Goal: Transaction & Acquisition: Purchase product/service

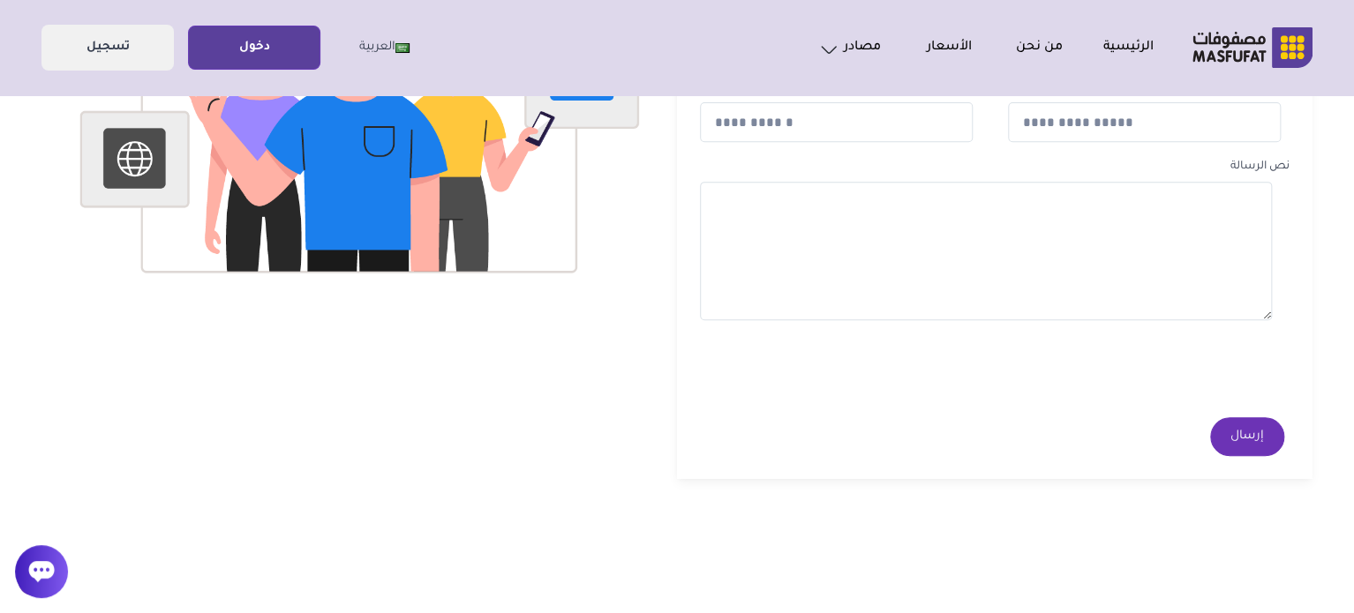
scroll to position [713, 0]
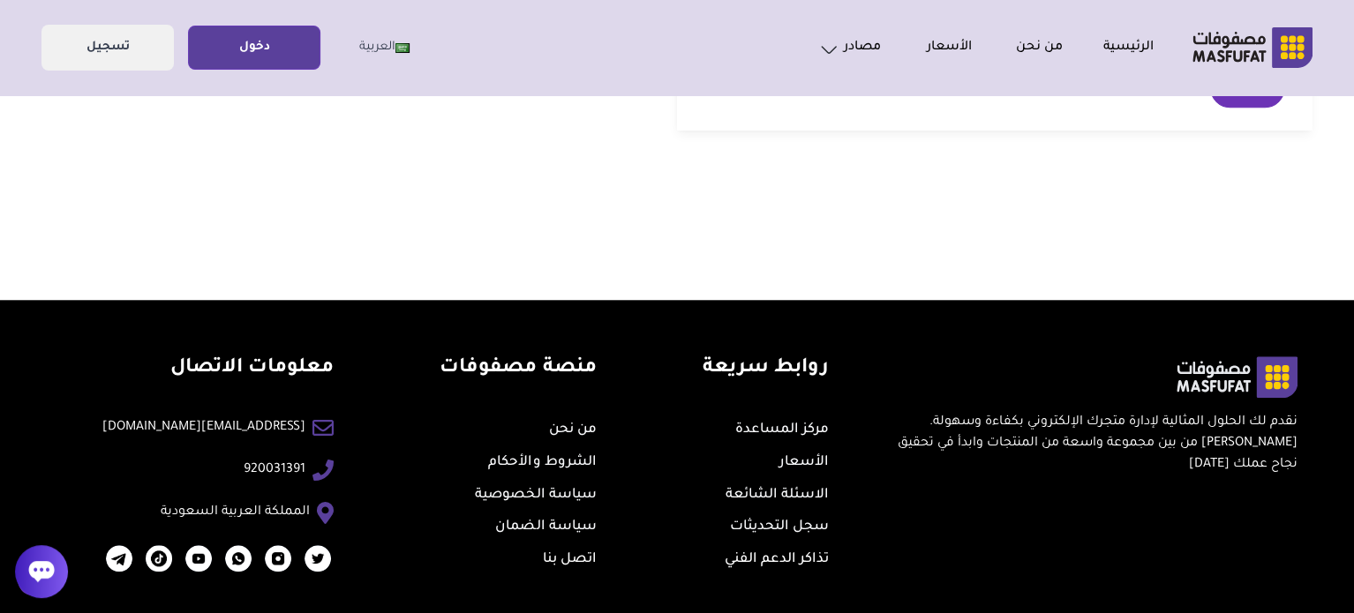
drag, startPoint x: 1011, startPoint y: 190, endPoint x: 1013, endPoint y: 374, distance: 184.5
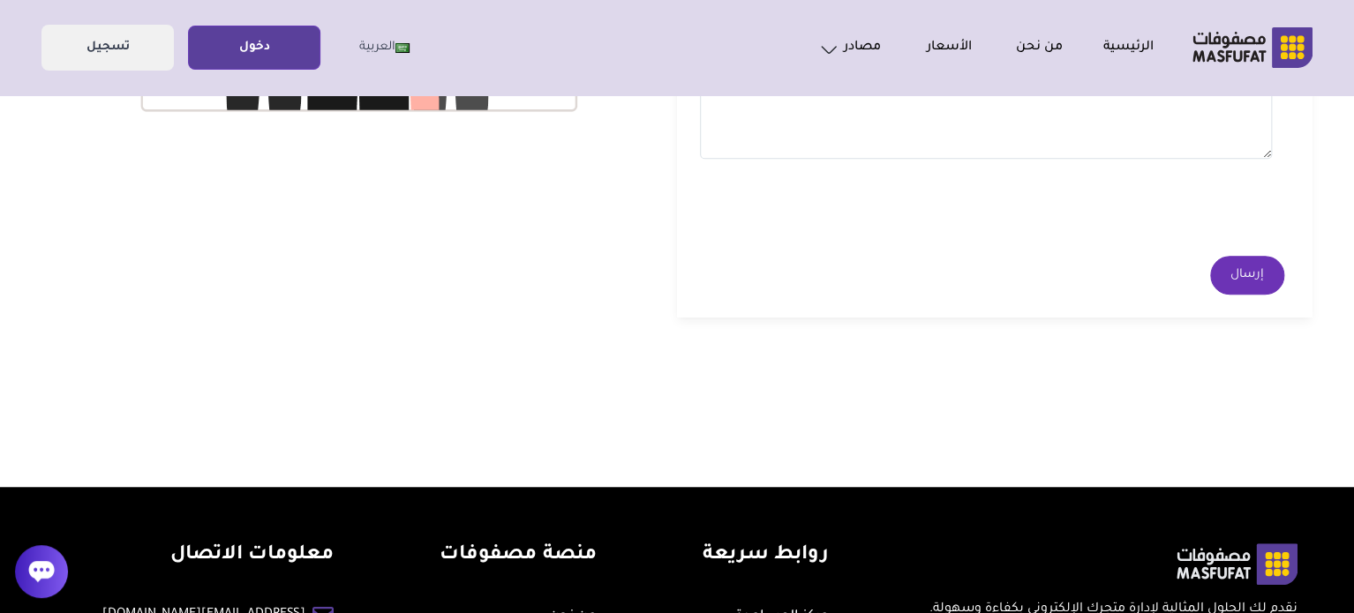
scroll to position [0, 0]
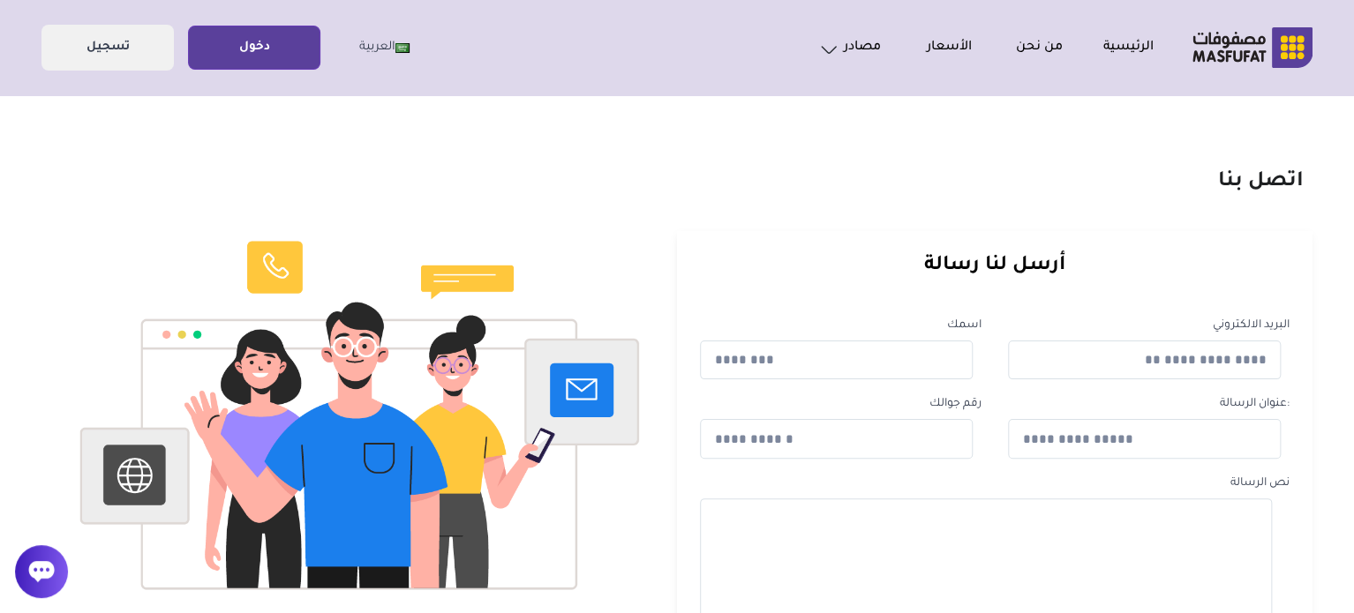
drag, startPoint x: 844, startPoint y: 450, endPoint x: 830, endPoint y: 101, distance: 349.8
click at [272, 49] on link "دخول" at bounding box center [254, 48] width 131 height 40
click at [160, 49] on link "تسجيل" at bounding box center [107, 48] width 131 height 40
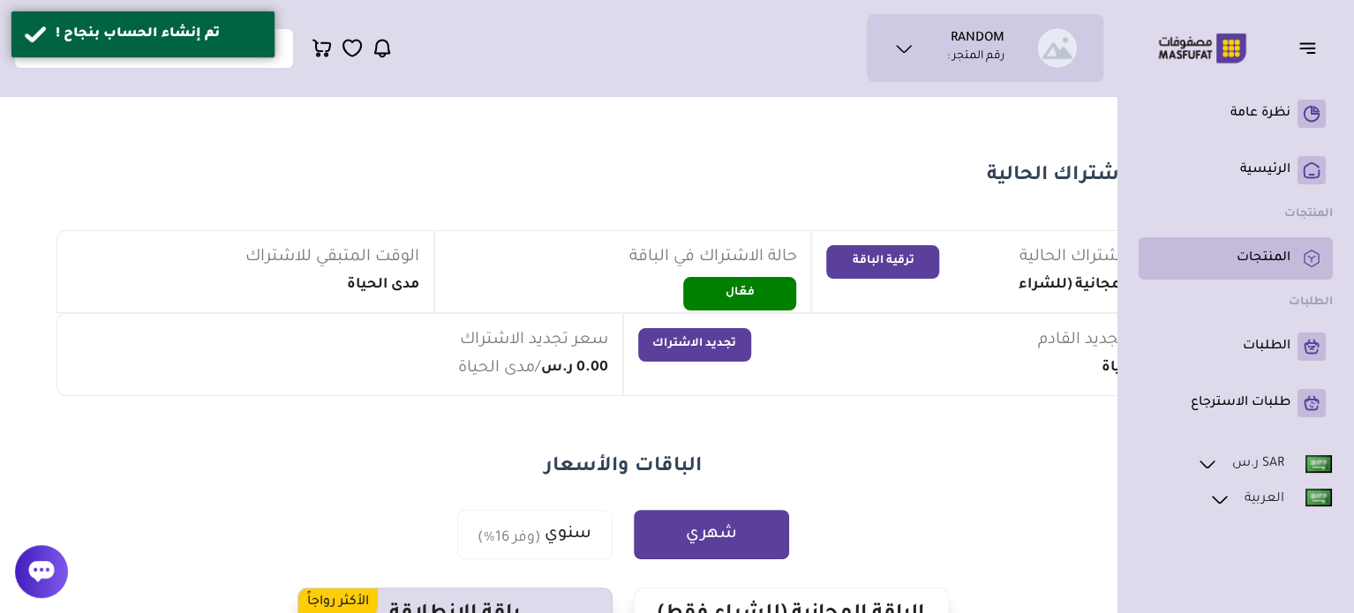
click at [1253, 252] on p "المنتجات" at bounding box center [1263, 259] width 54 height 18
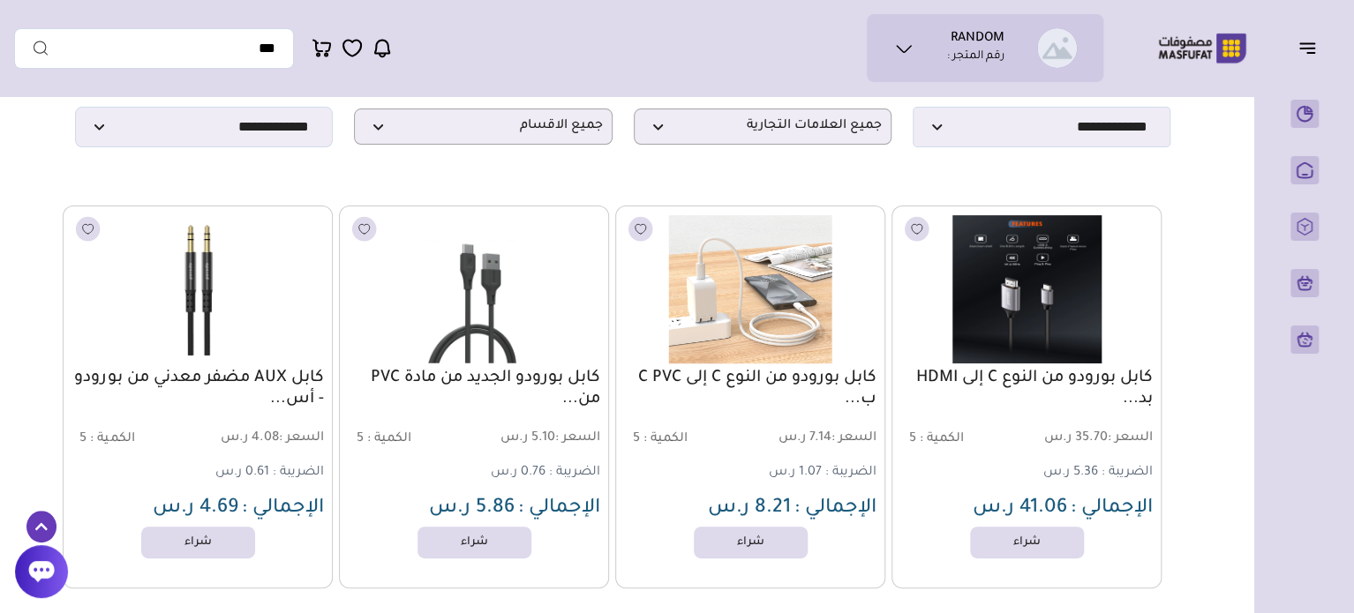
scroll to position [208, 0]
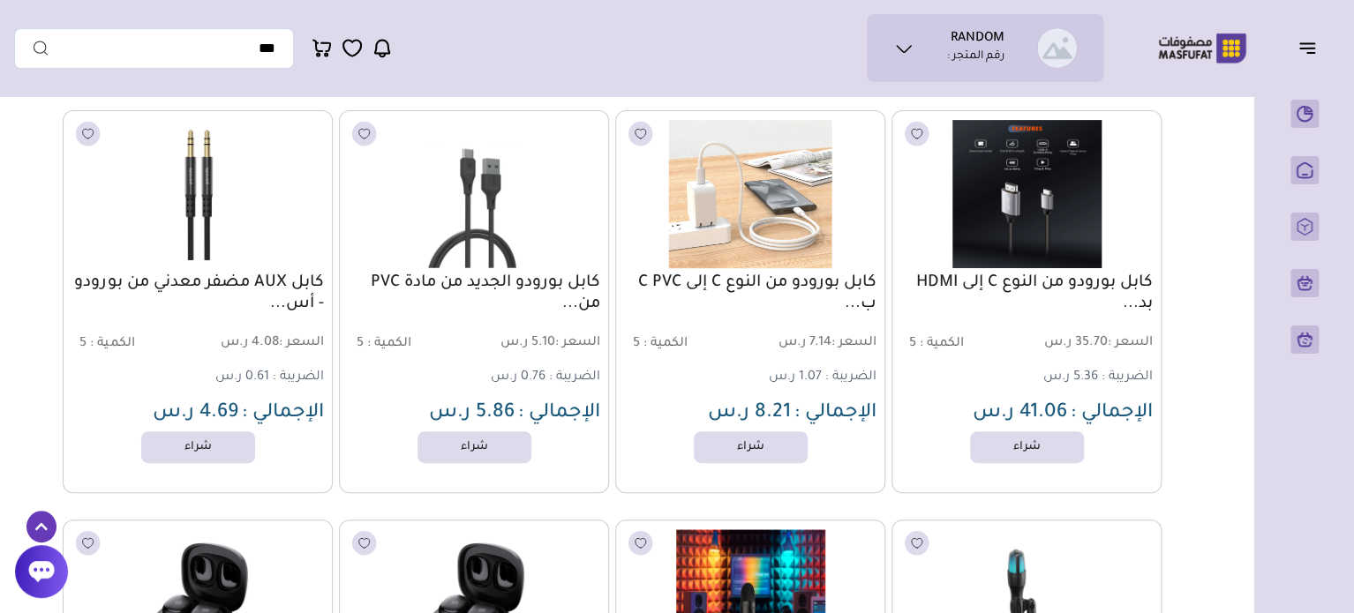
drag, startPoint x: 669, startPoint y: 147, endPoint x: 650, endPoint y: 225, distance: 80.1
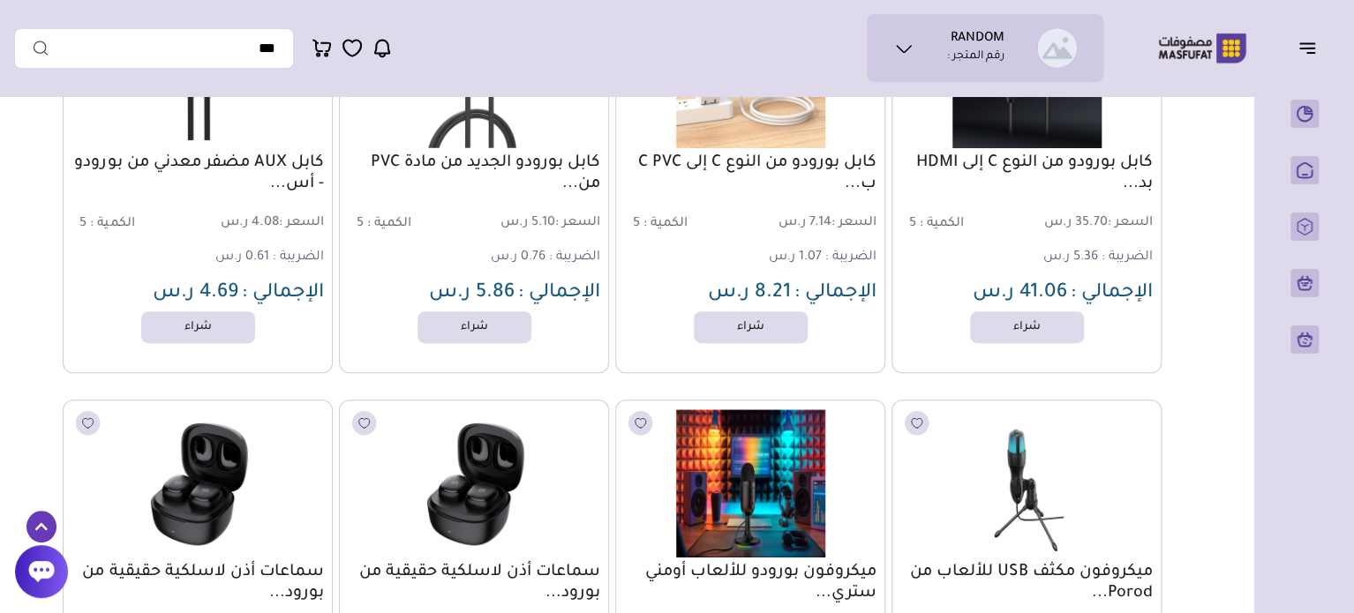
scroll to position [422, 0]
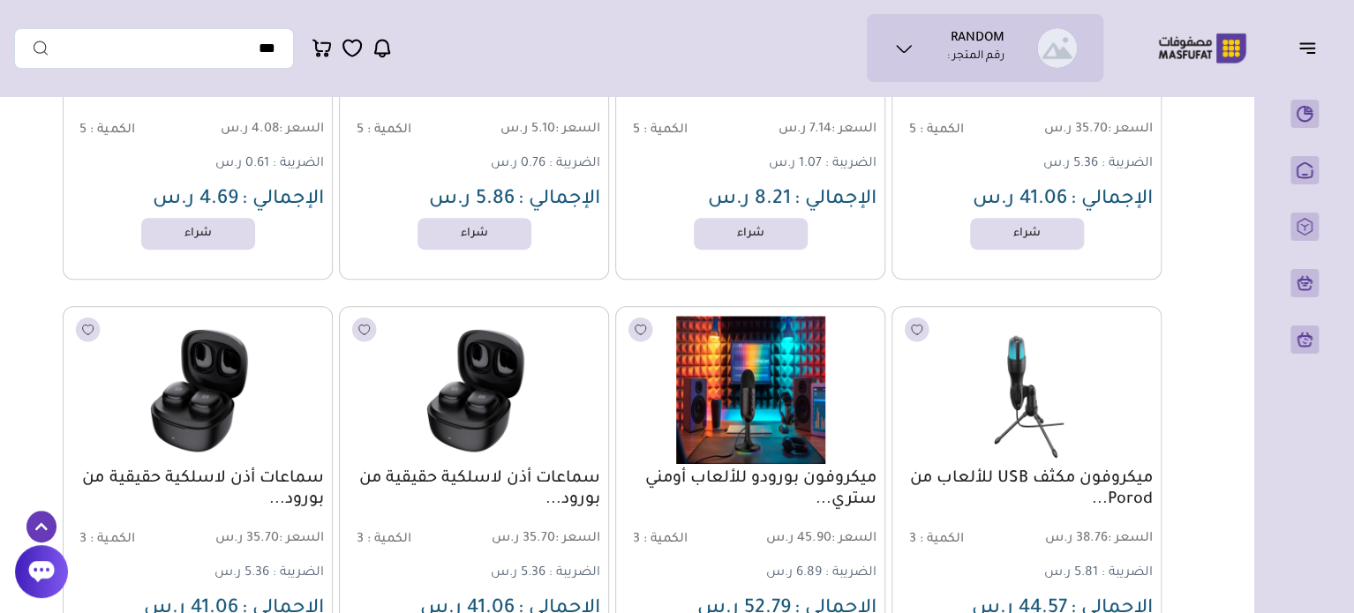
drag, startPoint x: 1197, startPoint y: 186, endPoint x: 1190, endPoint y: 271, distance: 85.0
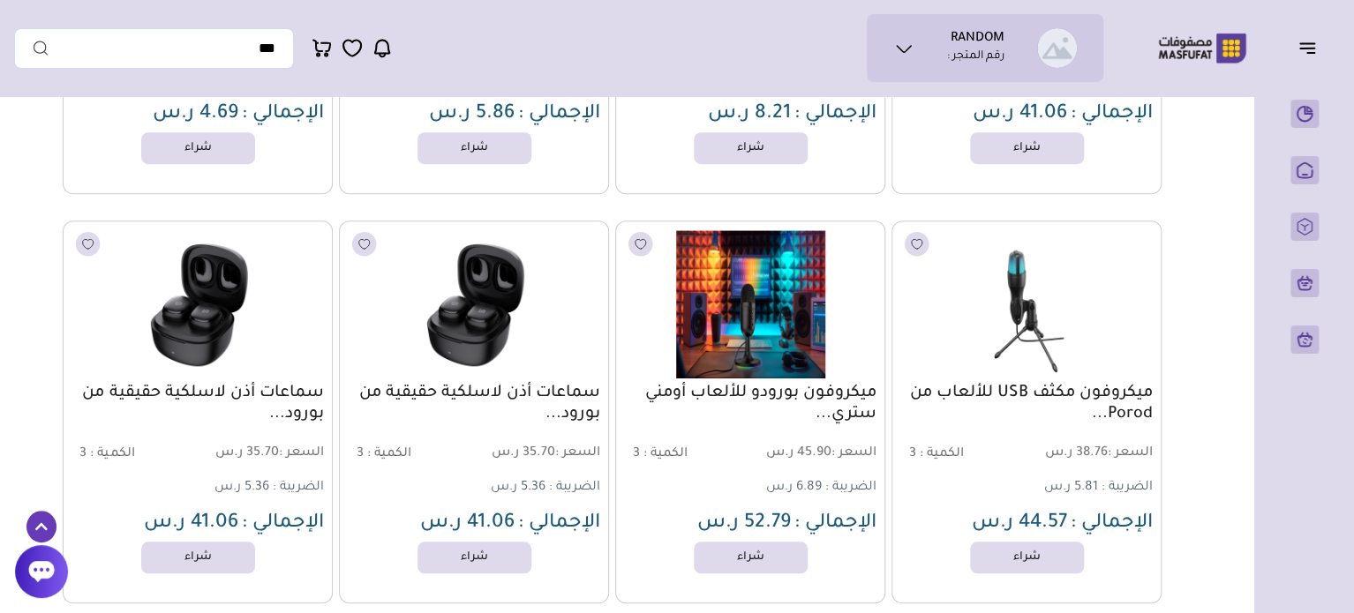
scroll to position [543, 0]
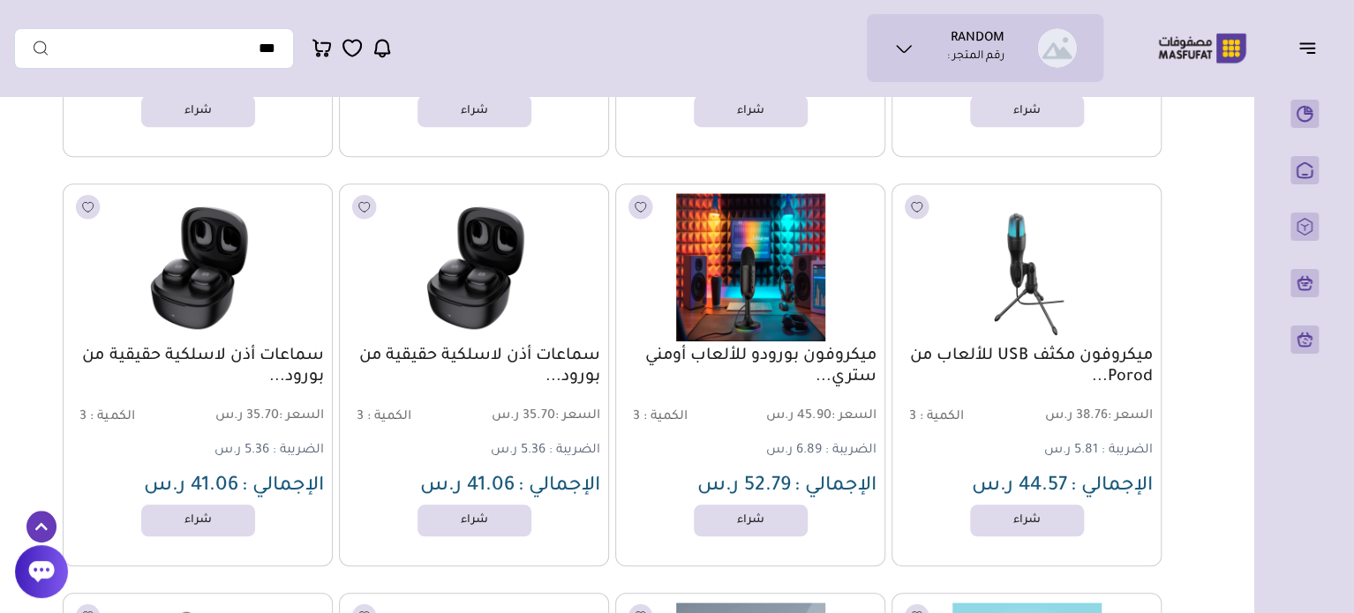
drag, startPoint x: 1188, startPoint y: 271, endPoint x: 1185, endPoint y: 321, distance: 50.4
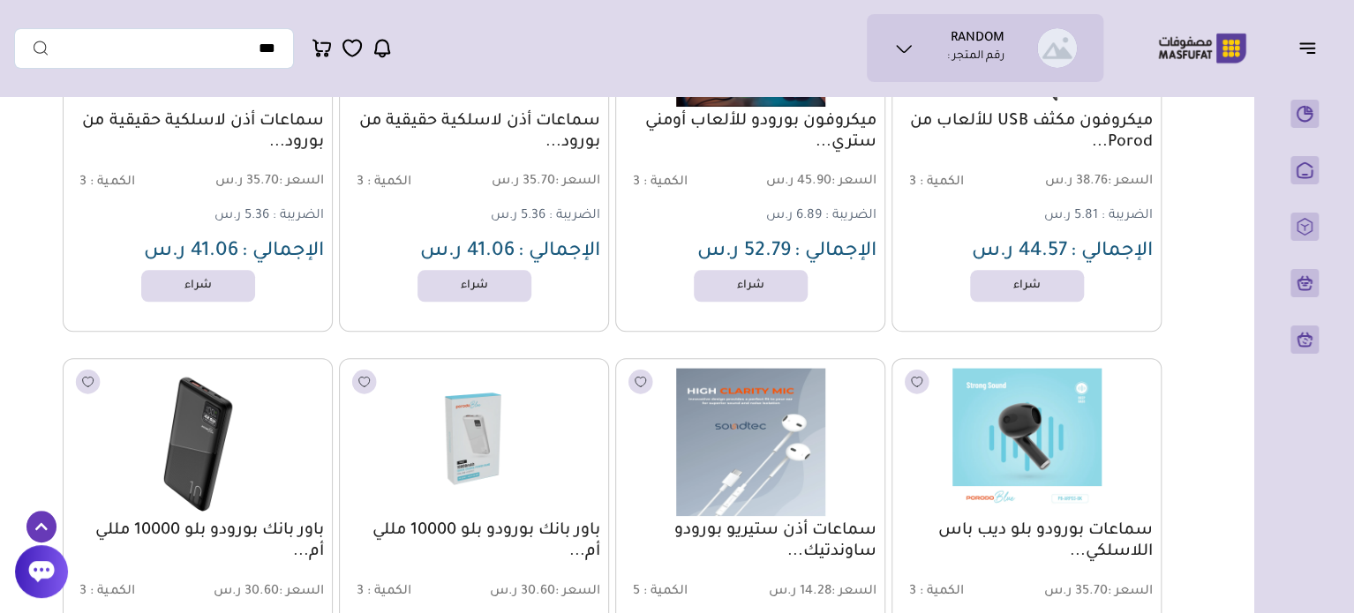
drag, startPoint x: 22, startPoint y: 186, endPoint x: 20, endPoint y: 304, distance: 117.4
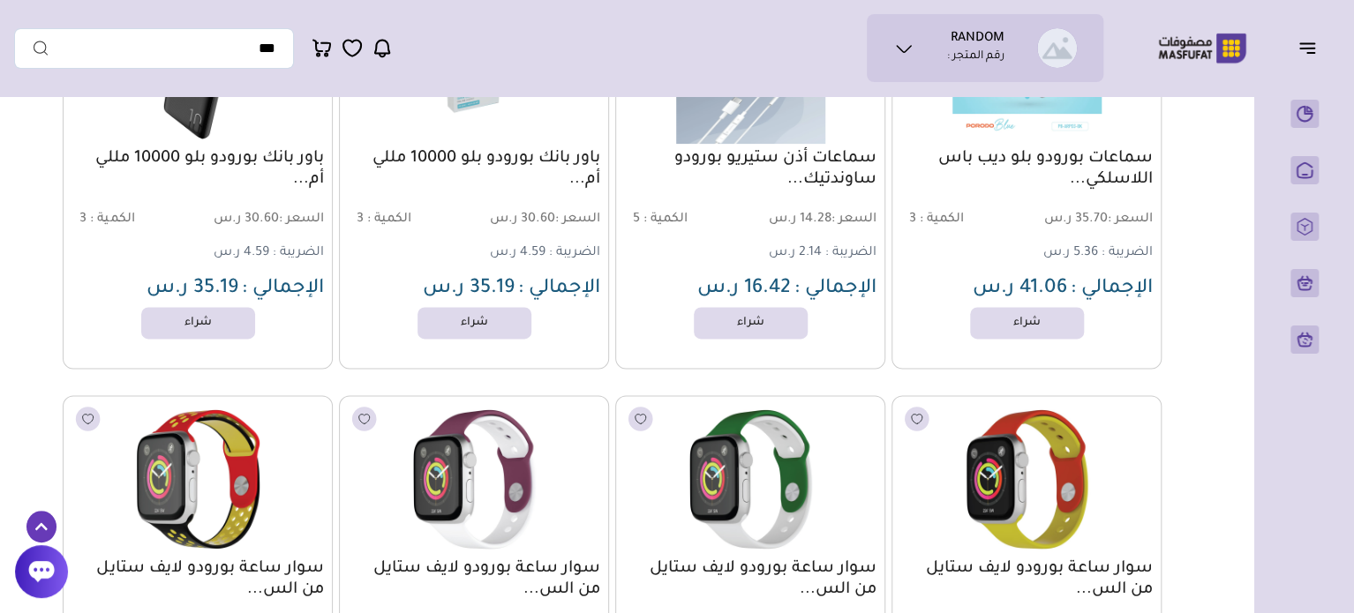
drag, startPoint x: 38, startPoint y: 191, endPoint x: 28, endPoint y: 316, distance: 125.7
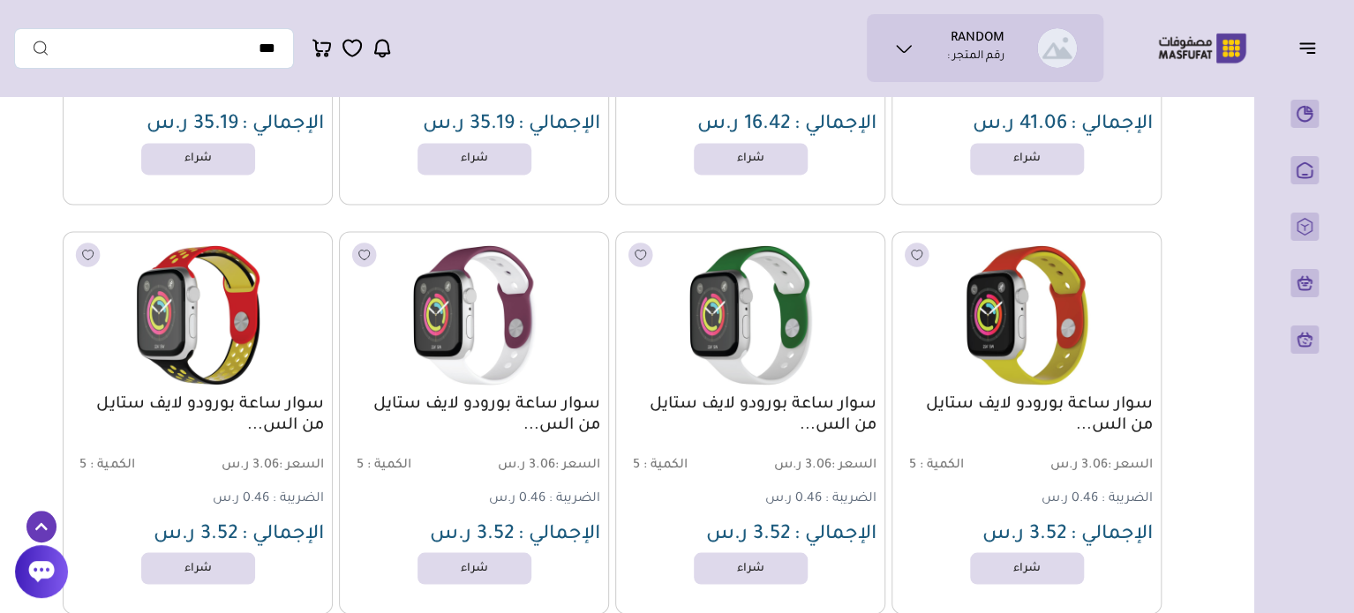
drag, startPoint x: 28, startPoint y: 204, endPoint x: 26, endPoint y: 283, distance: 79.4
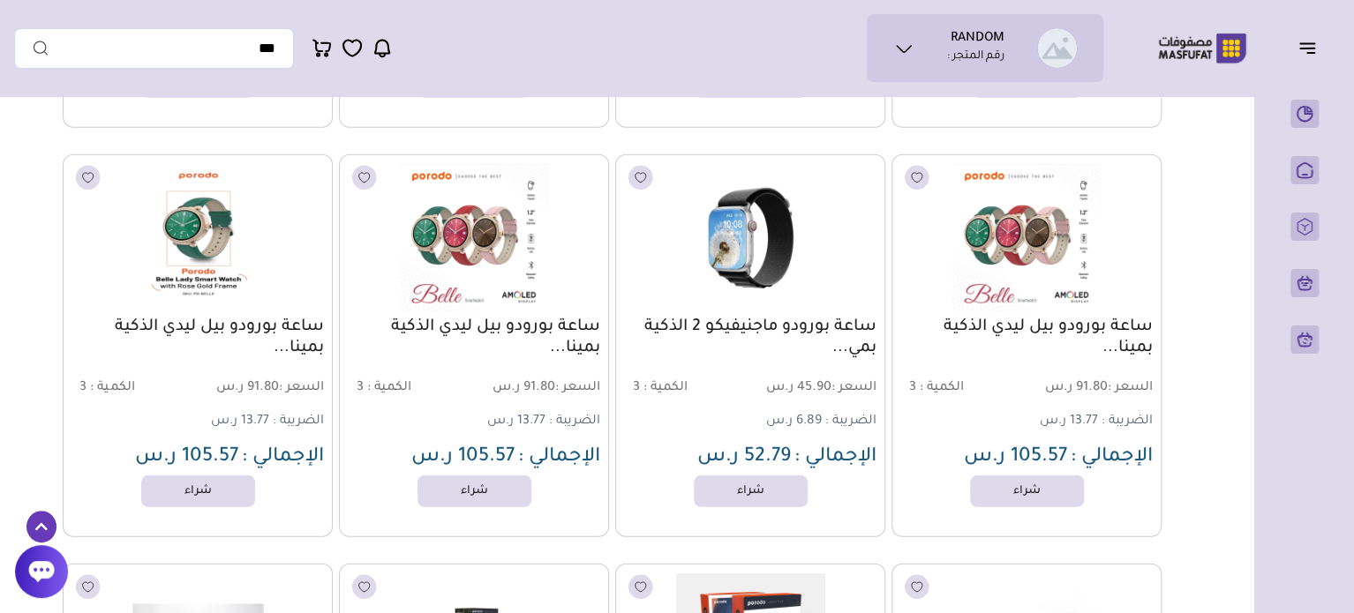
drag, startPoint x: 20, startPoint y: 219, endPoint x: 15, endPoint y: 369, distance: 150.1
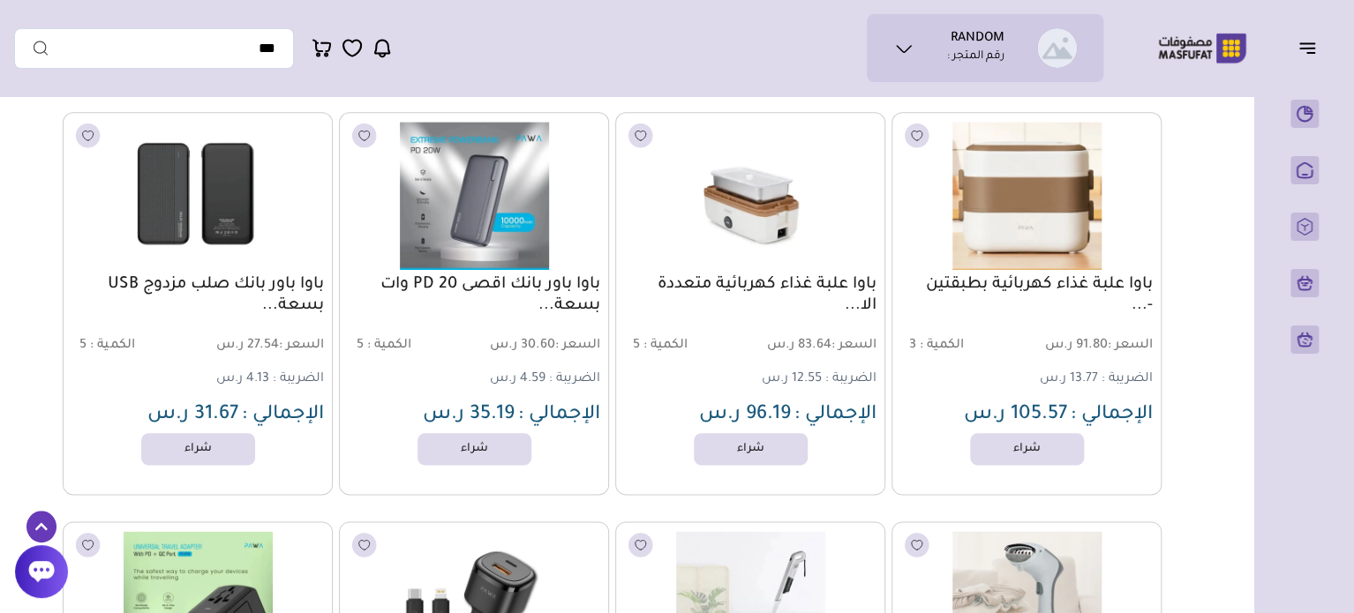
scroll to position [7578, 0]
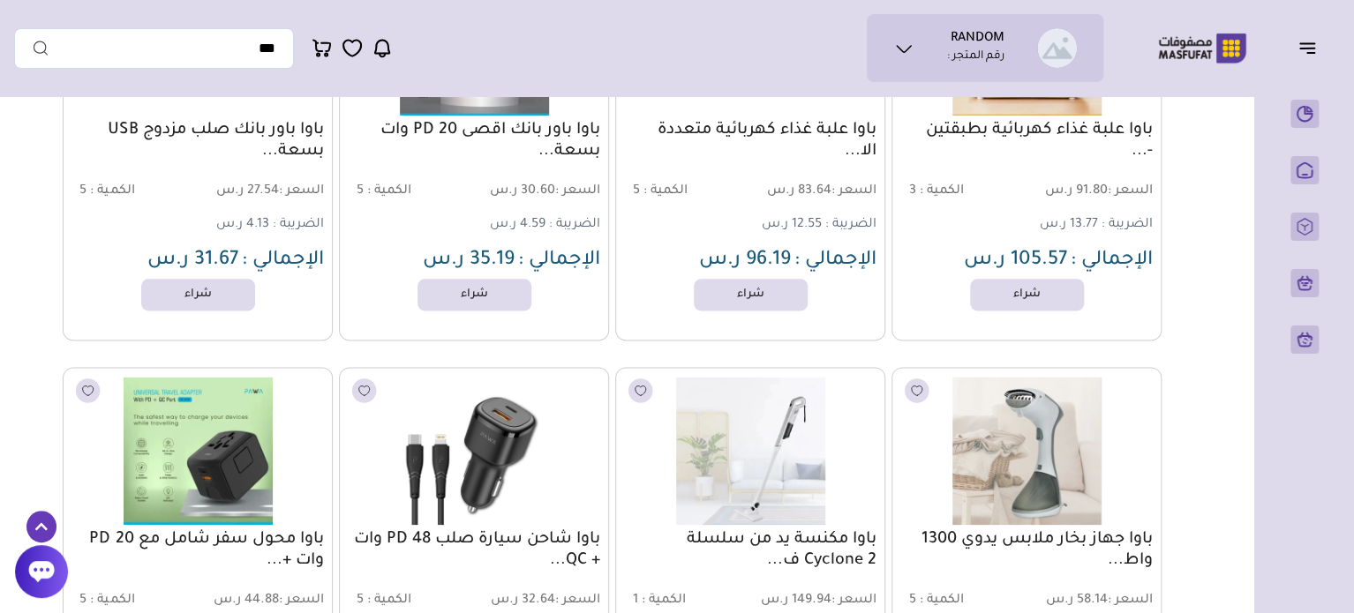
drag, startPoint x: 27, startPoint y: 218, endPoint x: 27, endPoint y: 290, distance: 72.4
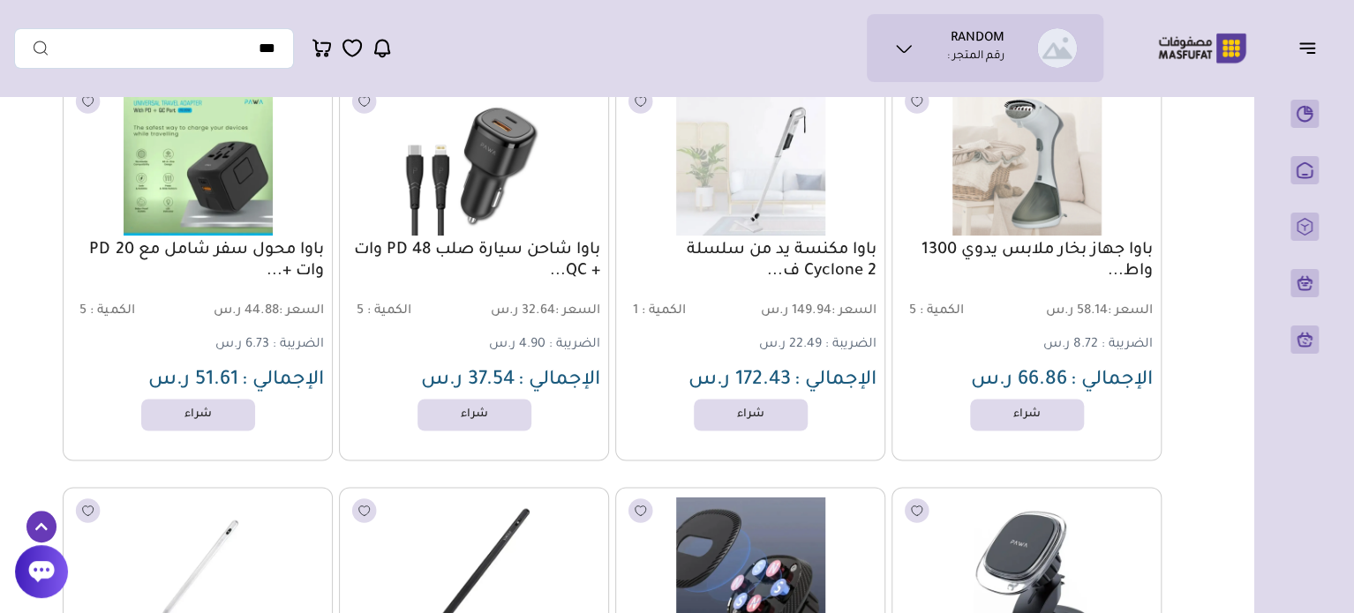
drag, startPoint x: 32, startPoint y: 217, endPoint x: 28, endPoint y: 276, distance: 59.2
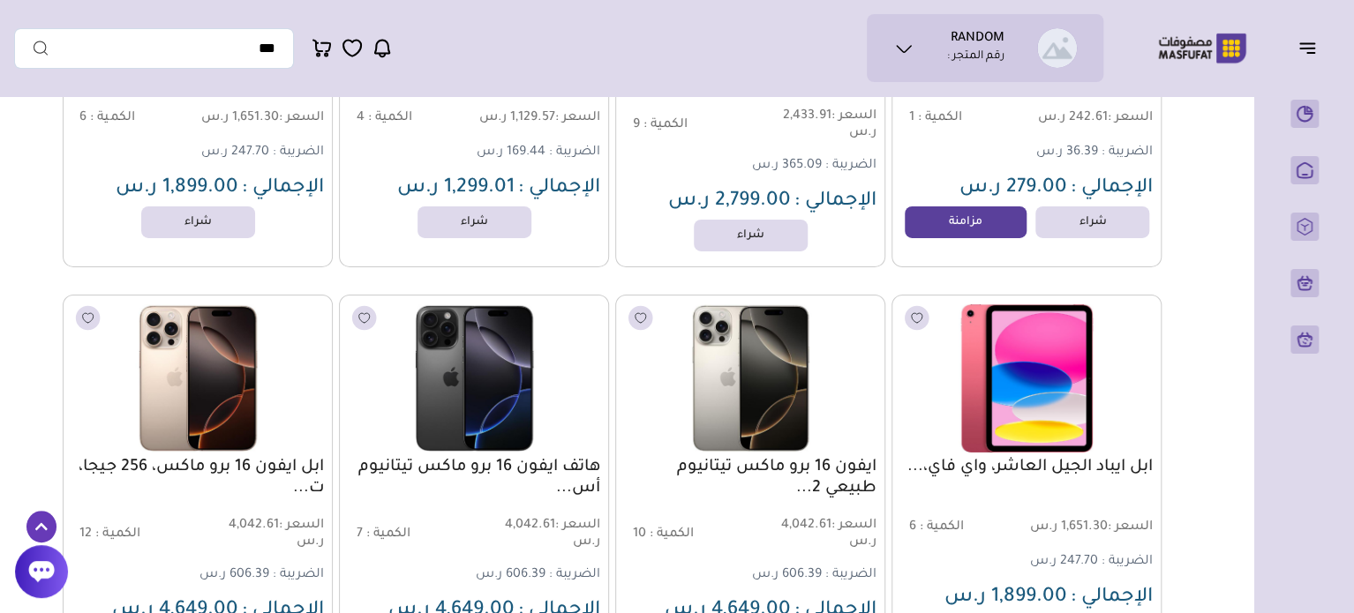
scroll to position [19779, 0]
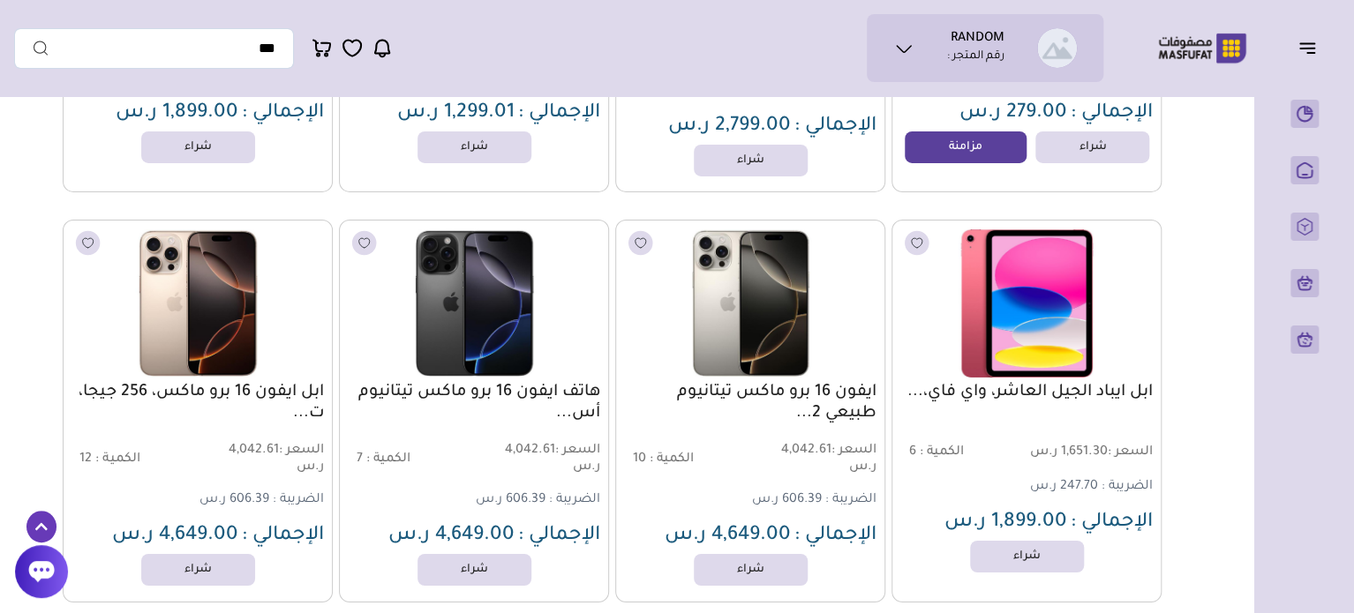
drag, startPoint x: 32, startPoint y: 262, endPoint x: 41, endPoint y: 308, distance: 46.7
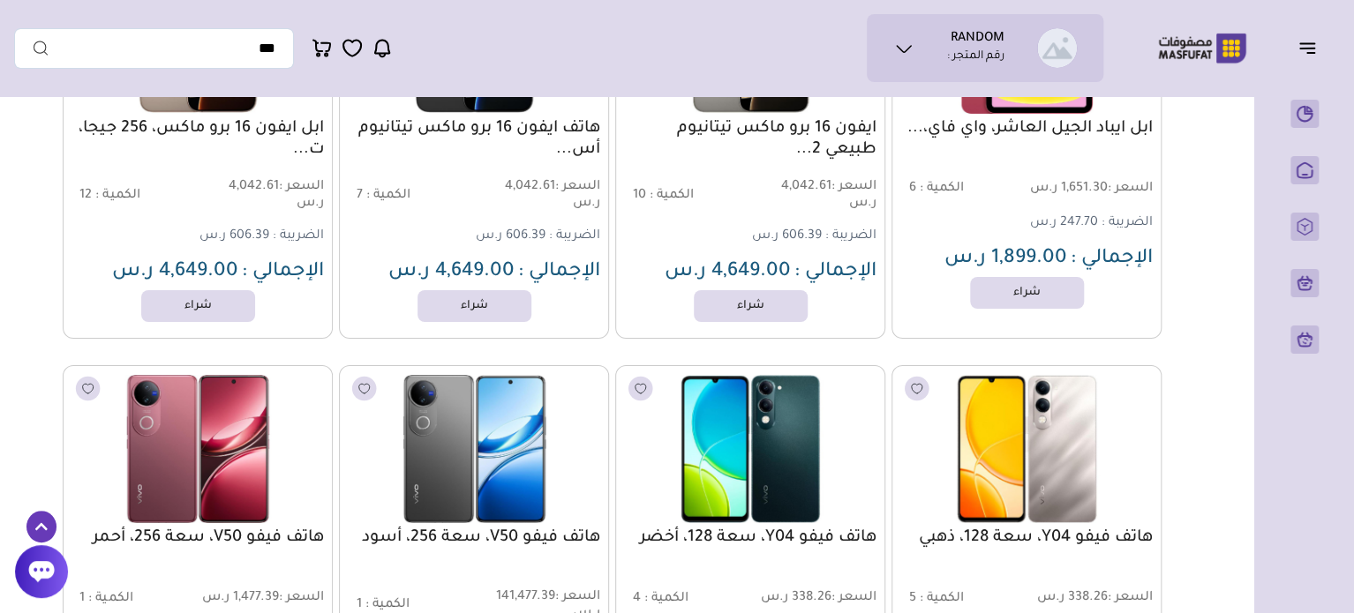
drag, startPoint x: 49, startPoint y: 225, endPoint x: 35, endPoint y: 312, distance: 88.4
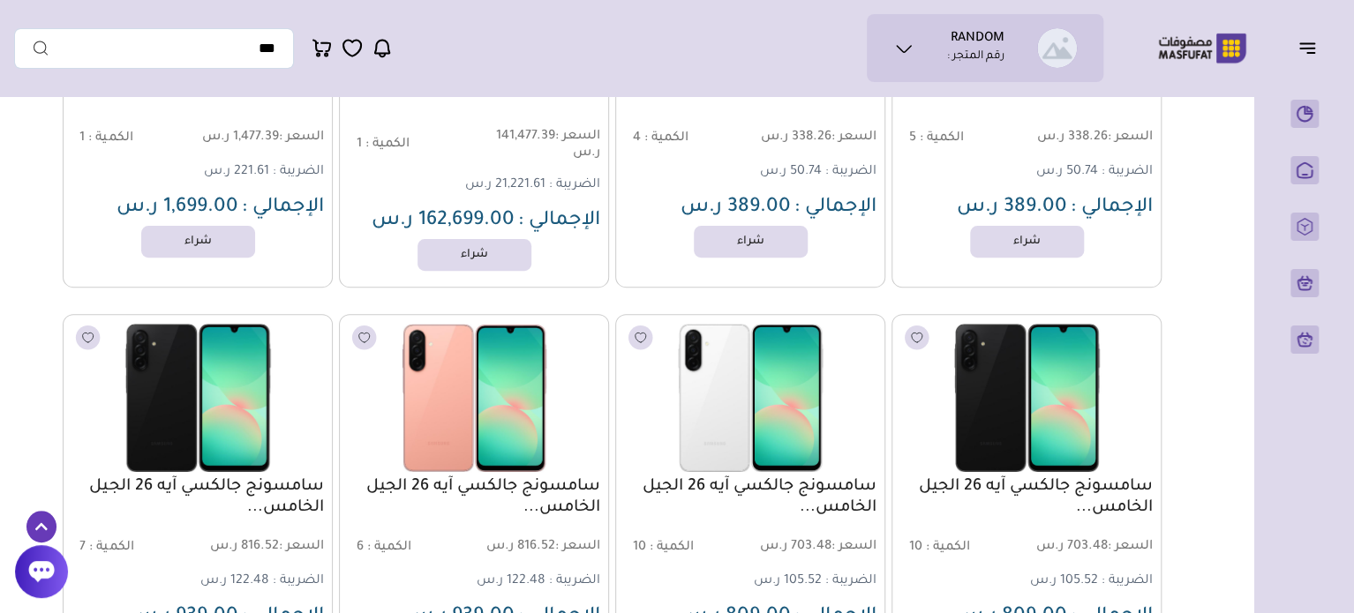
drag, startPoint x: 33, startPoint y: 219, endPoint x: 34, endPoint y: 319, distance: 100.6
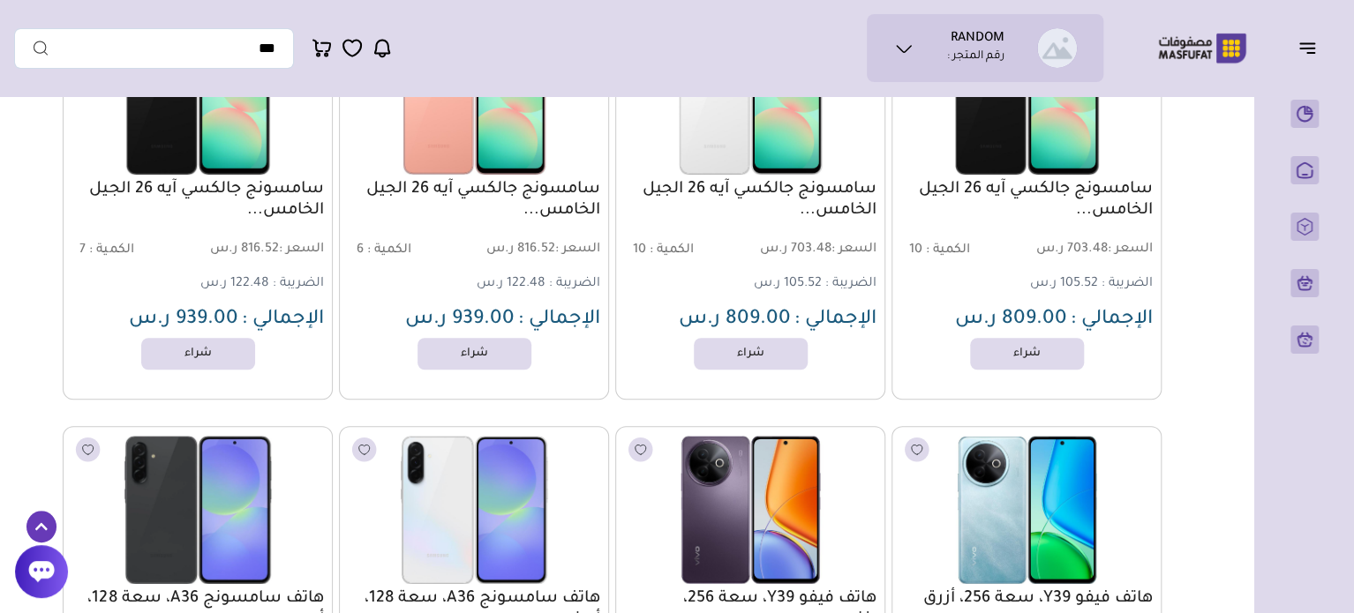
drag, startPoint x: 40, startPoint y: 204, endPoint x: 27, endPoint y: 307, distance: 104.0
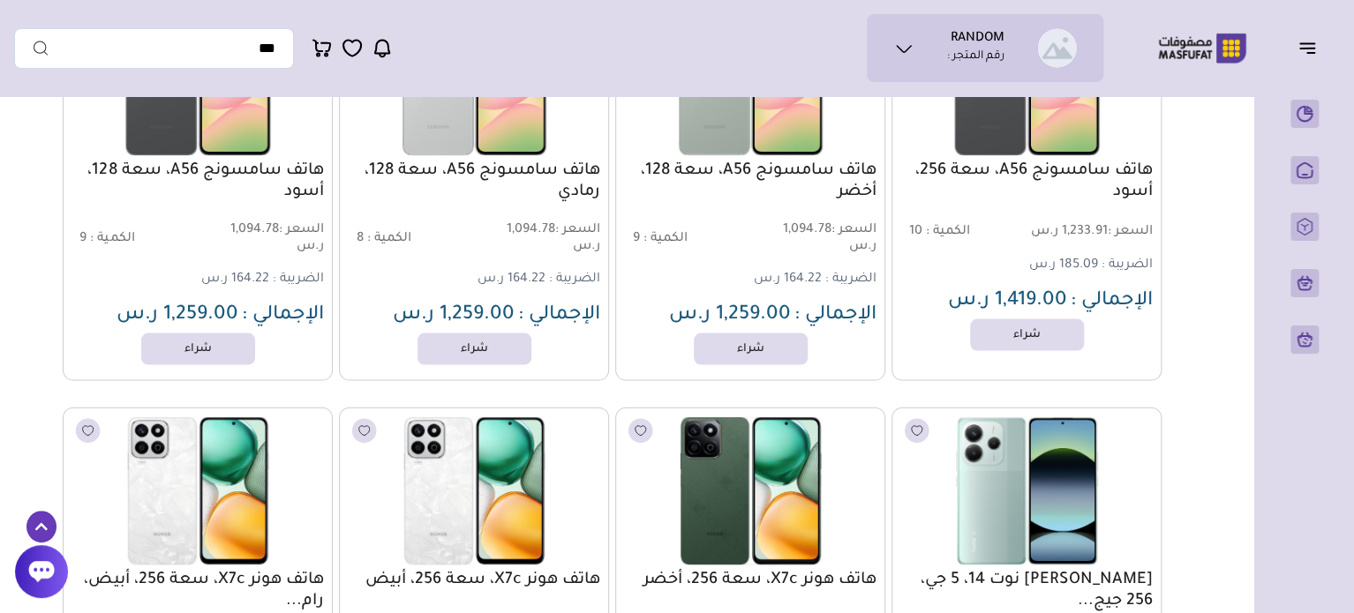
drag, startPoint x: 33, startPoint y: 243, endPoint x: 28, endPoint y: 480, distance: 237.4
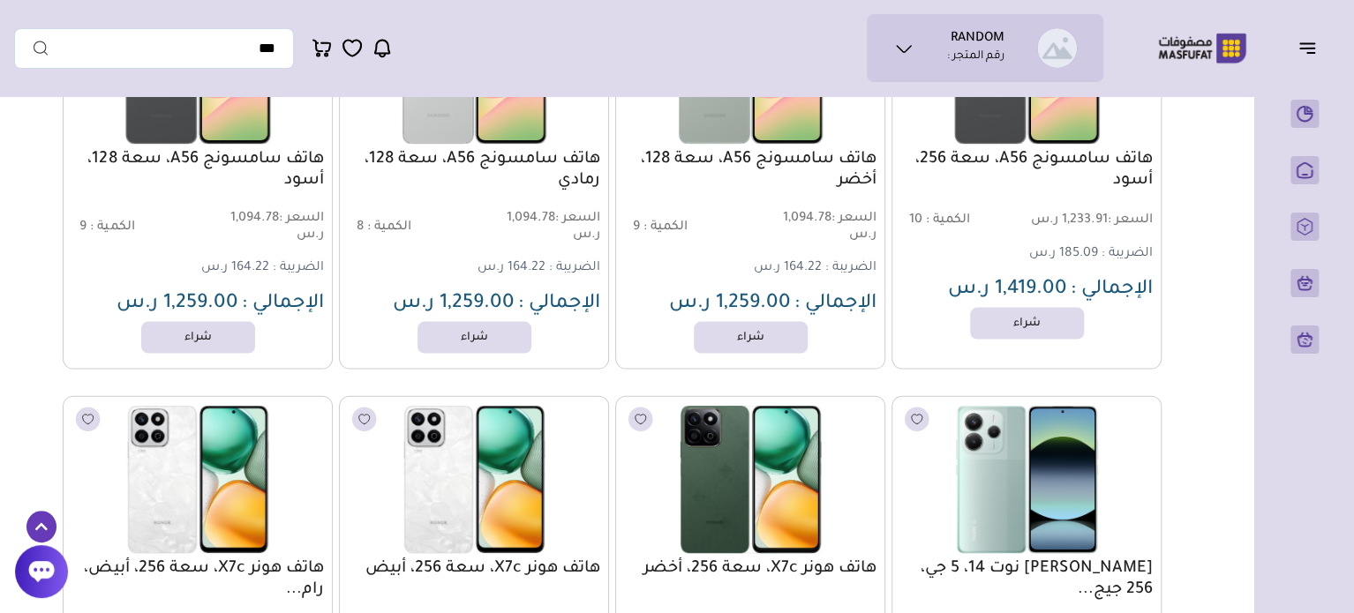
scroll to position [22127, 0]
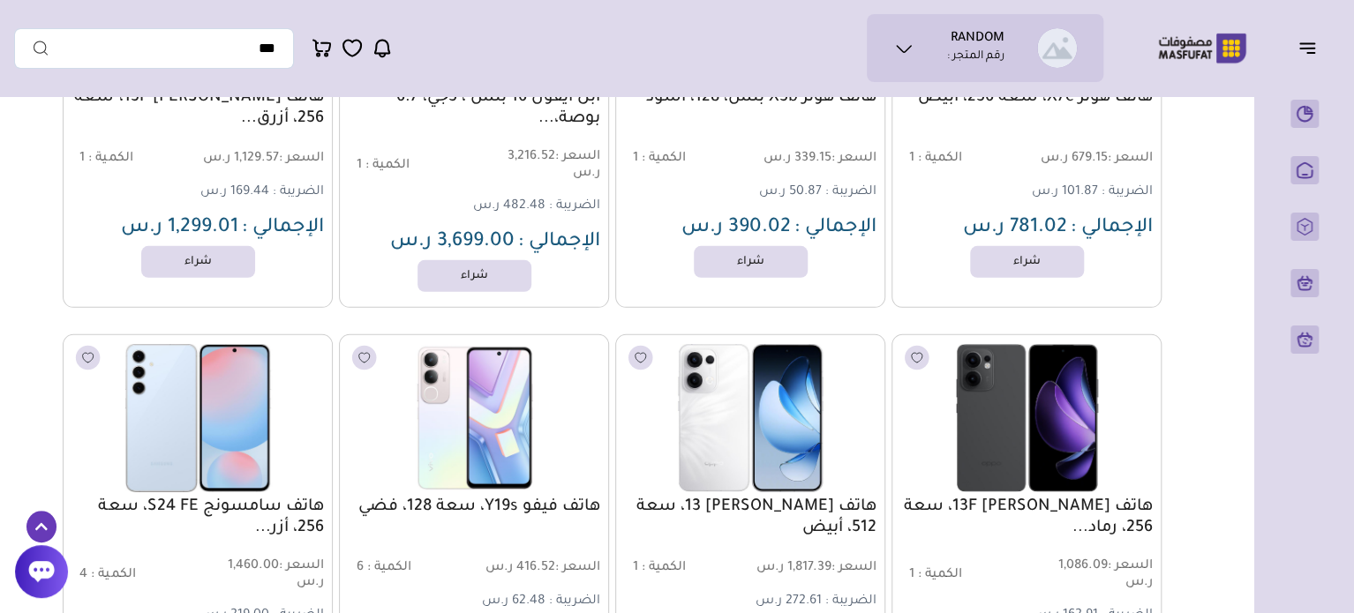
drag, startPoint x: 40, startPoint y: 289, endPoint x: 30, endPoint y: 441, distance: 153.0
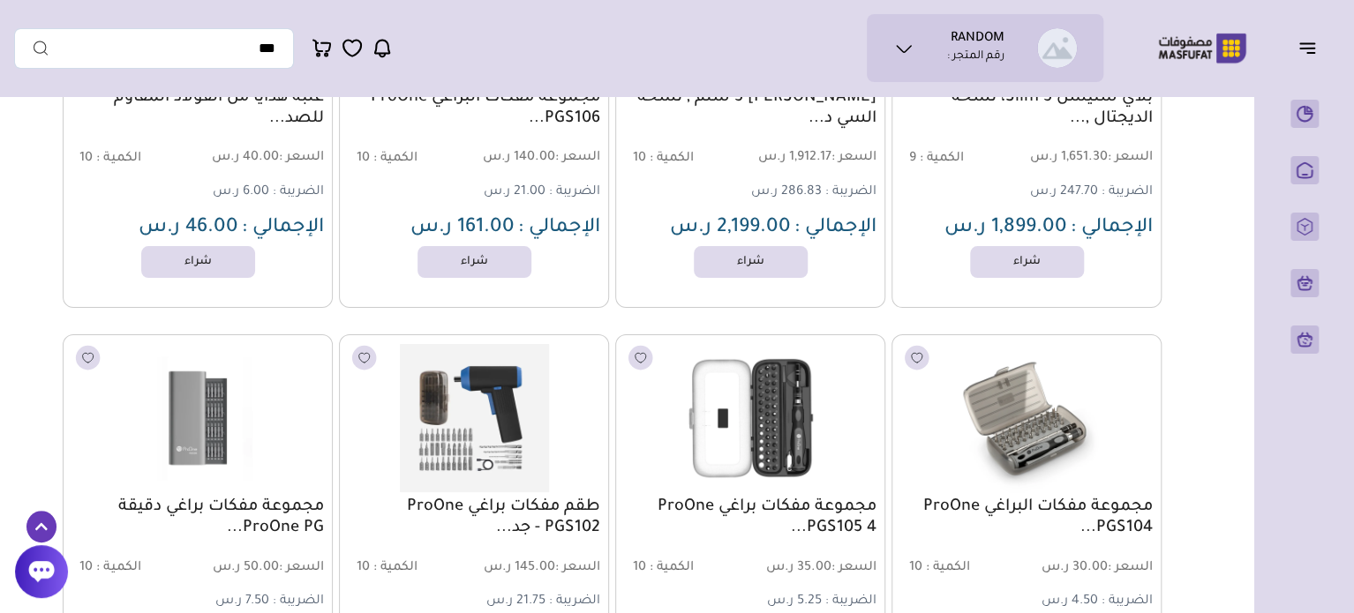
drag, startPoint x: 26, startPoint y: 269, endPoint x: 24, endPoint y: 421, distance: 151.8
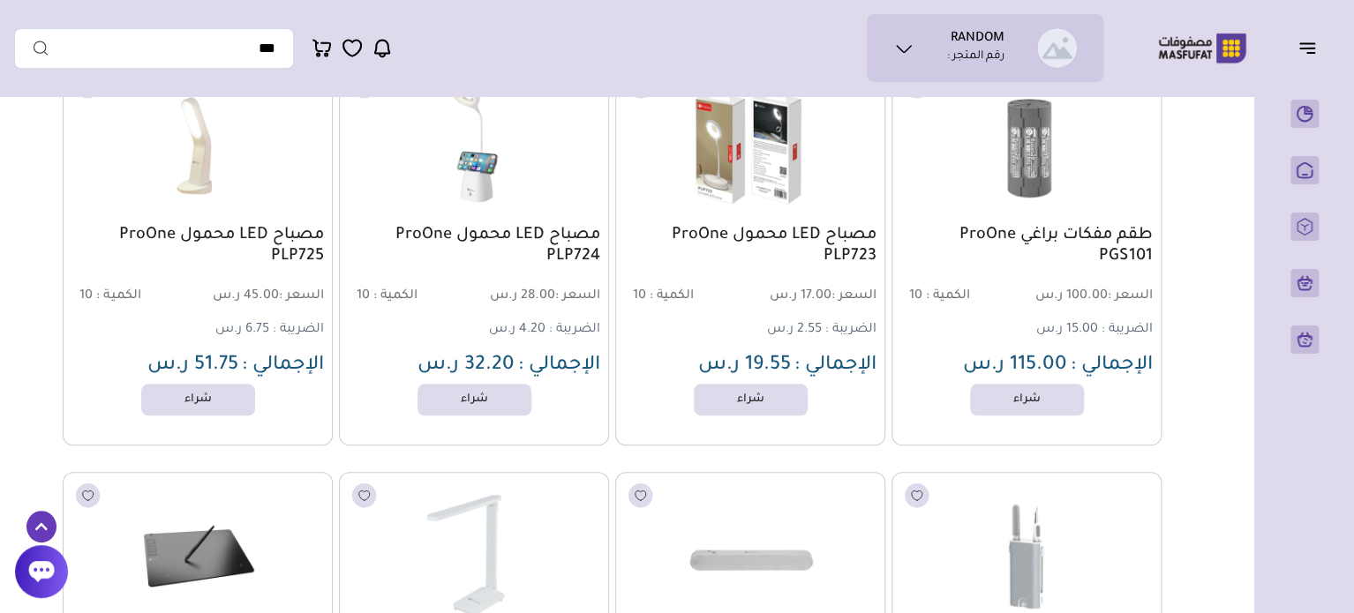
drag, startPoint x: 1176, startPoint y: 440, endPoint x: 1179, endPoint y: 488, distance: 48.6
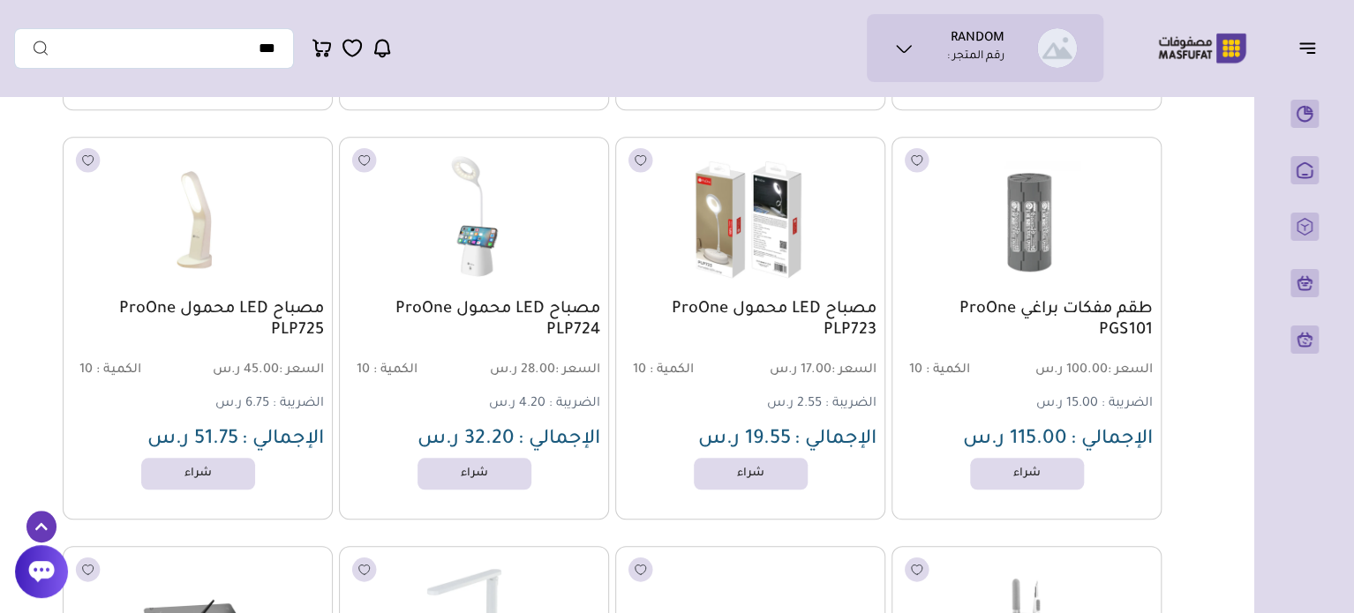
drag, startPoint x: 1181, startPoint y: 476, endPoint x: 1185, endPoint y: 426, distance: 49.6
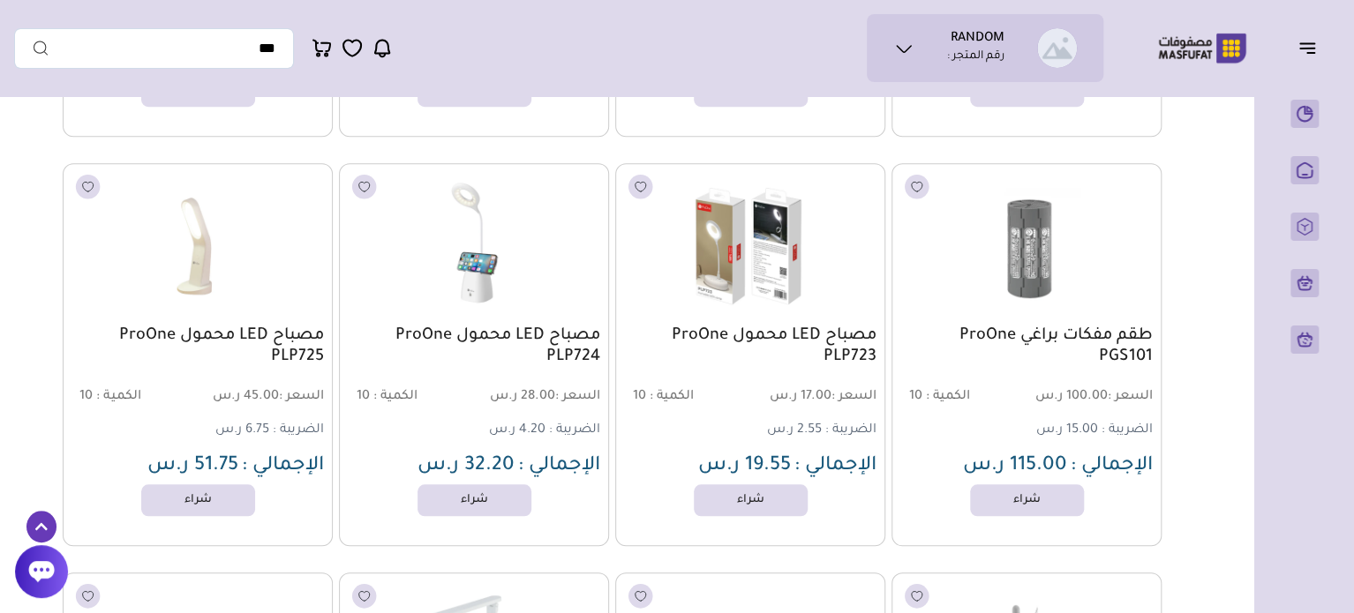
drag, startPoint x: 1193, startPoint y: 394, endPoint x: 1190, endPoint y: 375, distance: 19.7
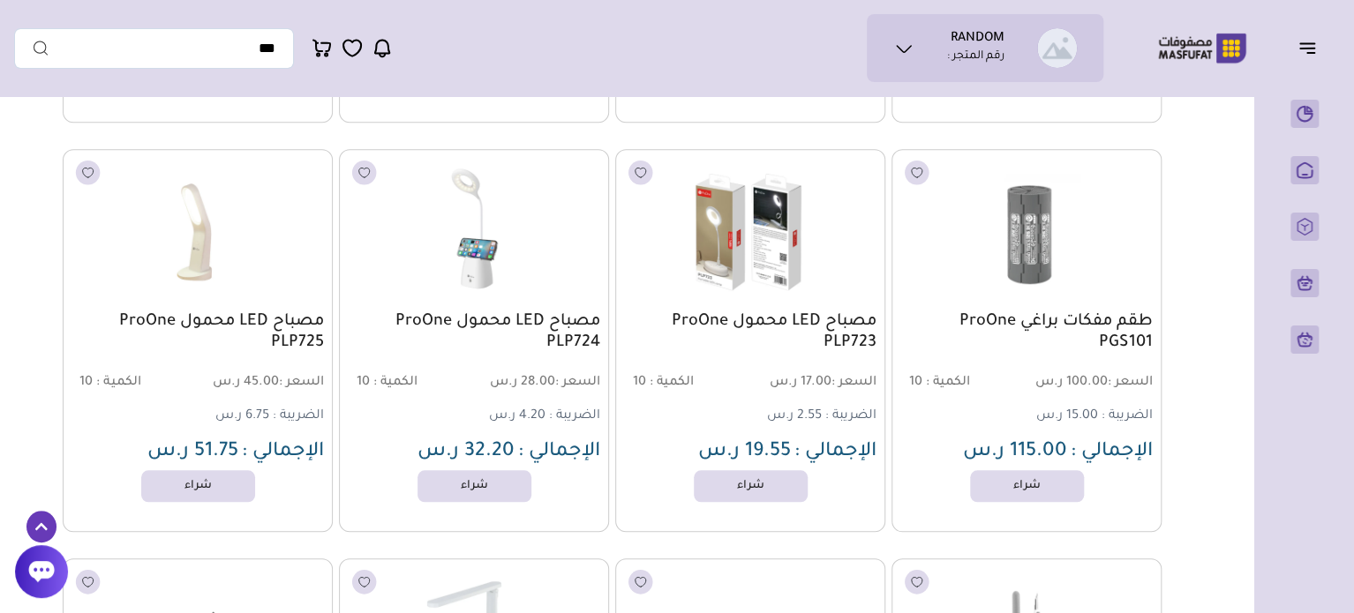
scroll to position [27681, 0]
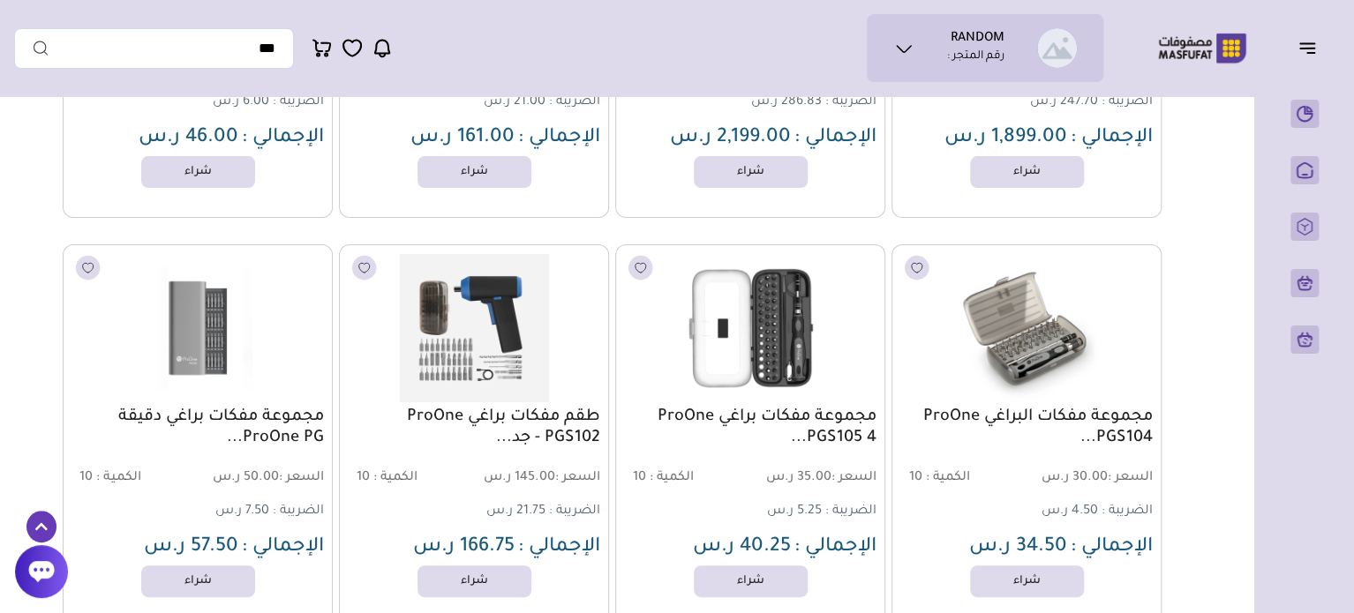
drag, startPoint x: 1176, startPoint y: 373, endPoint x: 1176, endPoint y: 147, distance: 225.9
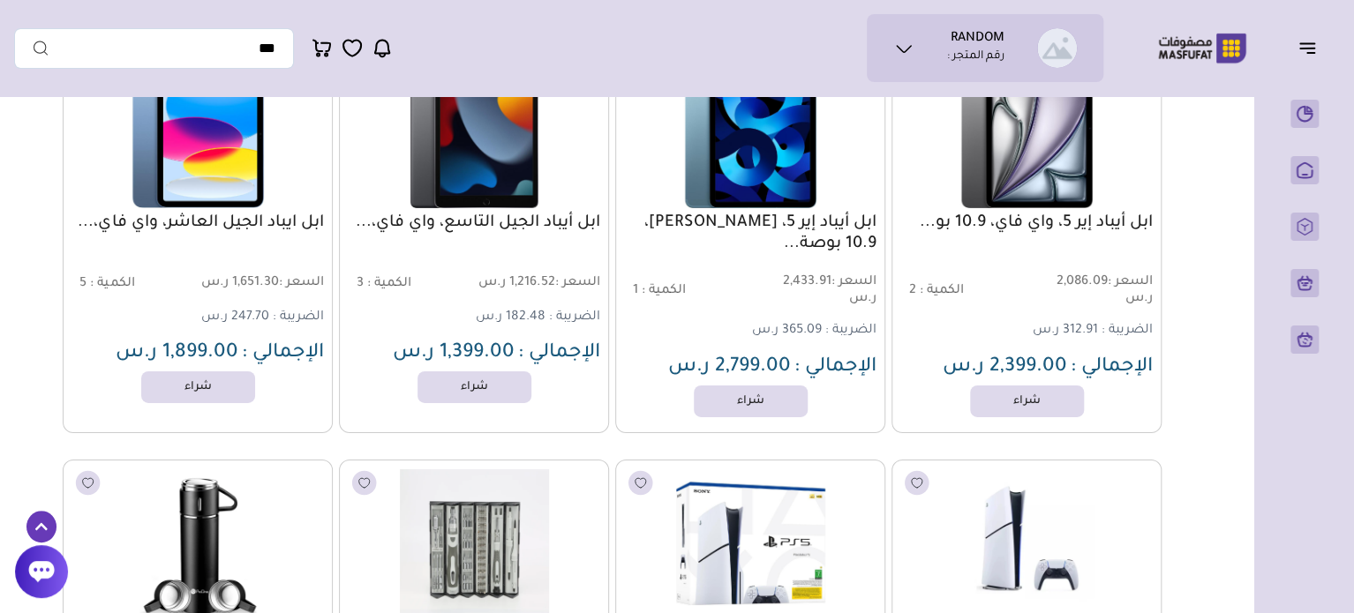
drag, startPoint x: 1186, startPoint y: 297, endPoint x: 1188, endPoint y: 255, distance: 42.4
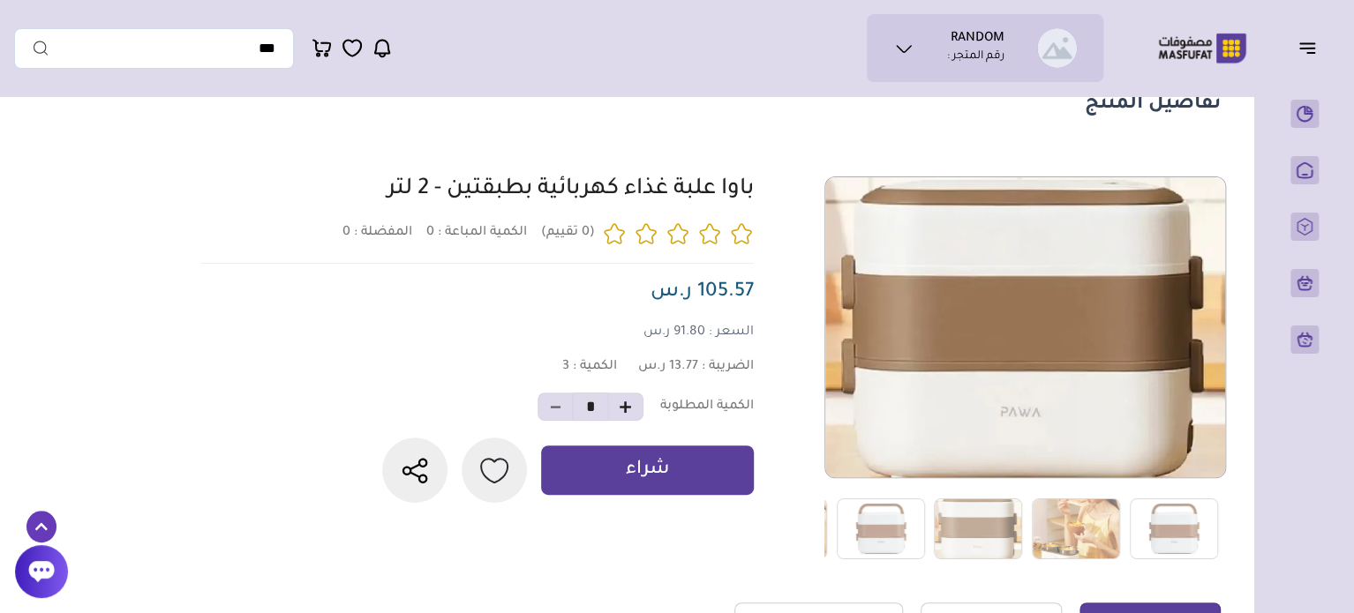
drag, startPoint x: 297, startPoint y: 218, endPoint x: 289, endPoint y: 272, distance: 54.3
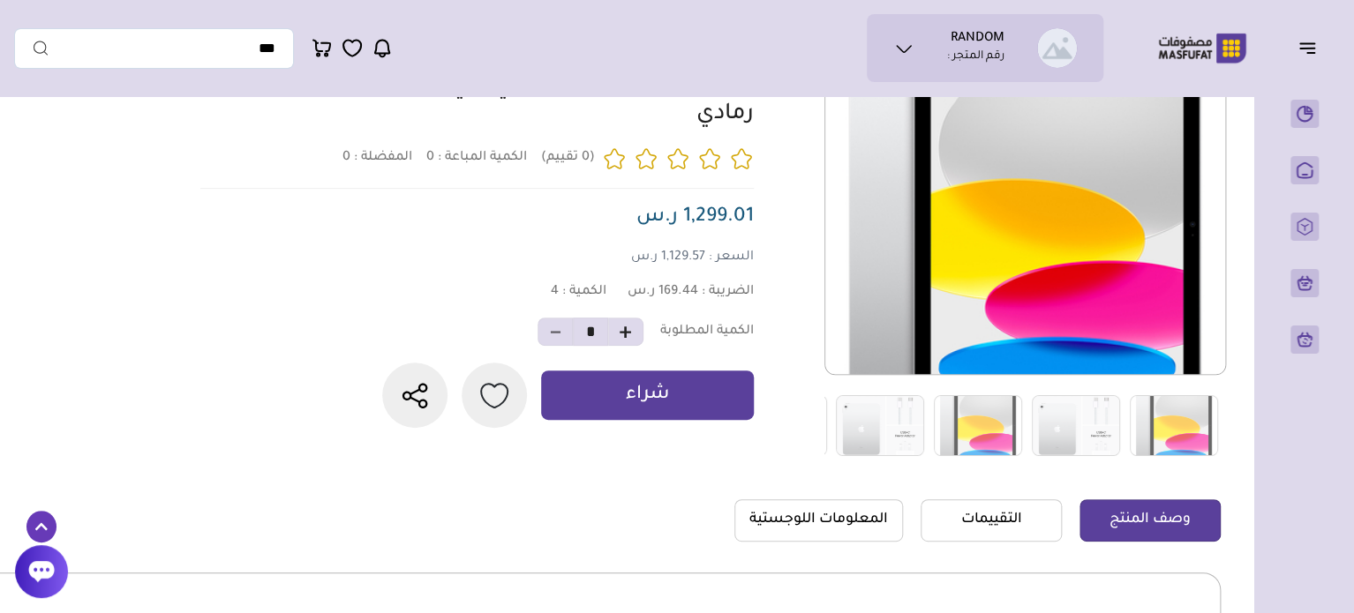
scroll to position [264, 0]
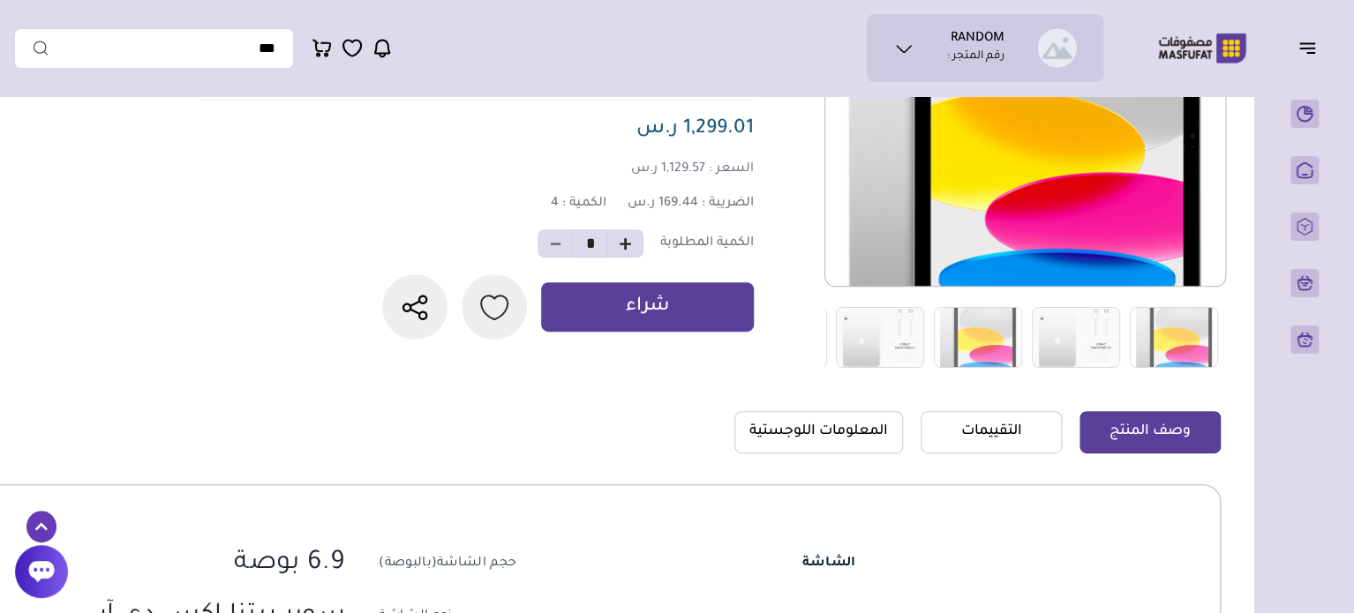
drag, startPoint x: 420, startPoint y: 306, endPoint x: 415, endPoint y: 389, distance: 83.1
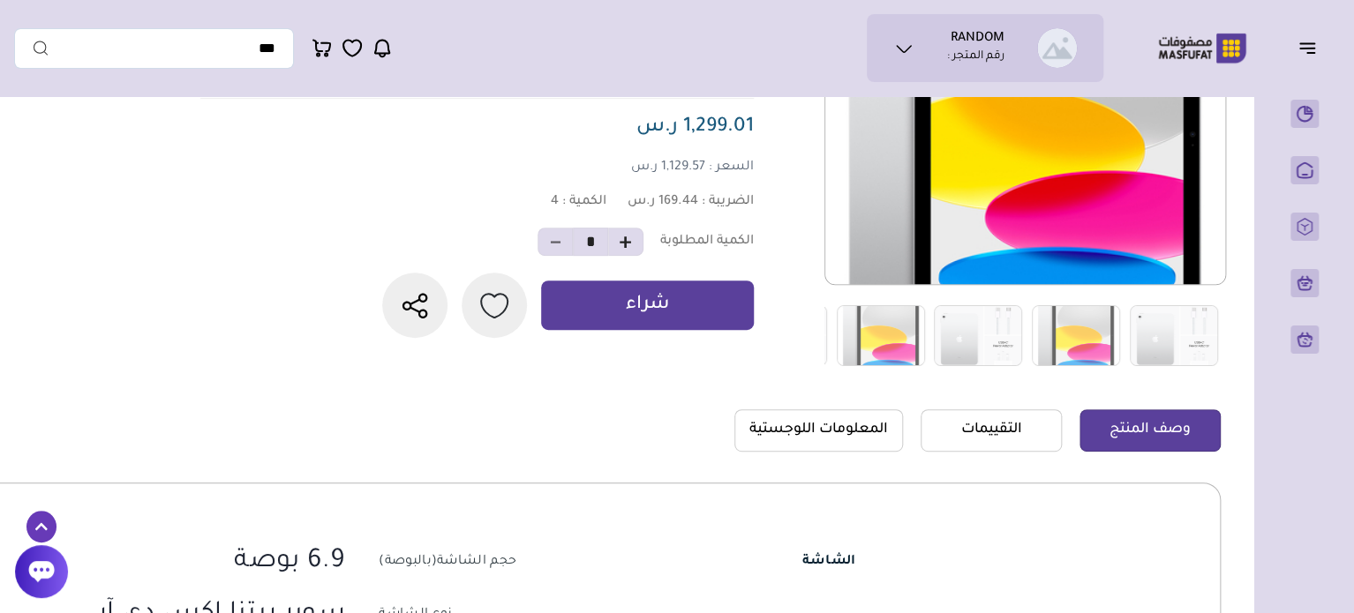
scroll to position [0, 0]
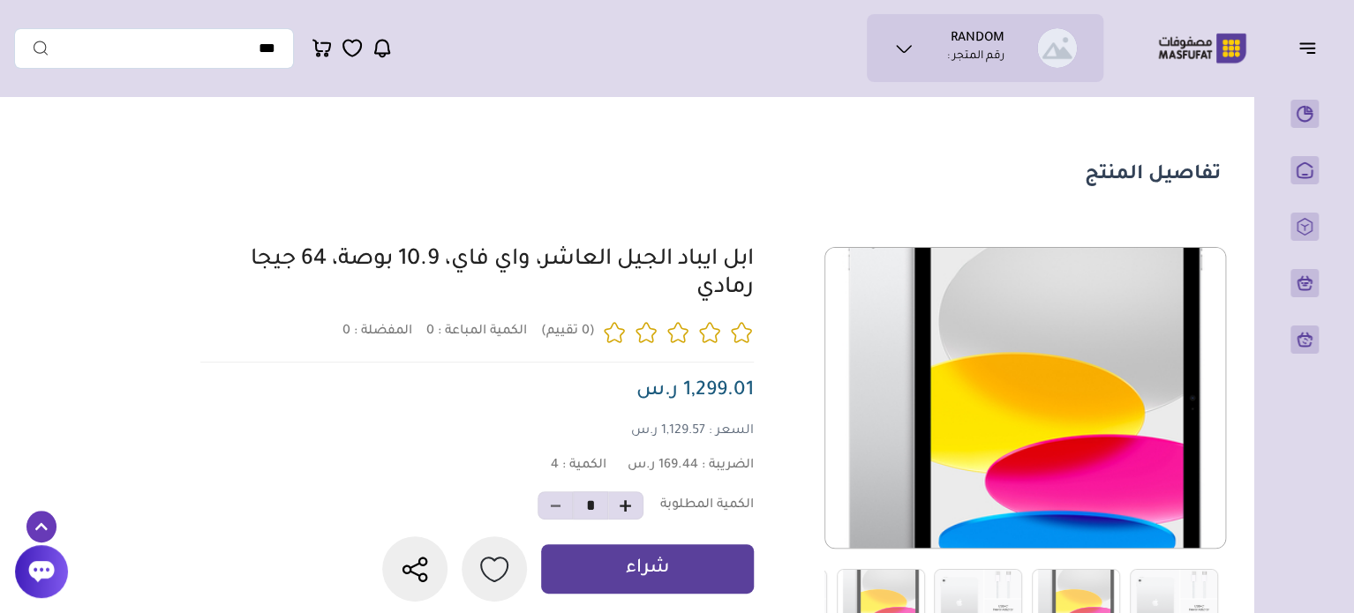
drag, startPoint x: 590, startPoint y: 320, endPoint x: 596, endPoint y: 214, distance: 106.1
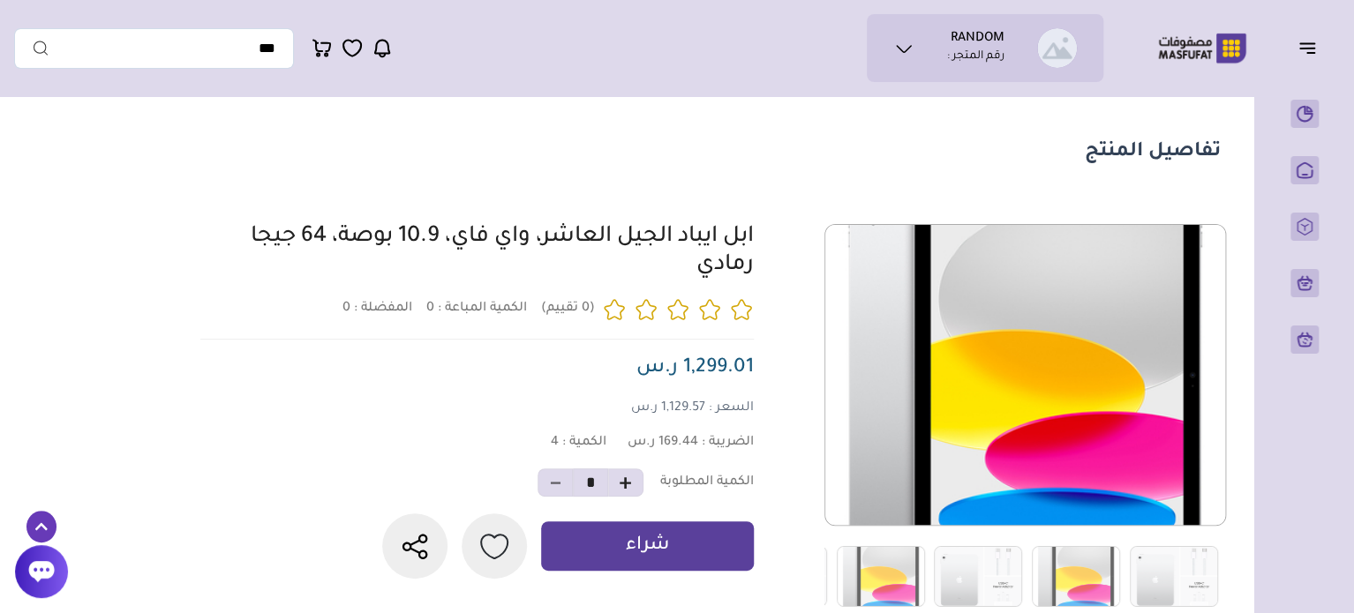
scroll to position [34, 0]
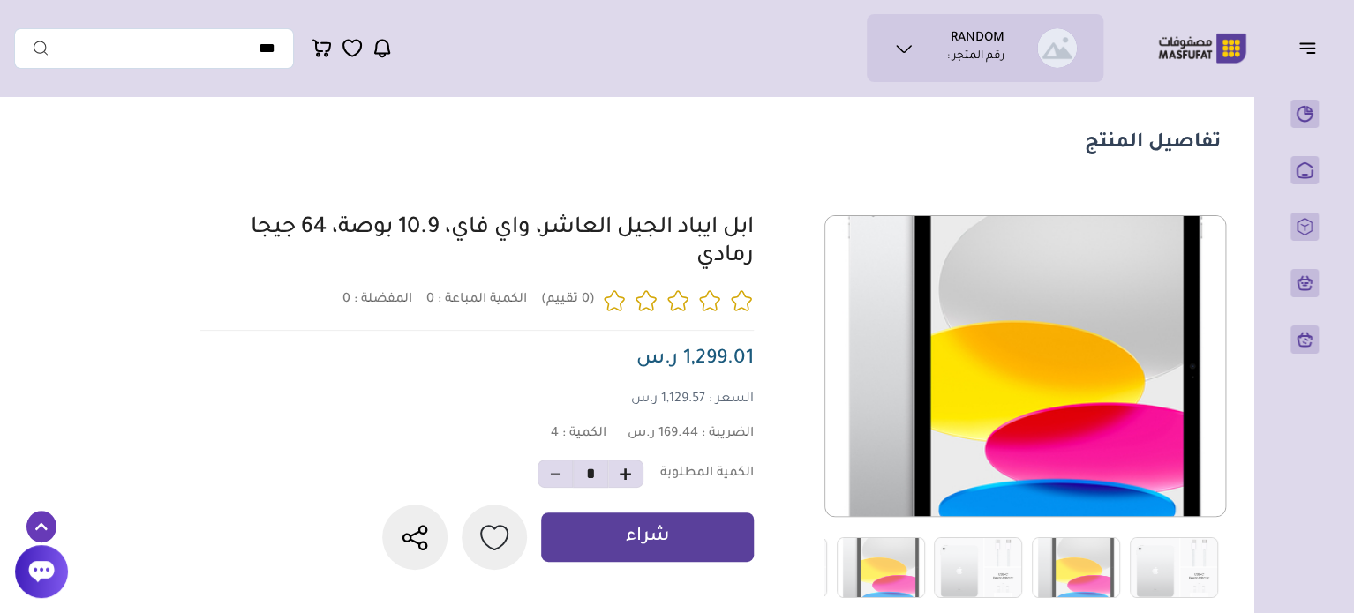
drag, startPoint x: 751, startPoint y: 412, endPoint x: 727, endPoint y: 399, distance: 27.3
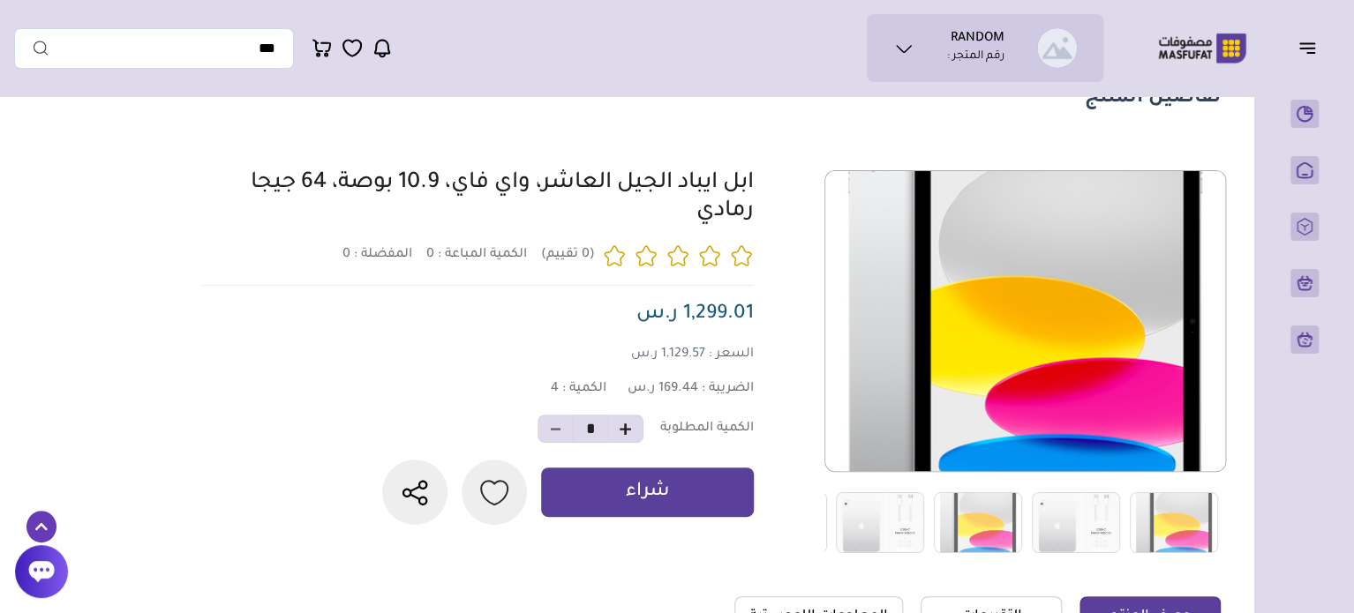
drag, startPoint x: 705, startPoint y: 402, endPoint x: 711, endPoint y: 447, distance: 46.3
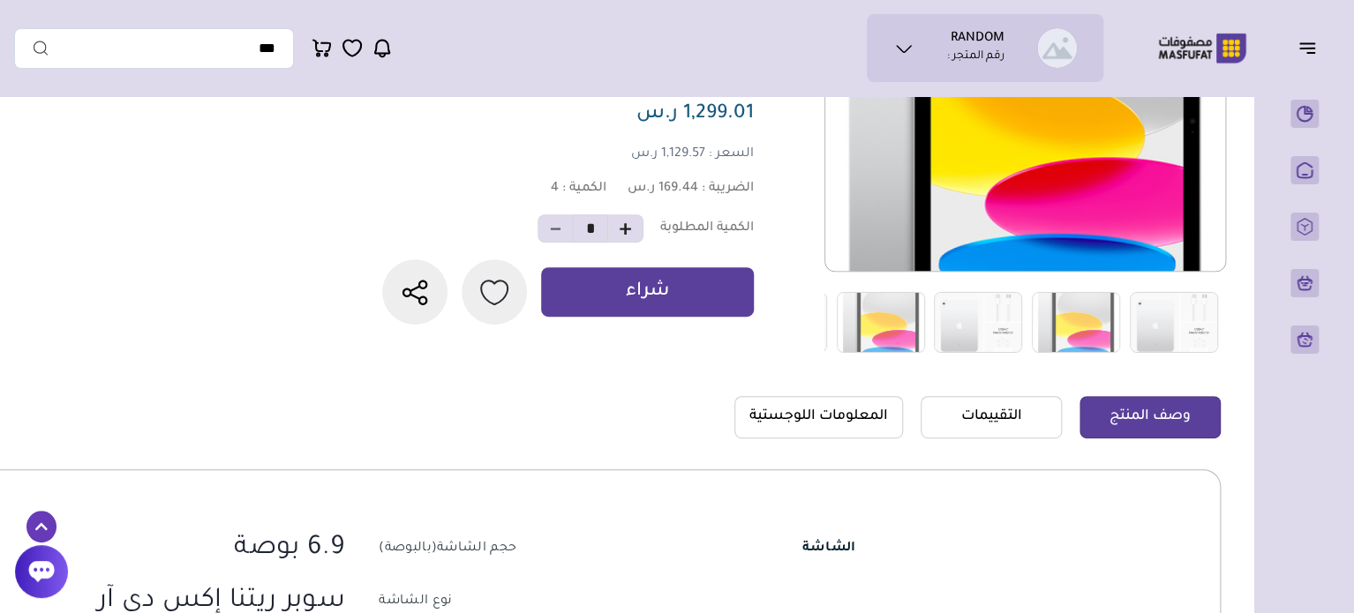
drag, startPoint x: 727, startPoint y: 343, endPoint x: 726, endPoint y: 402, distance: 58.3
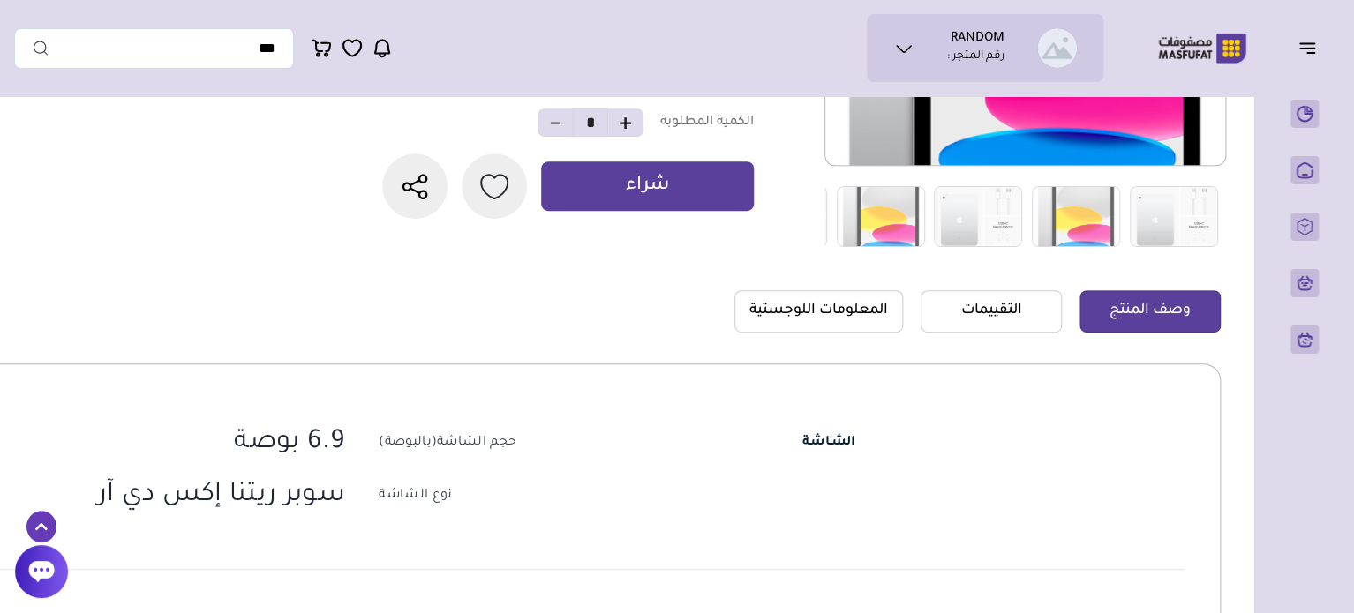
scroll to position [432, 0]
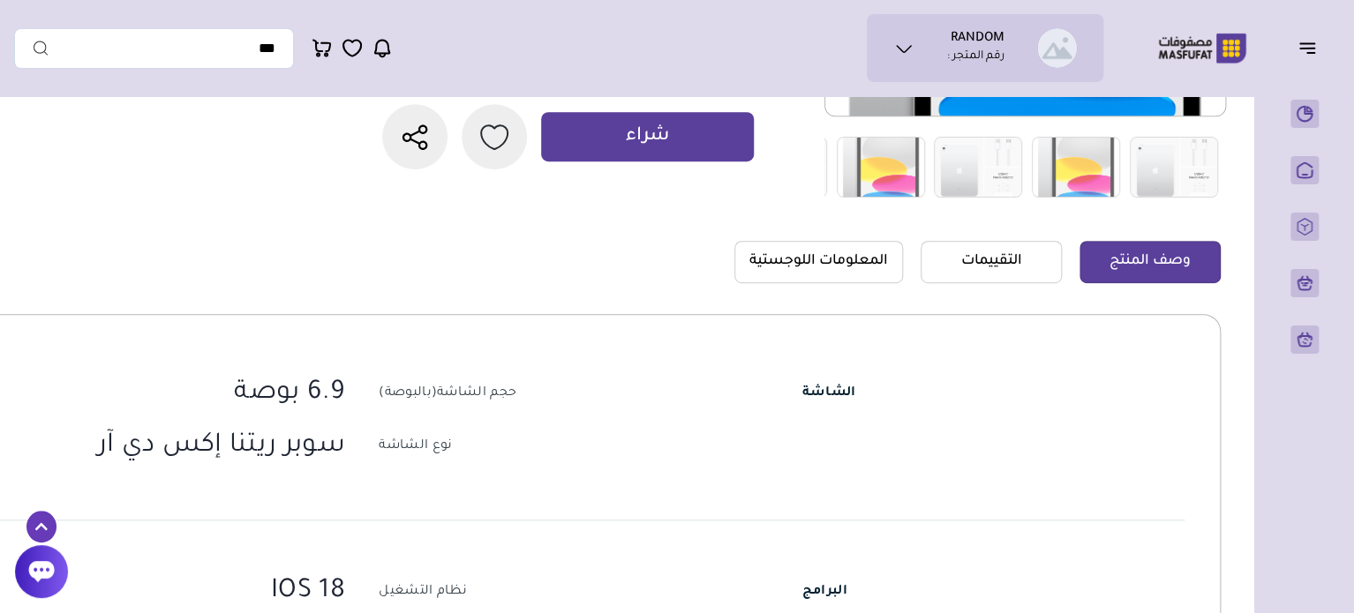
drag, startPoint x: 644, startPoint y: 422, endPoint x: 635, endPoint y: 500, distance: 79.0
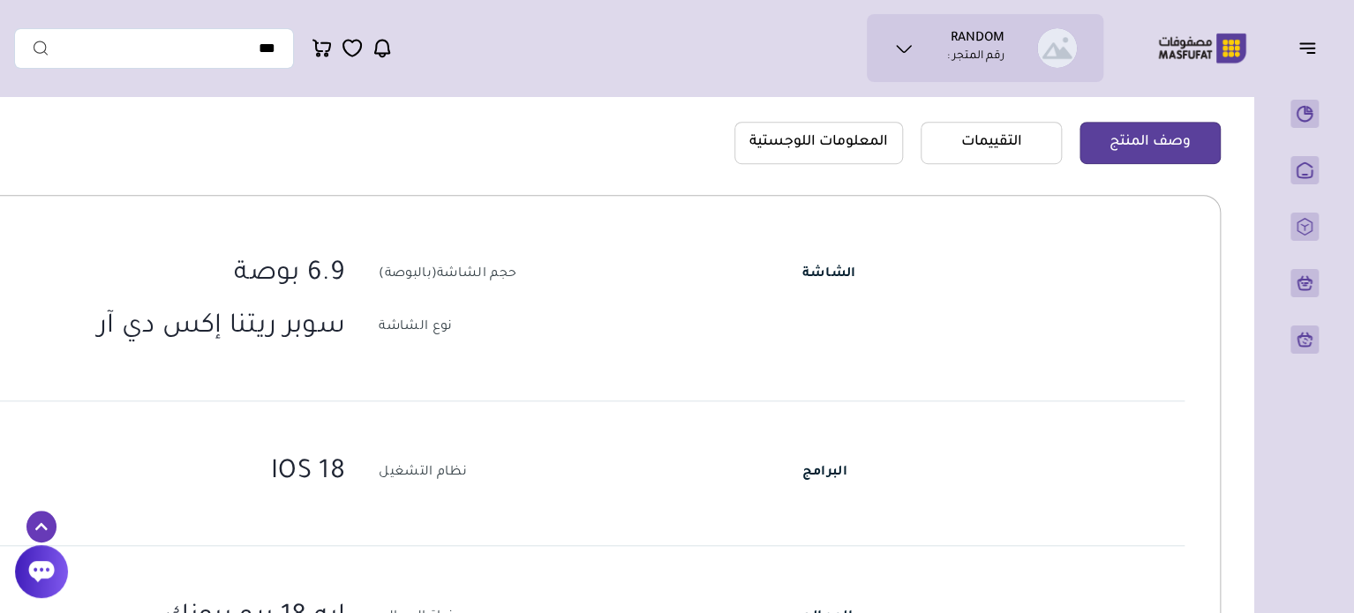
drag, startPoint x: 590, startPoint y: 364, endPoint x: 600, endPoint y: 463, distance: 99.4
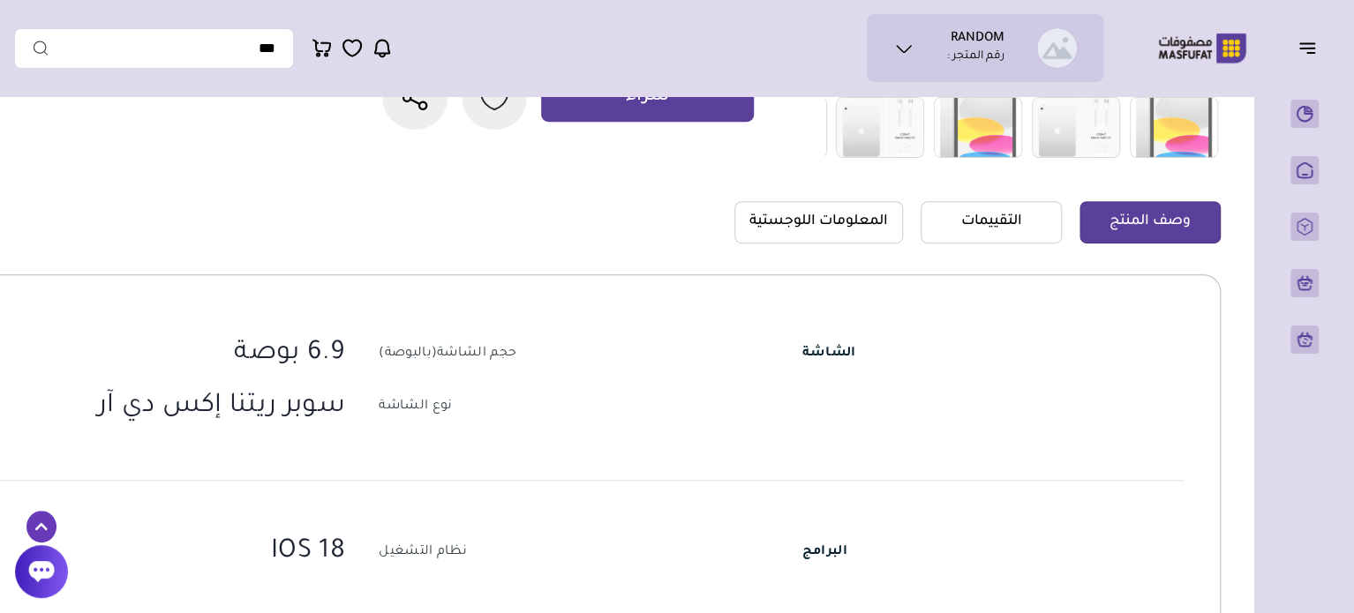
drag, startPoint x: 639, startPoint y: 305, endPoint x: 653, endPoint y: 215, distance: 91.1
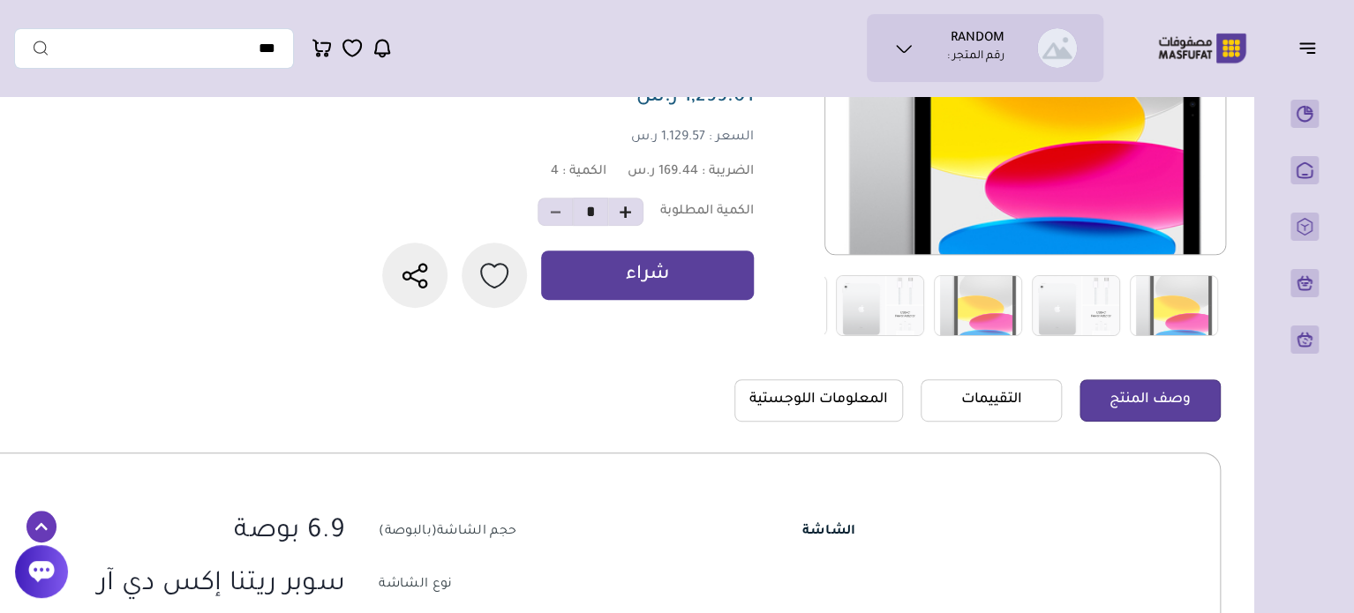
scroll to position [175, 0]
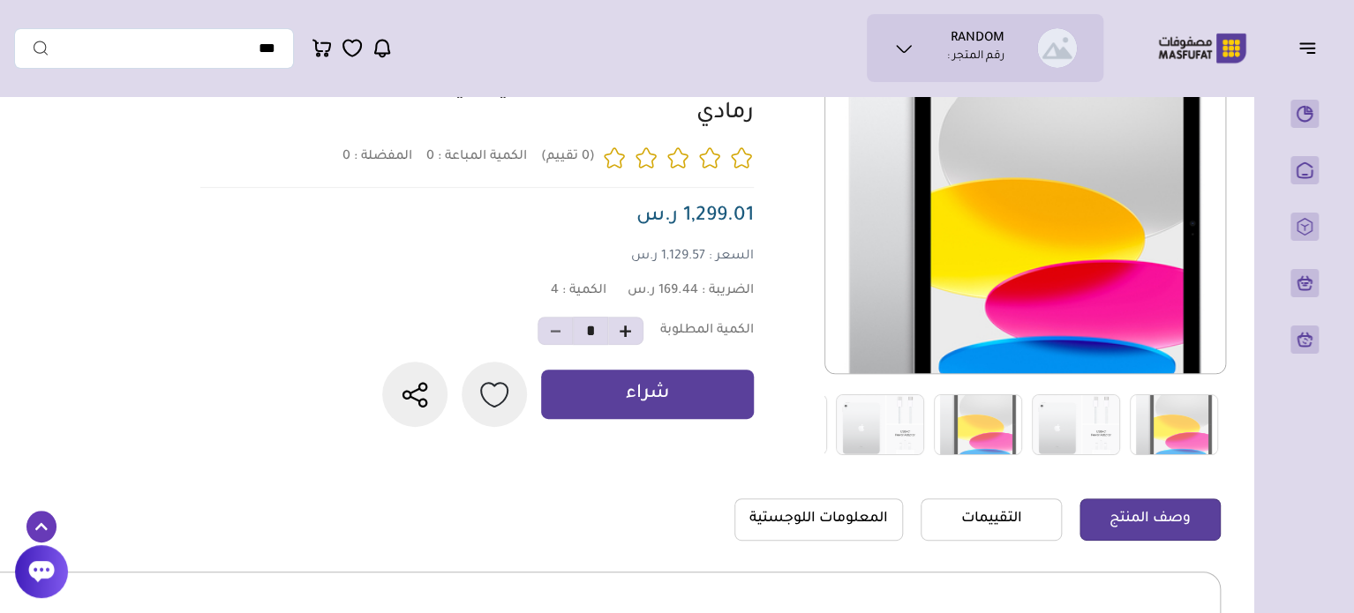
drag, startPoint x: 657, startPoint y: 394, endPoint x: 682, endPoint y: 298, distance: 99.3
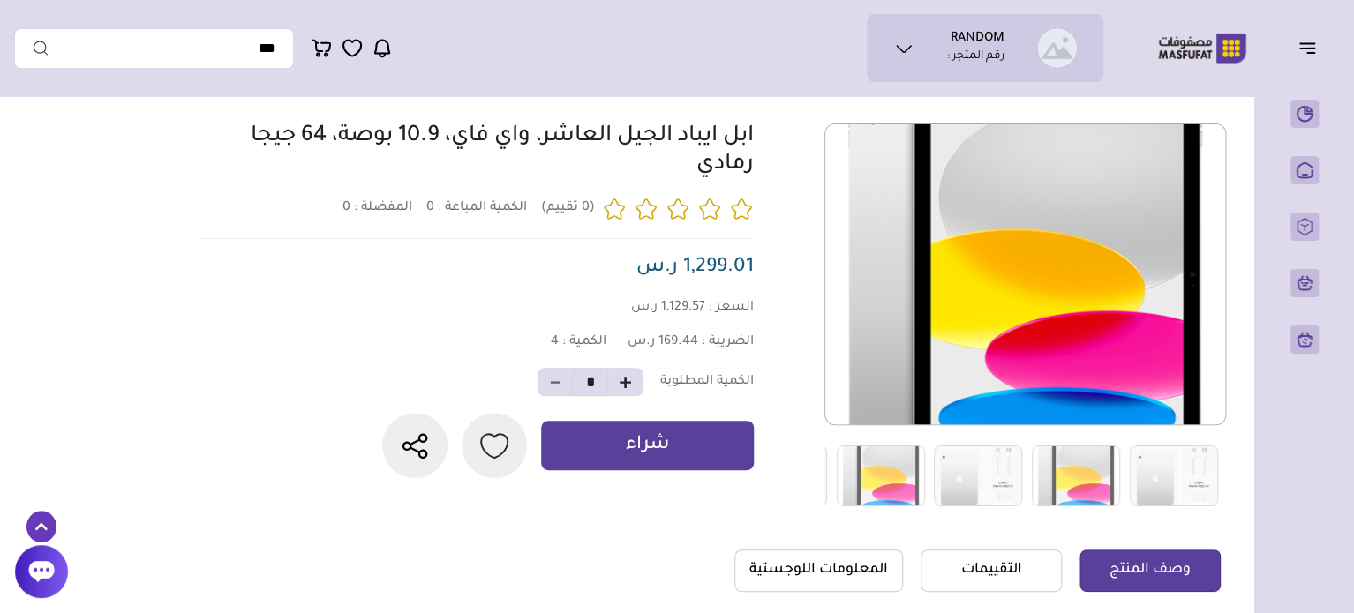
drag, startPoint x: 681, startPoint y: 299, endPoint x: 702, endPoint y: 199, distance: 102.6
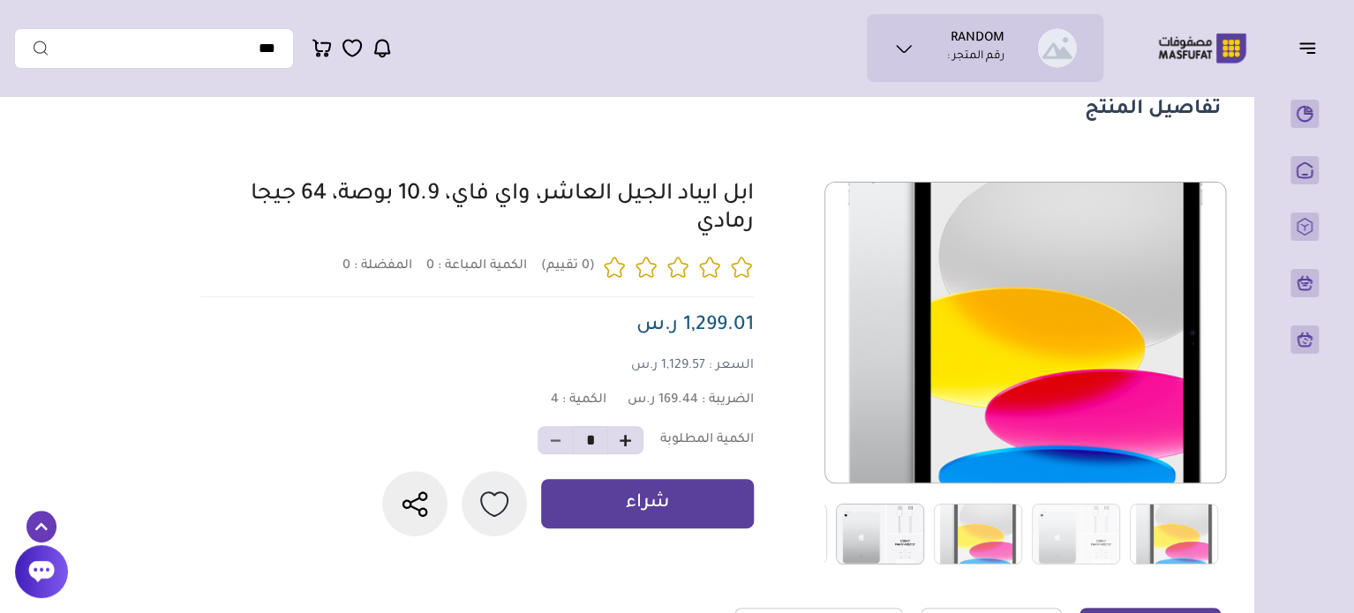
click at [907, 532] on img at bounding box center [880, 534] width 88 height 61
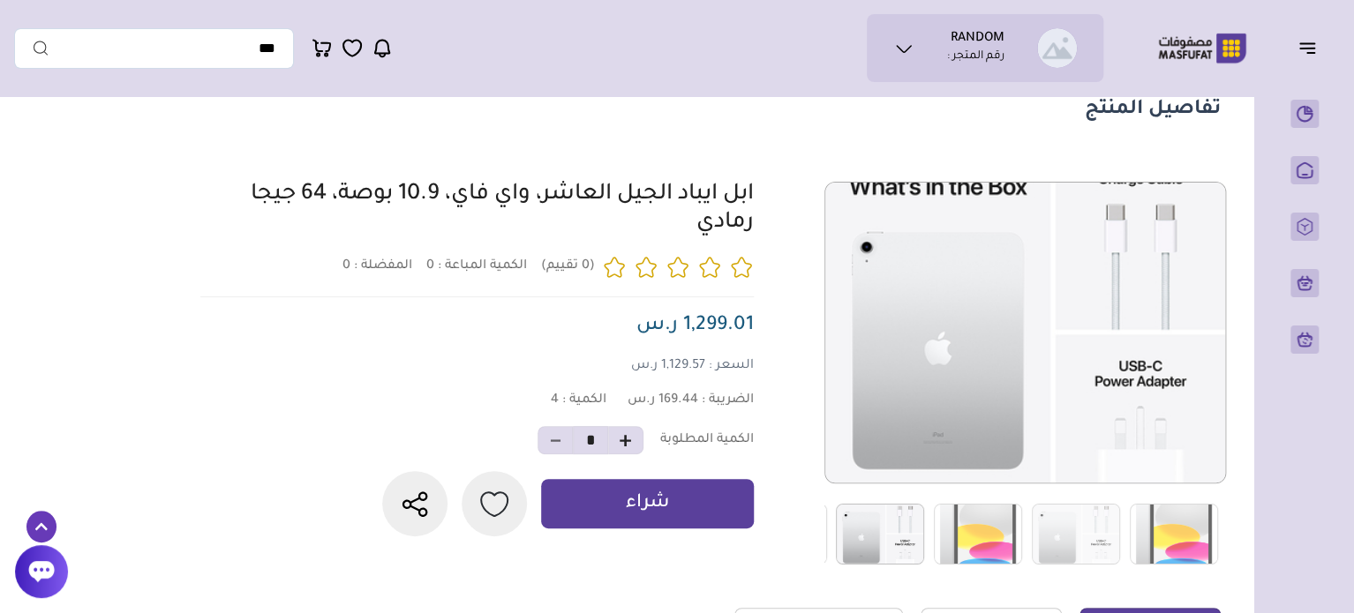
drag, startPoint x: 628, startPoint y: 239, endPoint x: 732, endPoint y: 186, distance: 116.0
click at [733, 186] on div "ابل ايباد الجيل العاشر، واي فاي، 10.9 بوصة، 64 جيجا رمادي" at bounding box center [499, 210] width 507 height 56
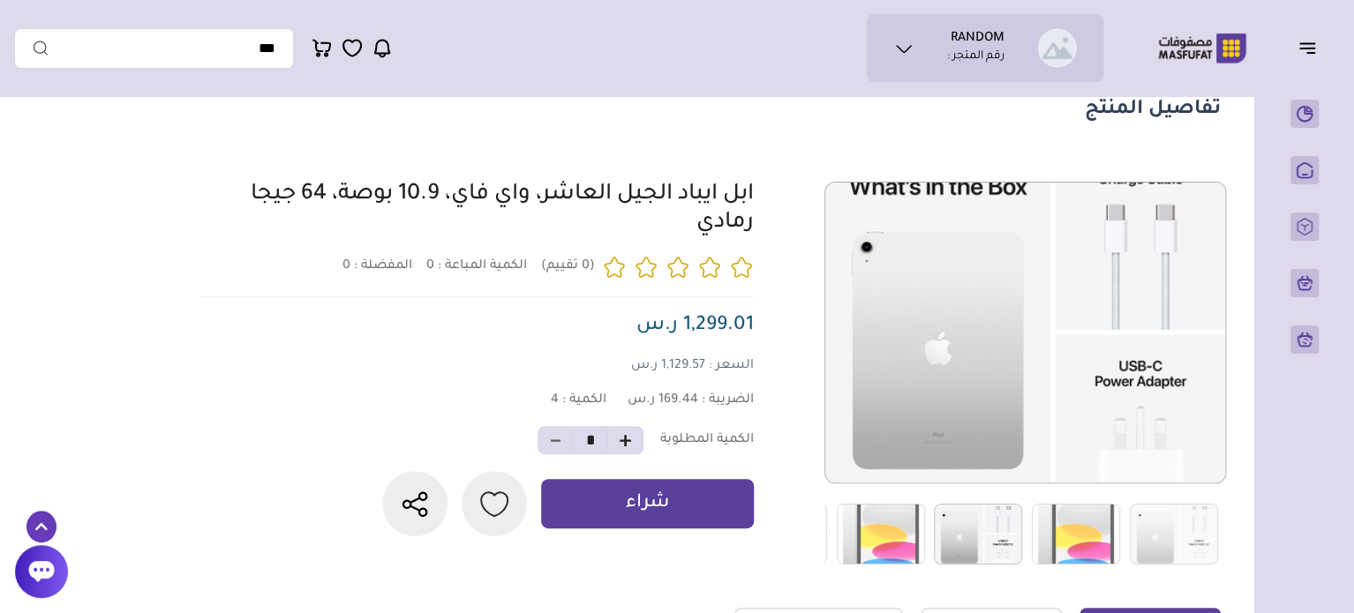
click at [590, 222] on div "ابل ايباد الجيل العاشر، واي فاي، 10.9 بوصة، 64 جيجا رمادي" at bounding box center [499, 210] width 507 height 56
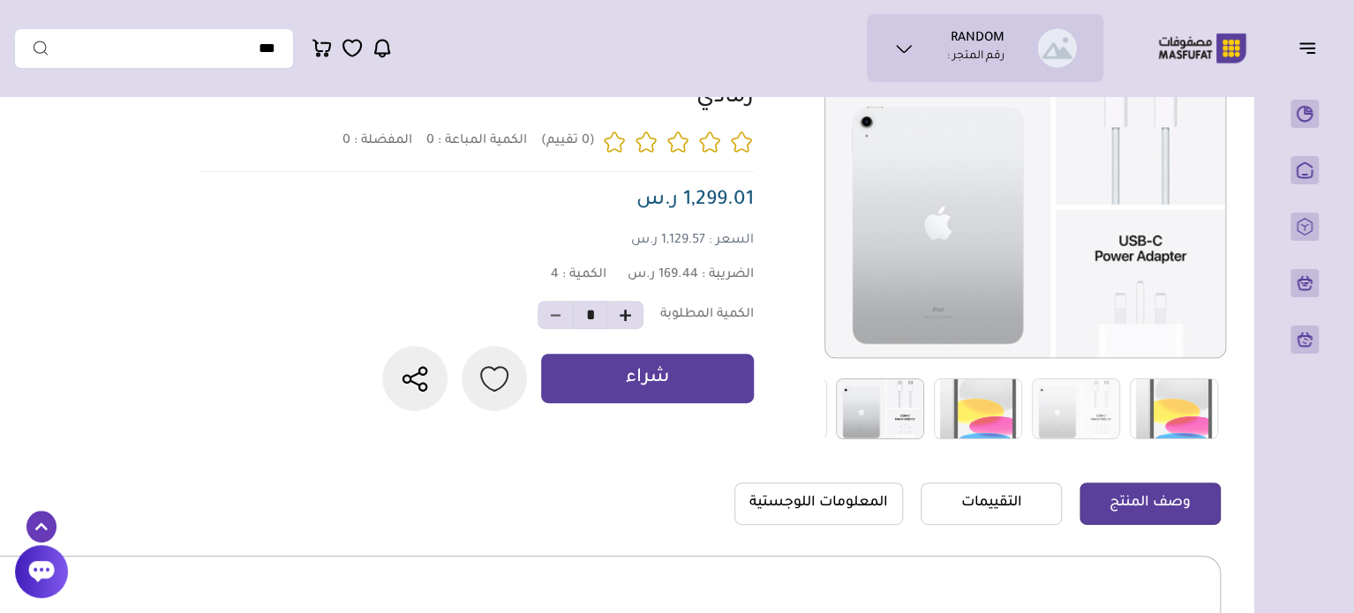
drag, startPoint x: 259, startPoint y: 222, endPoint x: 255, endPoint y: 317, distance: 95.4
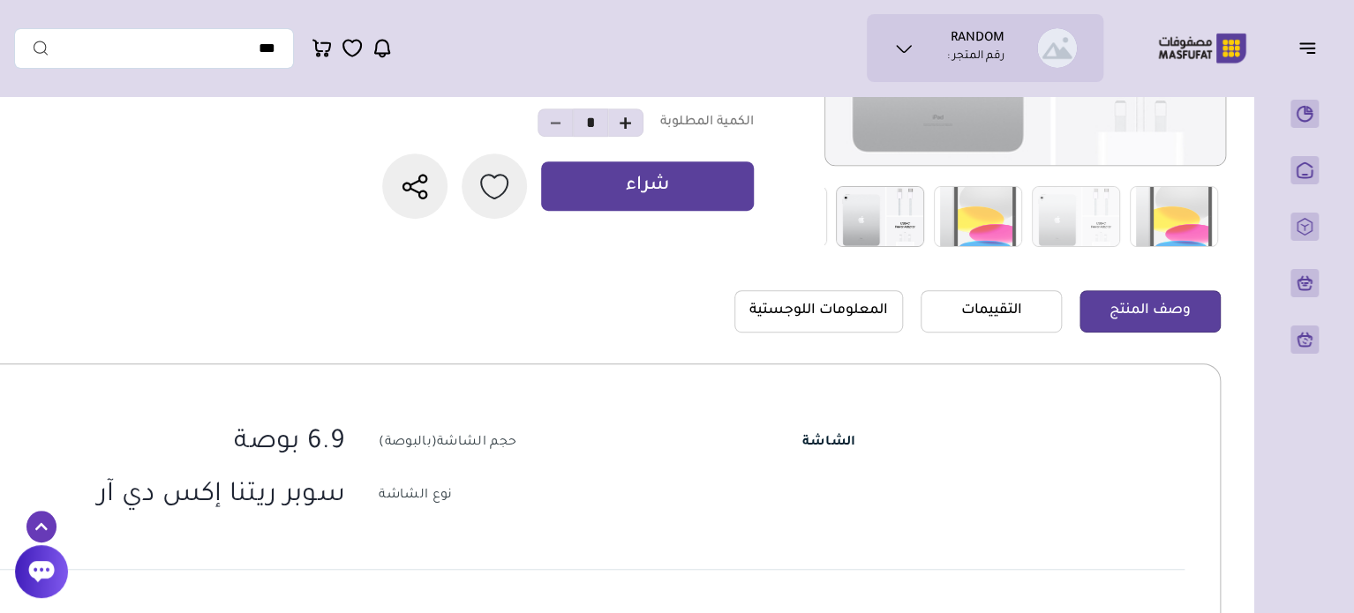
scroll to position [434, 0]
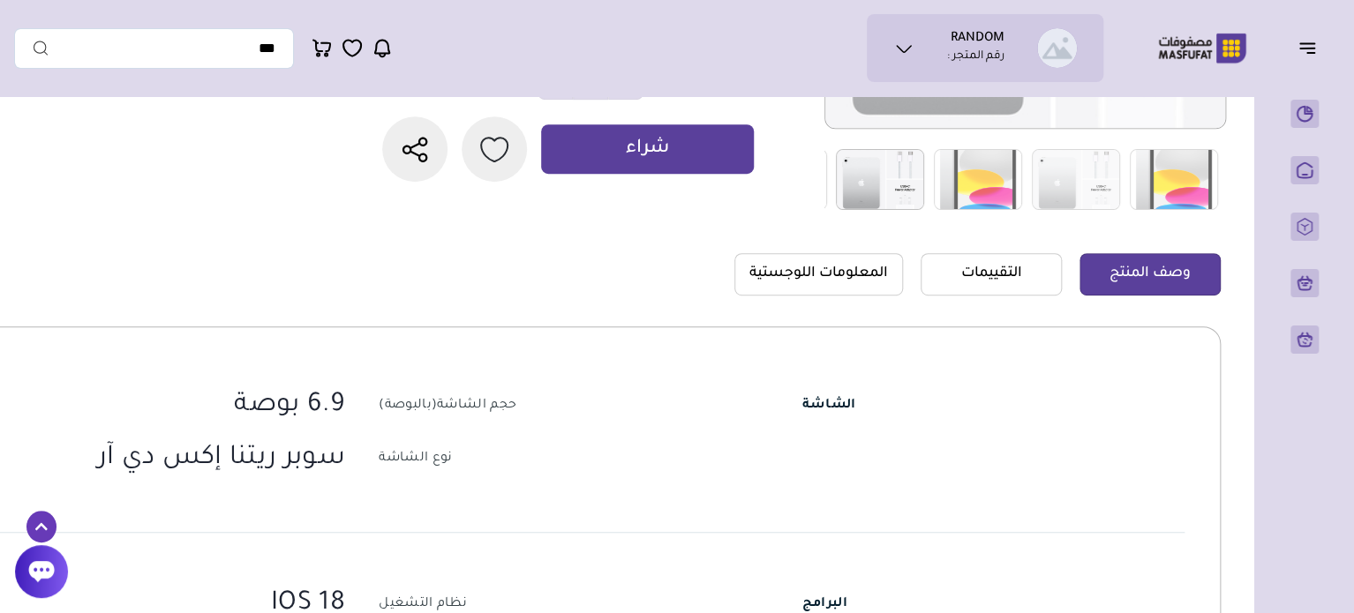
drag, startPoint x: 259, startPoint y: 264, endPoint x: 258, endPoint y: 370, distance: 105.9
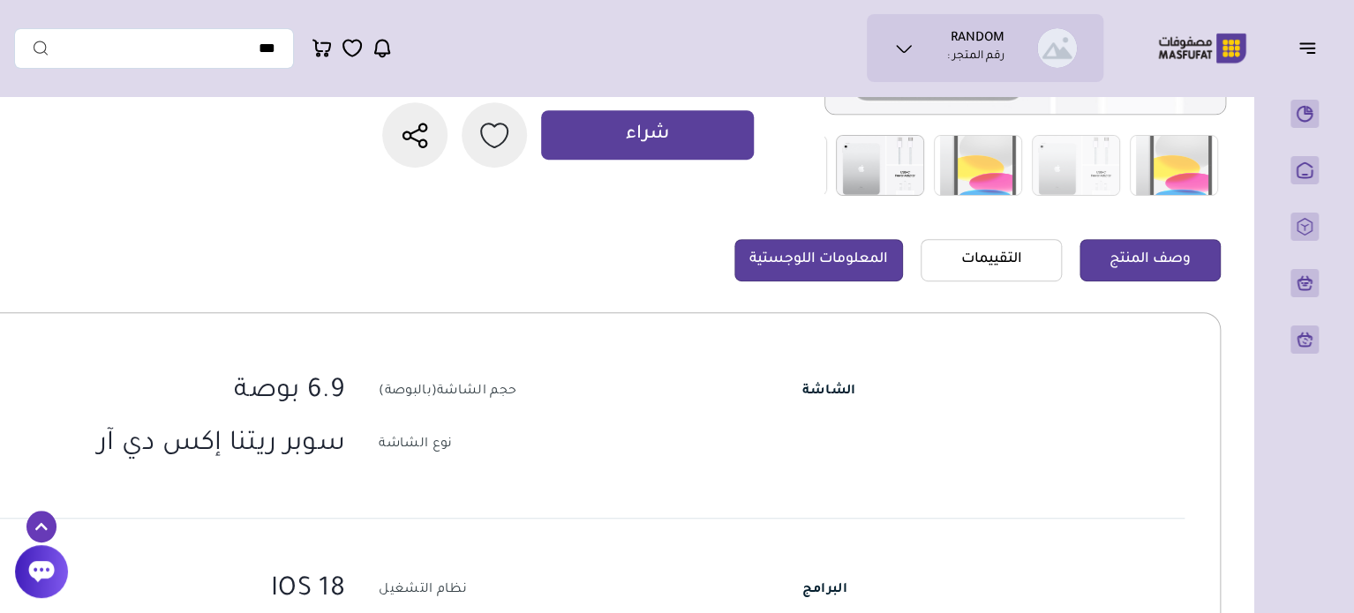
click at [764, 253] on link "المعلومات اللوجستية" at bounding box center [818, 260] width 169 height 42
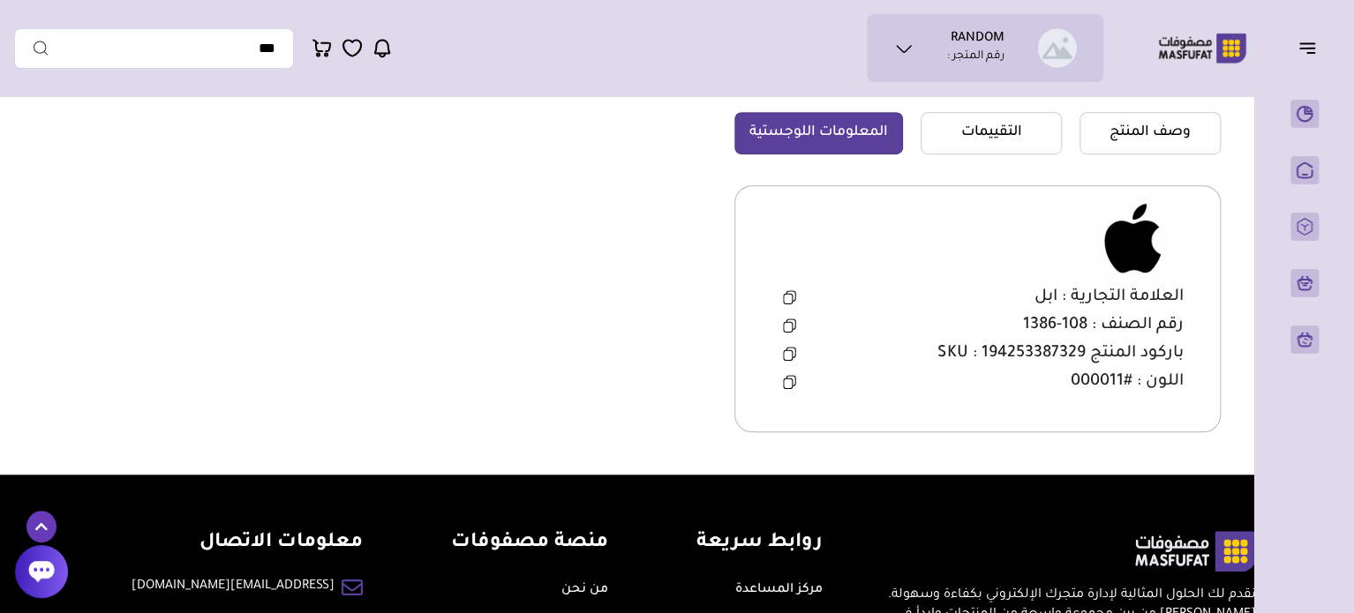
drag, startPoint x: 537, startPoint y: 387, endPoint x: 534, endPoint y: 405, distance: 18.0
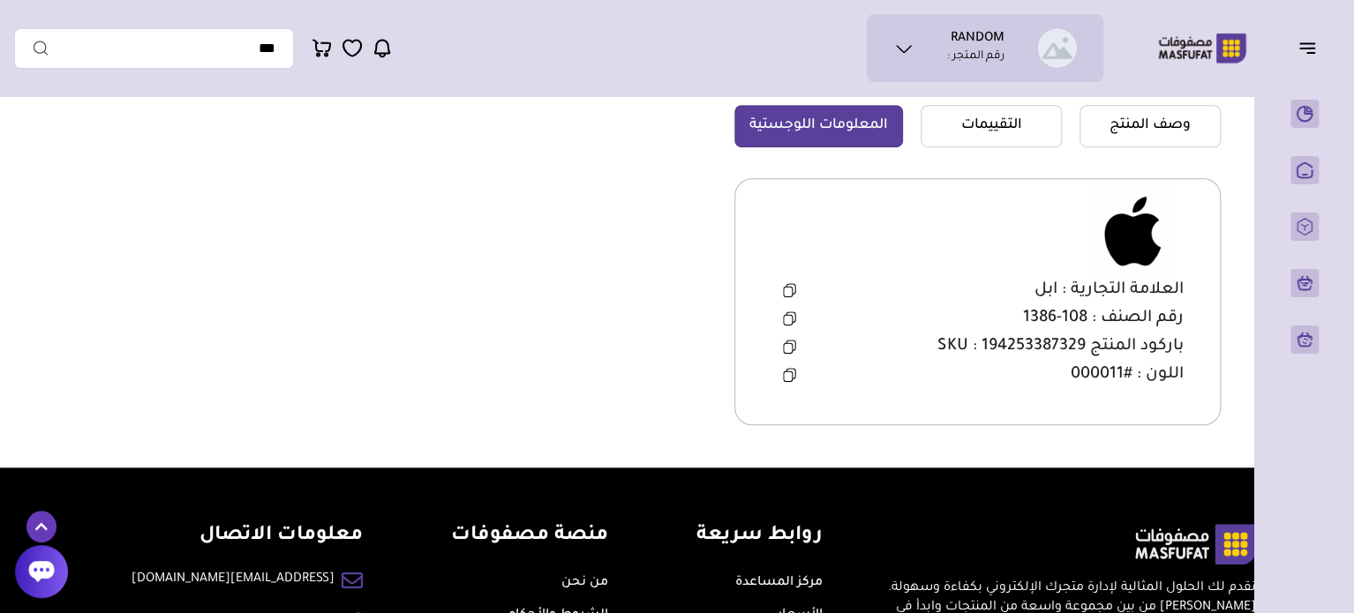
scroll to position [501, 0]
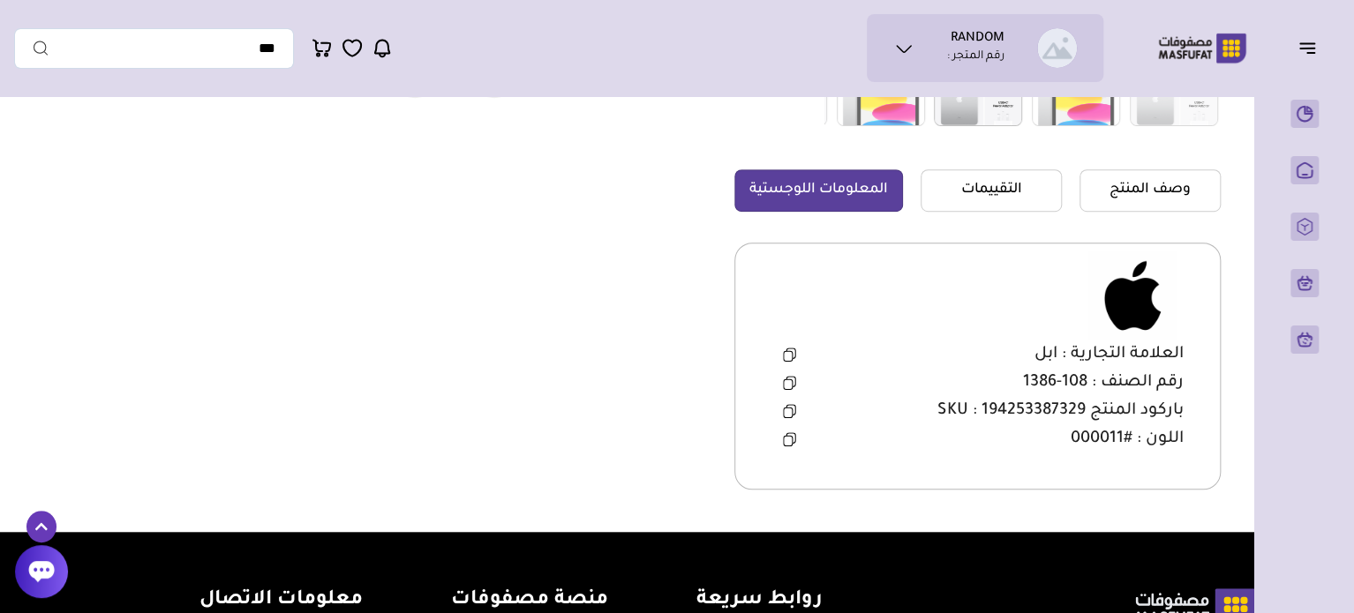
drag, startPoint x: 549, startPoint y: 359, endPoint x: 567, endPoint y: 268, distance: 92.8
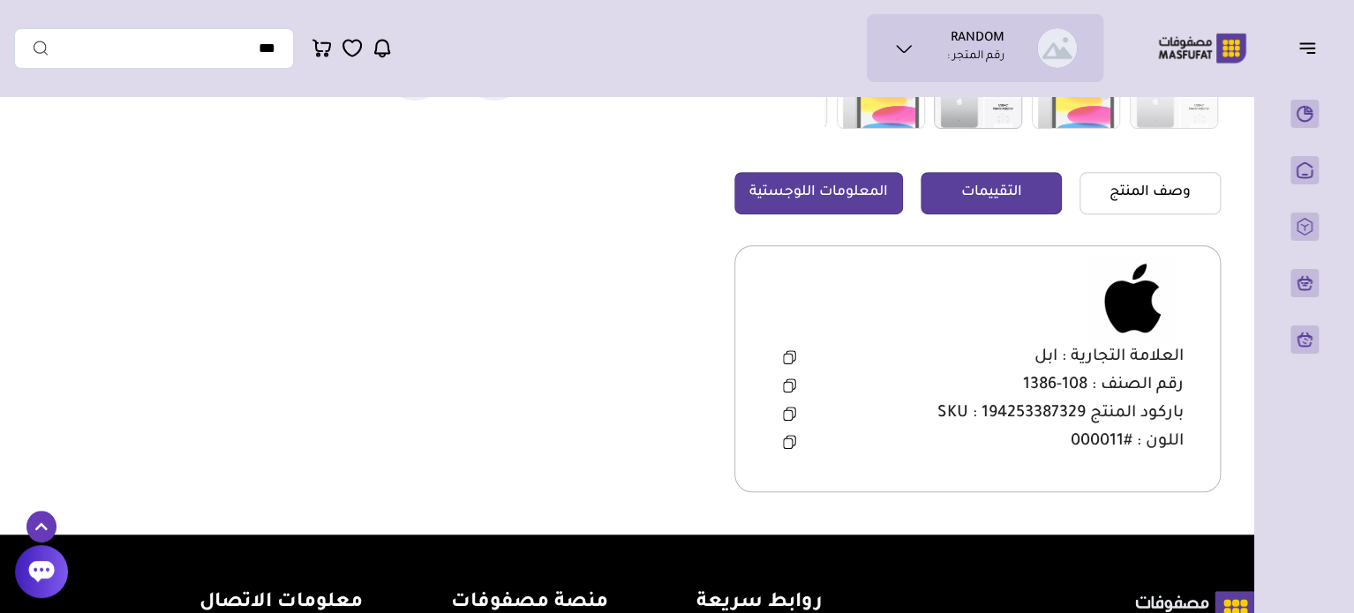
click at [974, 180] on link "التقييمات" at bounding box center [990, 193] width 141 height 42
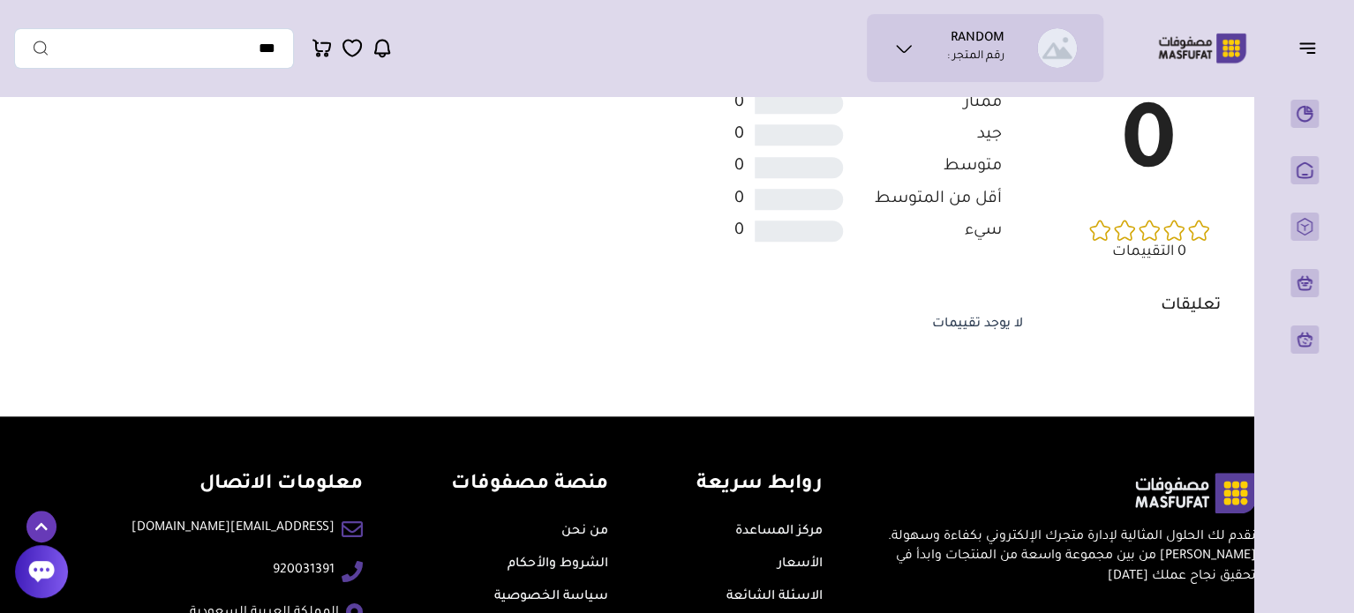
drag, startPoint x: 545, startPoint y: 305, endPoint x: 545, endPoint y: 499, distance: 193.3
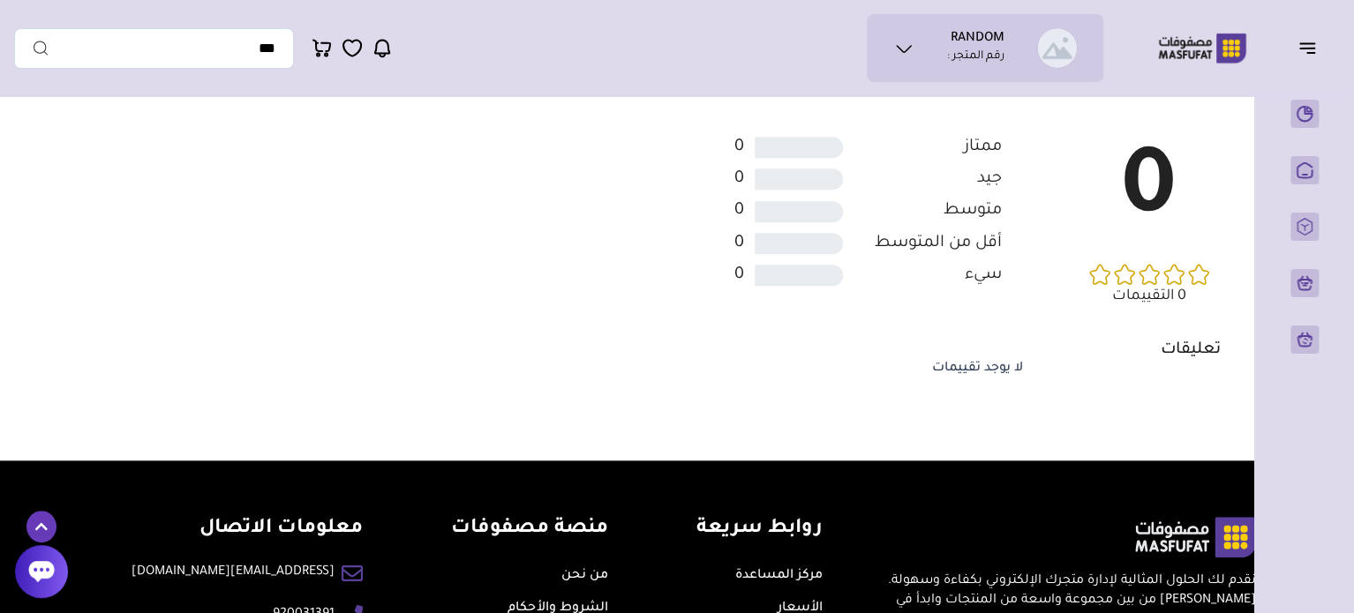
drag, startPoint x: 586, startPoint y: 323, endPoint x: 618, endPoint y: 177, distance: 149.0
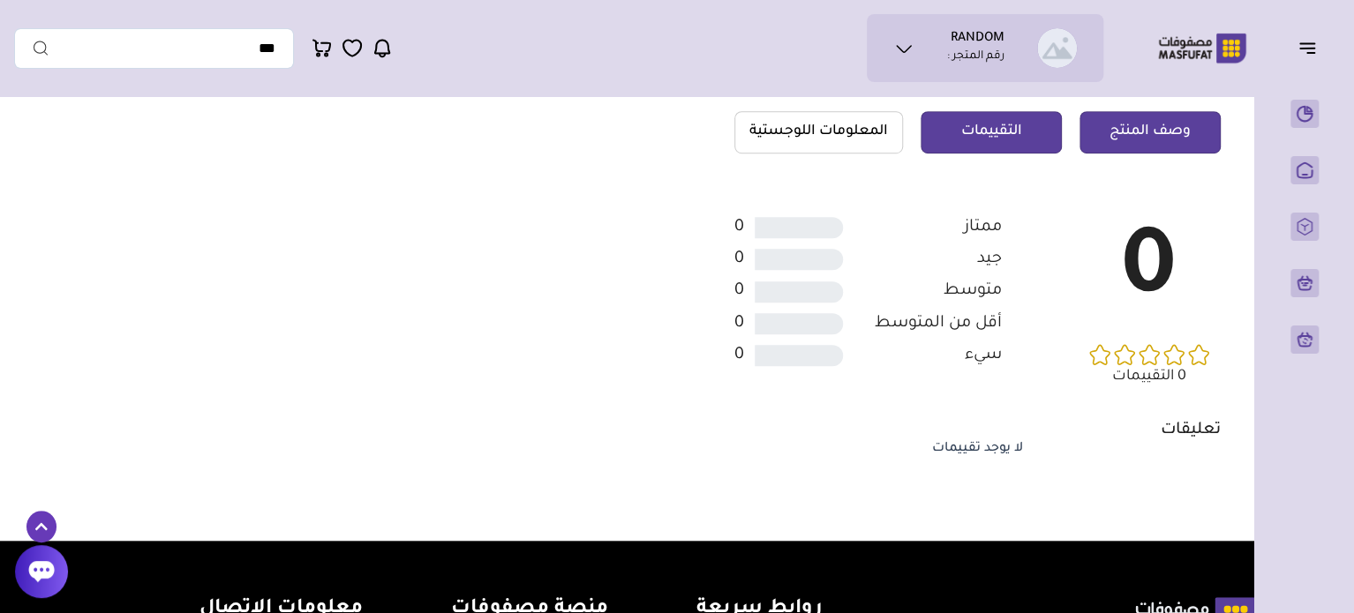
click at [1174, 123] on link "وصف المنتج" at bounding box center [1149, 132] width 141 height 42
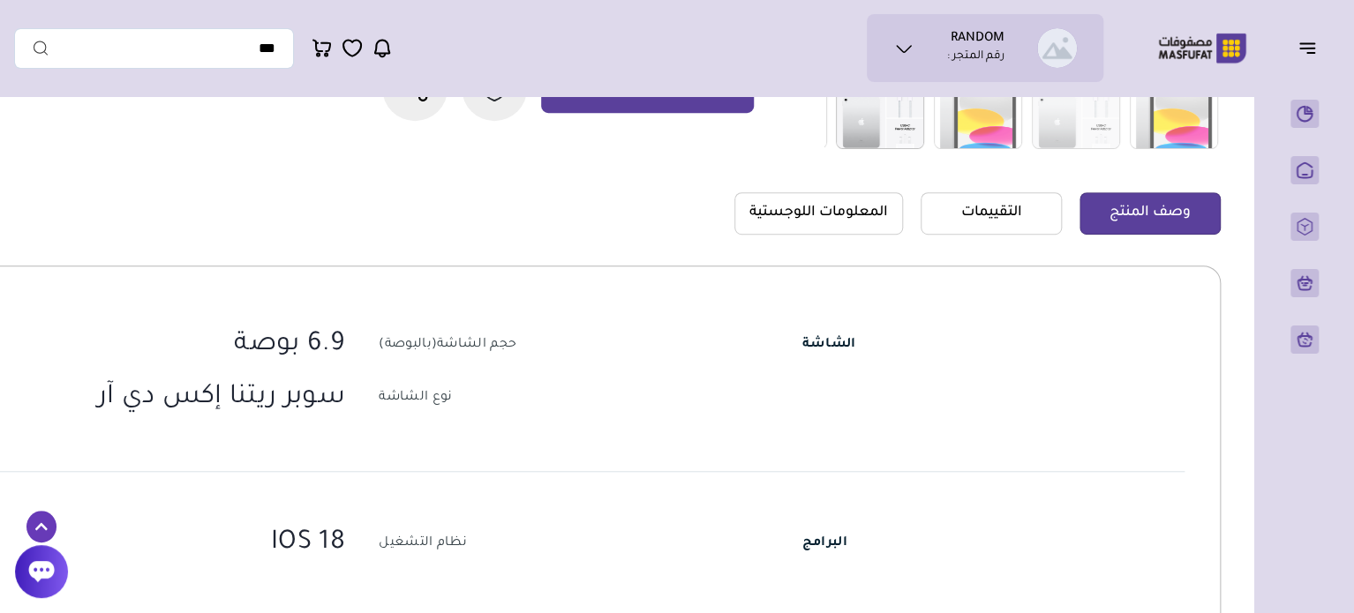
scroll to position [0, 0]
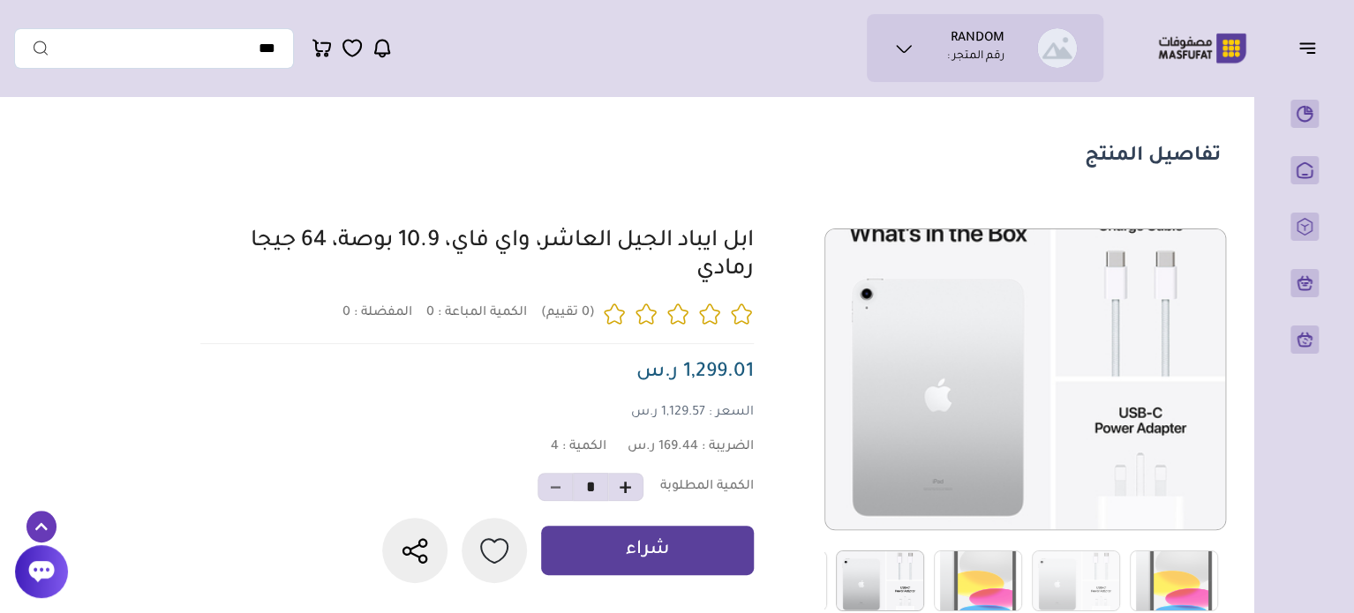
drag, startPoint x: 450, startPoint y: 274, endPoint x: 511, endPoint y: 85, distance: 198.4
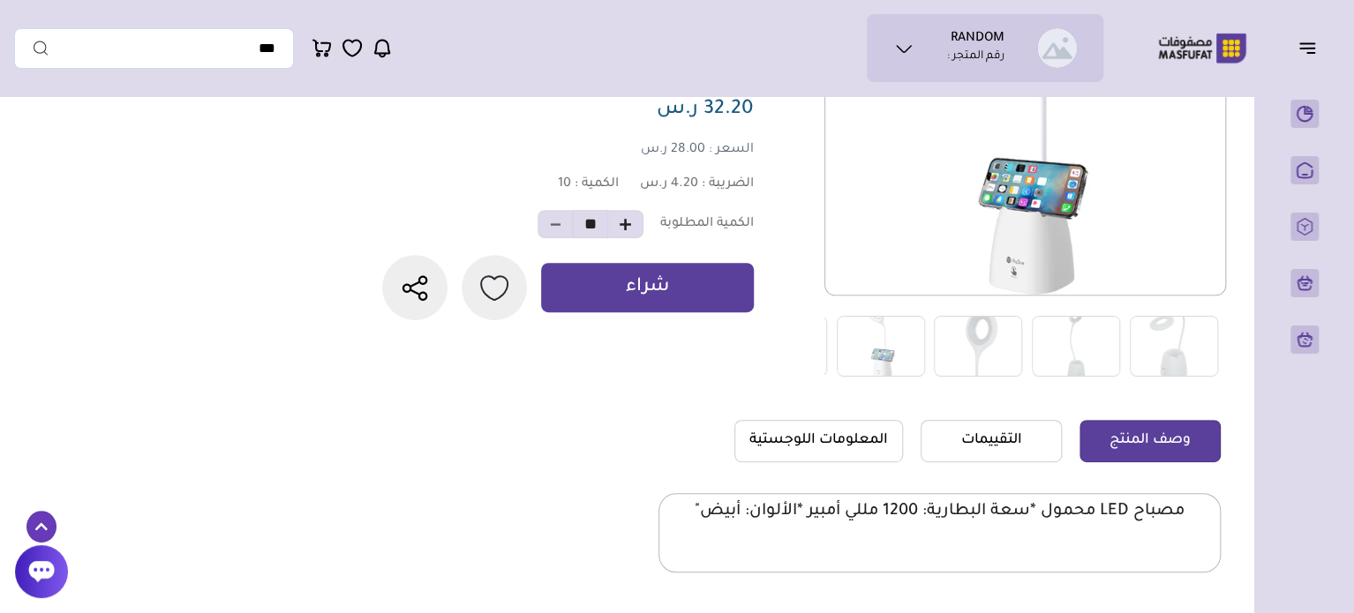
drag, startPoint x: 283, startPoint y: 296, endPoint x: 284, endPoint y: 407, distance: 111.2
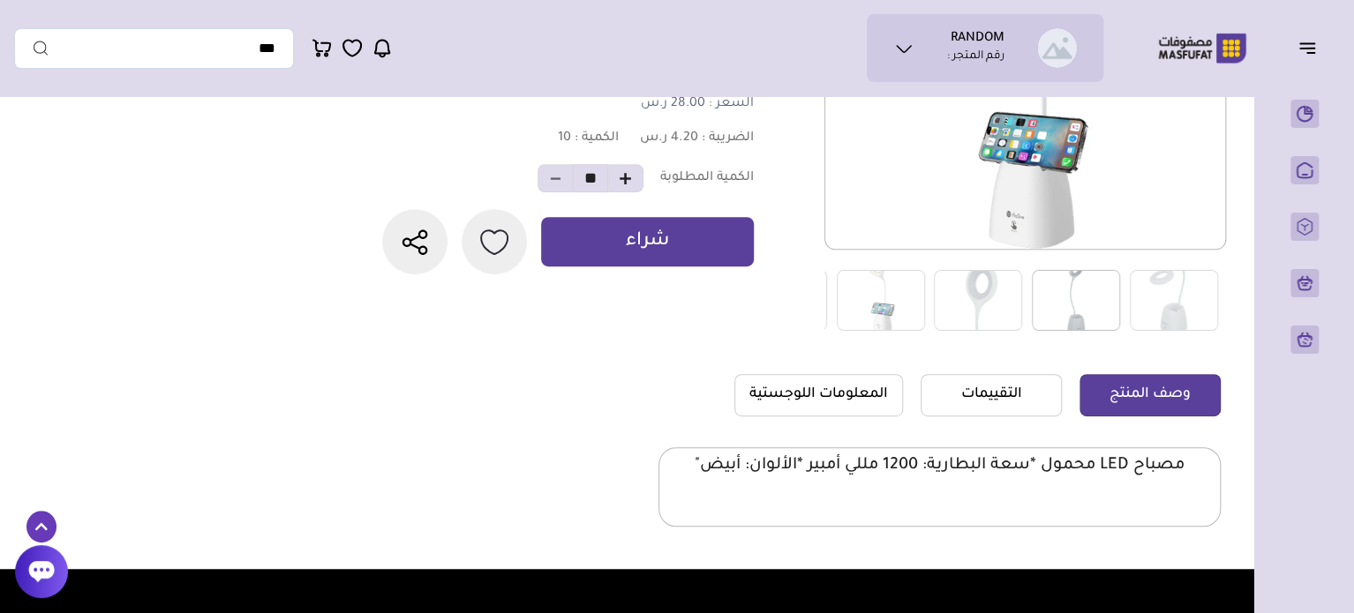
click at [1063, 301] on img at bounding box center [1076, 300] width 88 height 61
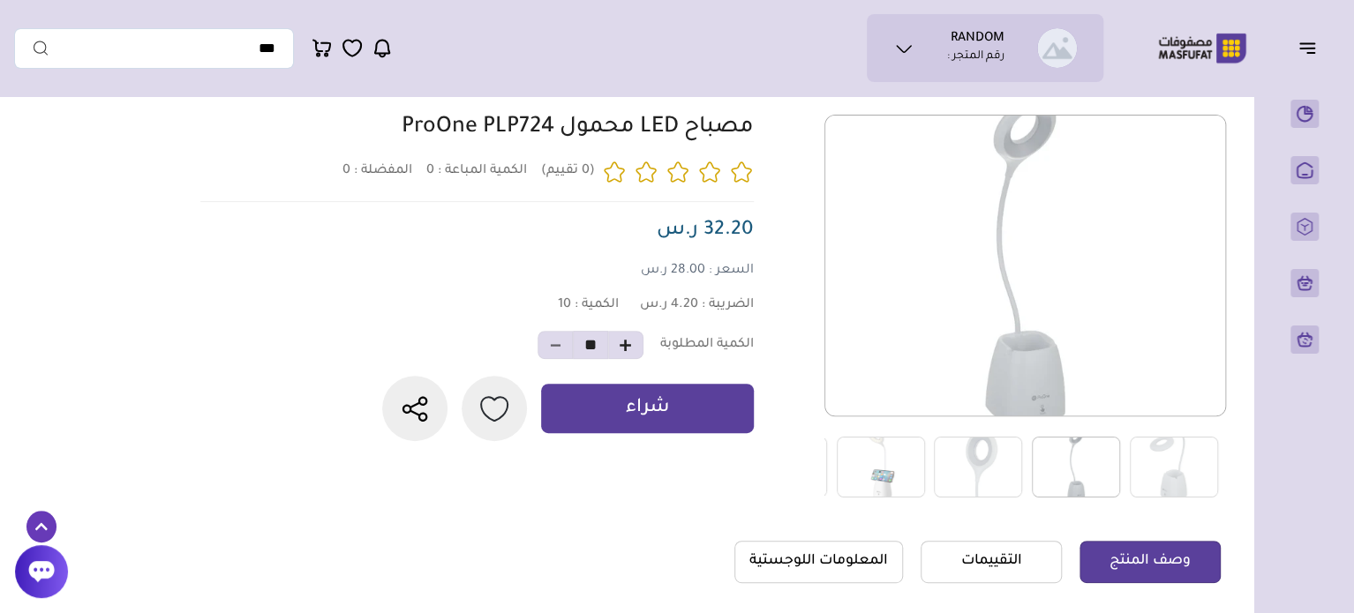
drag, startPoint x: 402, startPoint y: 392, endPoint x: 446, endPoint y: 252, distance: 146.0
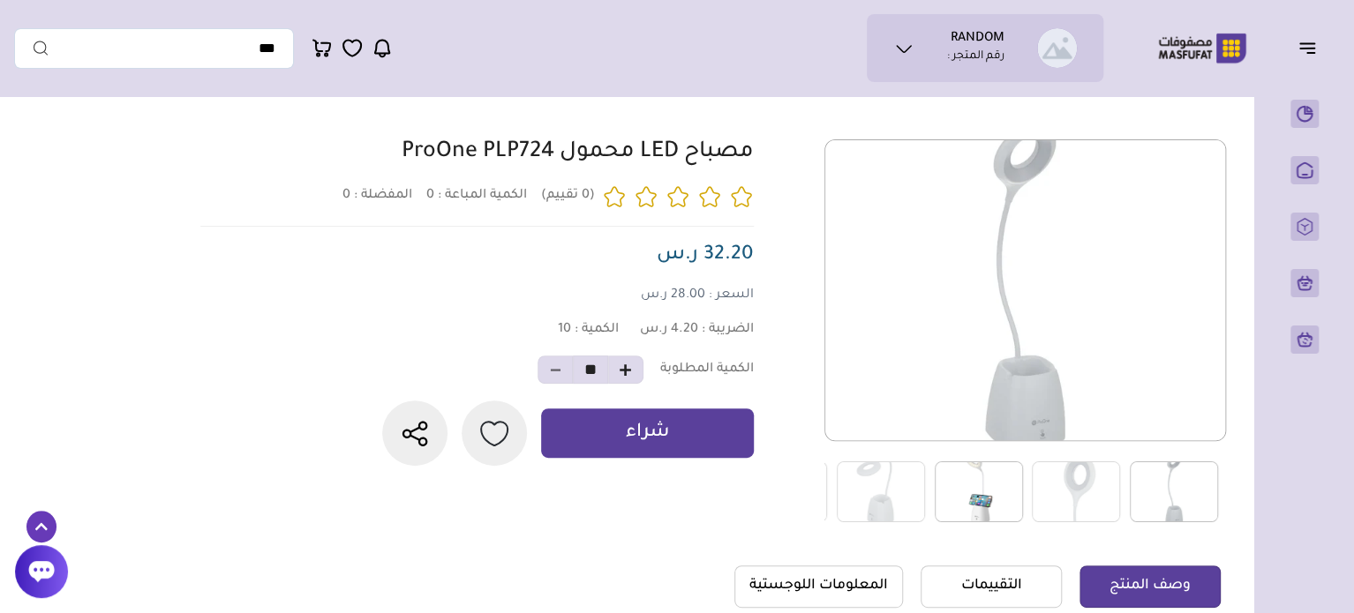
click at [1004, 486] on img at bounding box center [979, 492] width 88 height 61
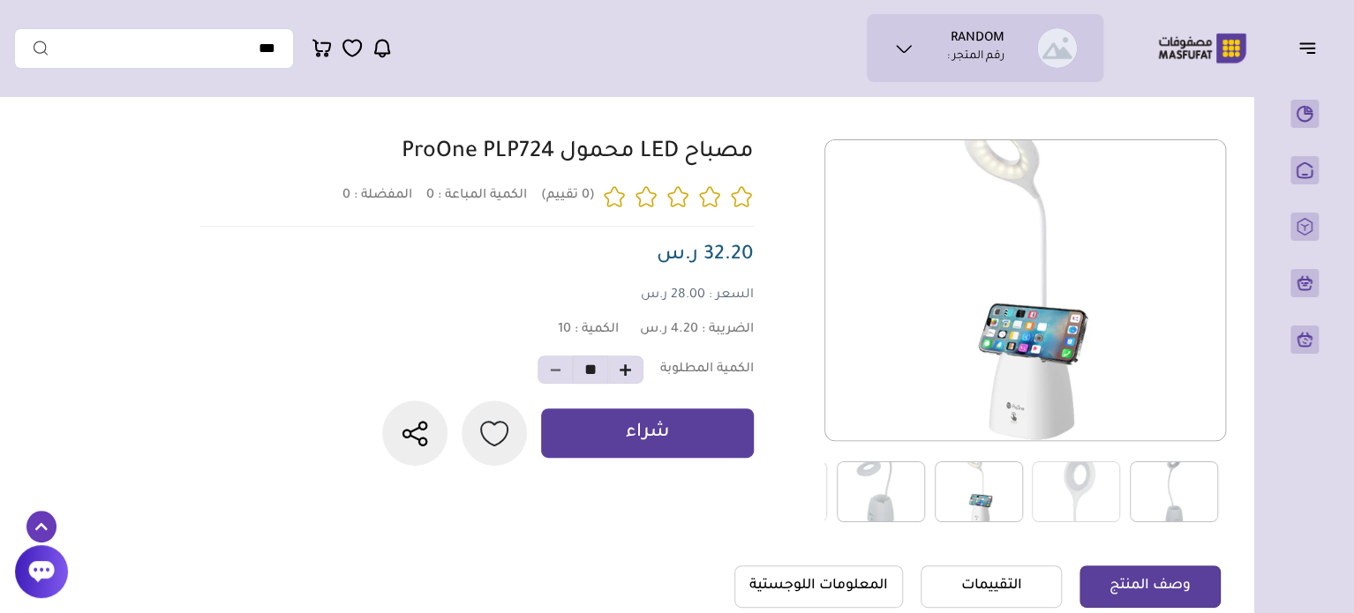
click at [914, 495] on img at bounding box center [881, 492] width 88 height 61
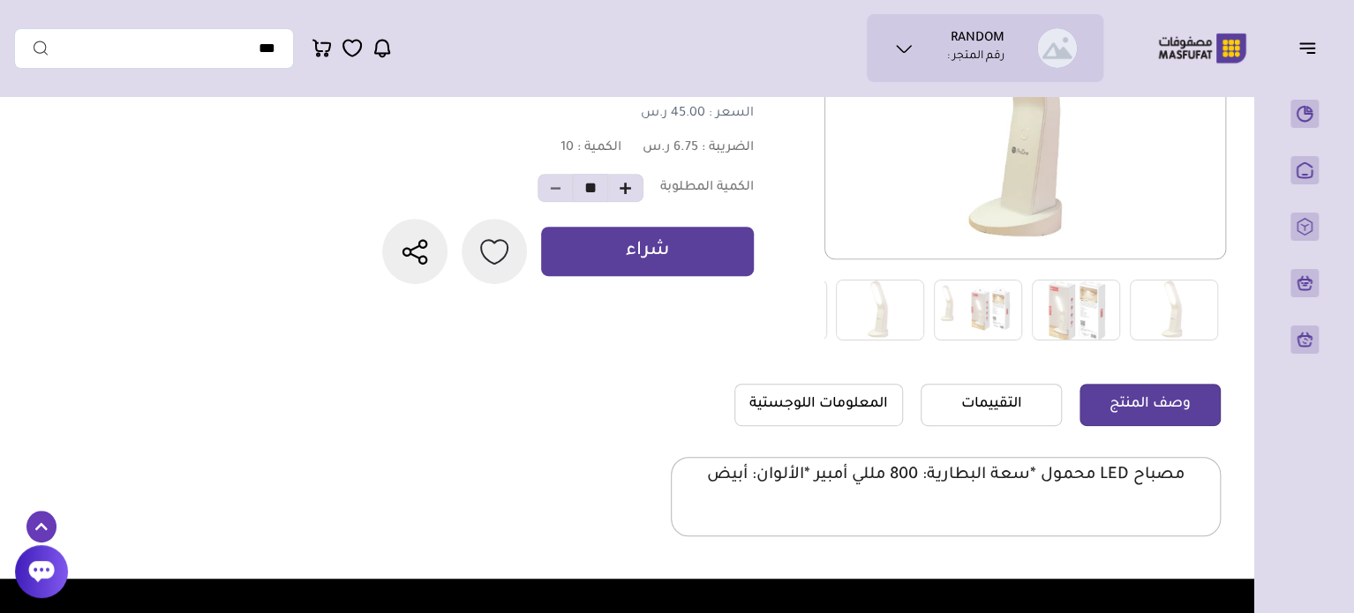
scroll to position [435, 0]
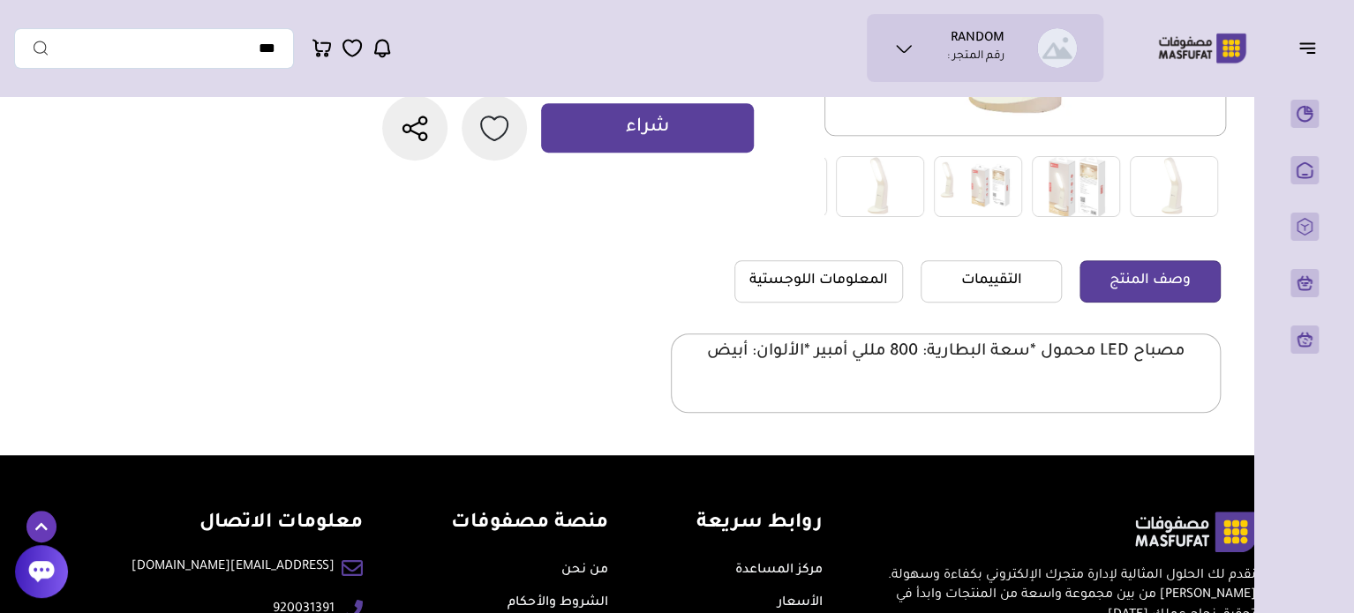
drag, startPoint x: 494, startPoint y: 162, endPoint x: 491, endPoint y: 302, distance: 140.4
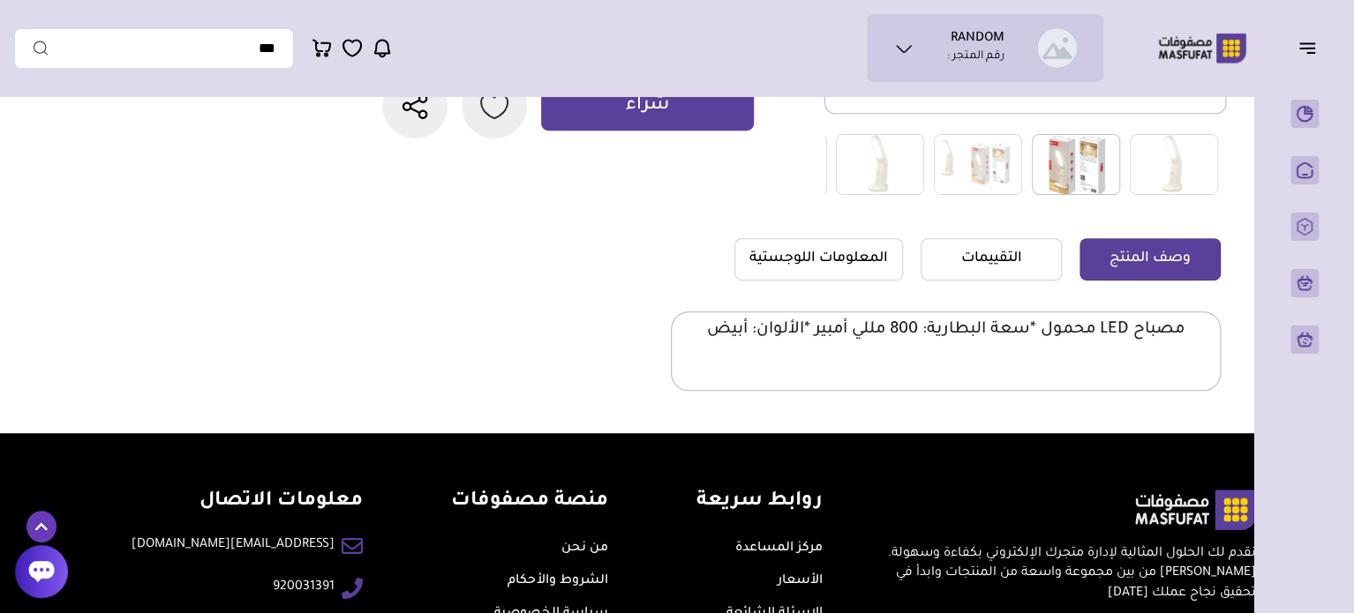
click at [1045, 161] on img at bounding box center [1076, 164] width 88 height 61
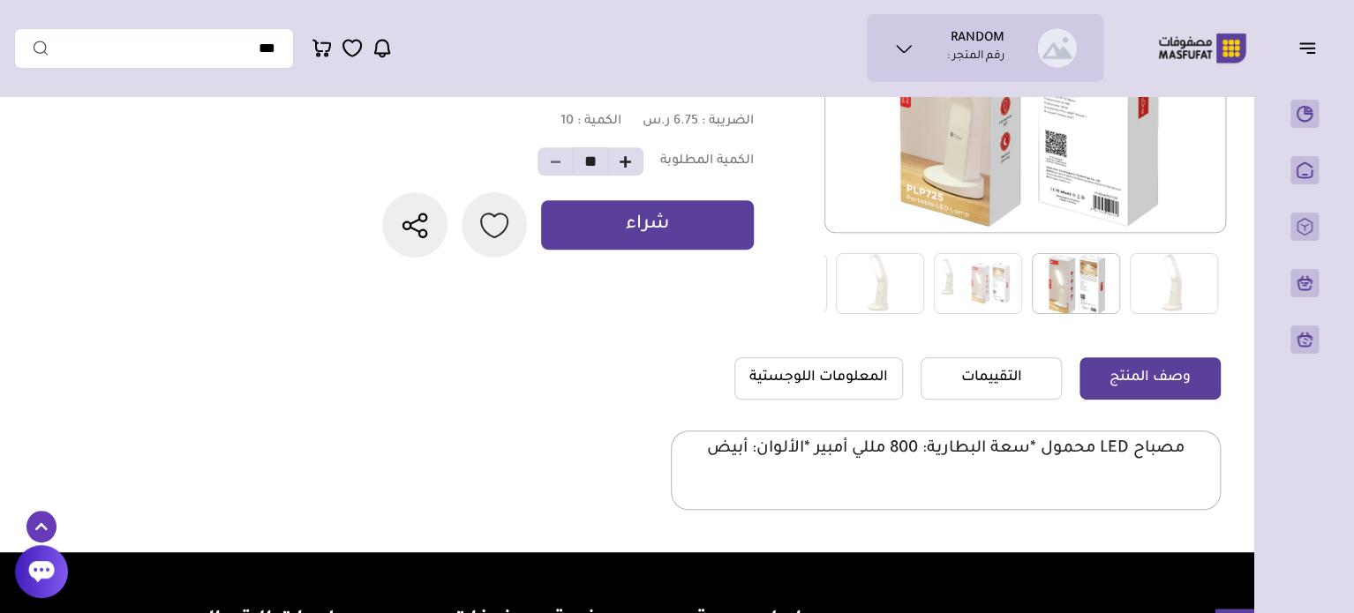
drag, startPoint x: 328, startPoint y: 299, endPoint x: 342, endPoint y: 134, distance: 165.6
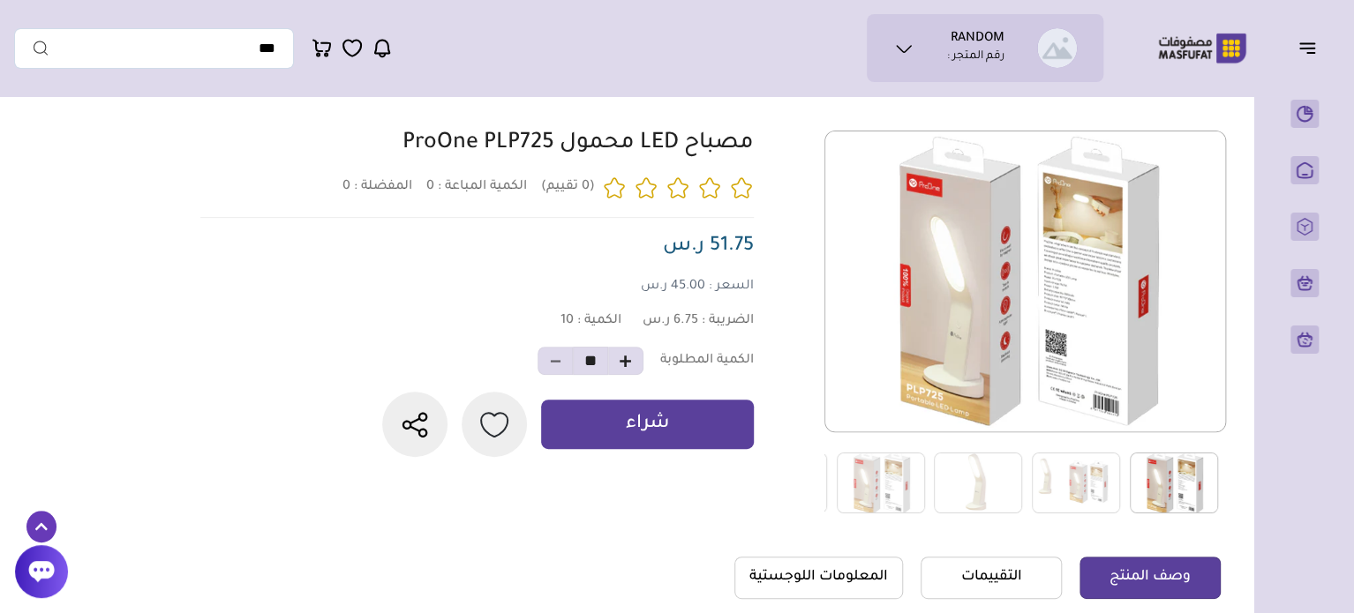
drag, startPoint x: 252, startPoint y: 303, endPoint x: 258, endPoint y: 269, distance: 34.0
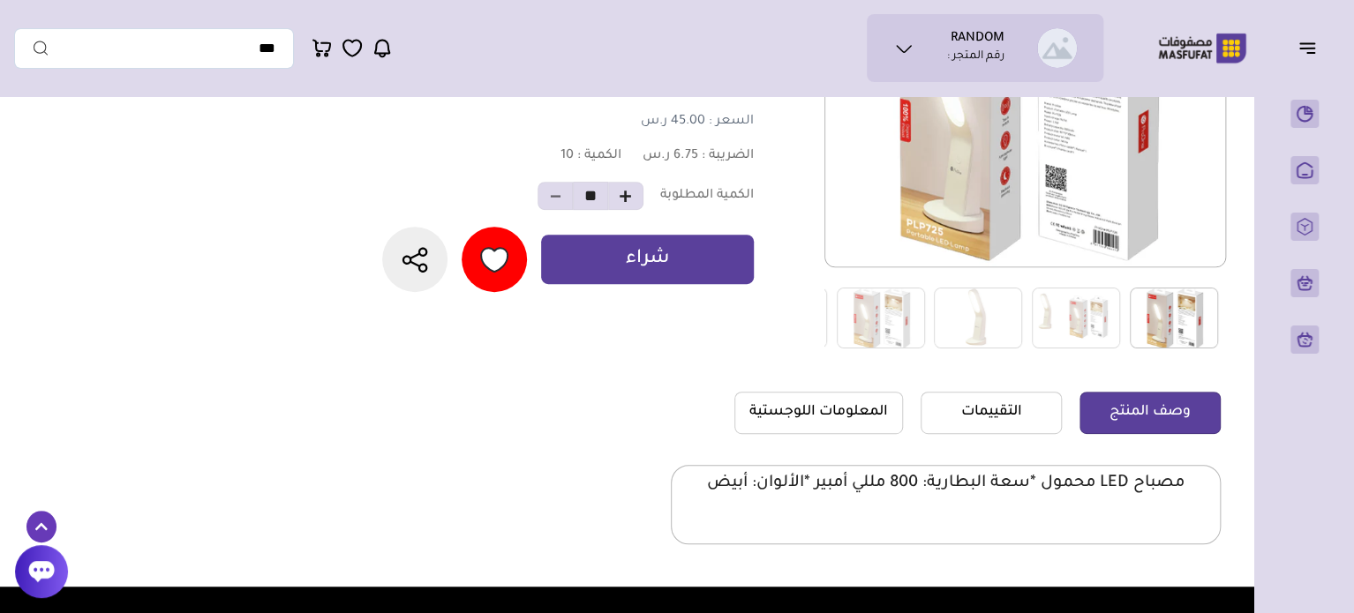
drag, startPoint x: 522, startPoint y: 250, endPoint x: 524, endPoint y: 346, distance: 96.2
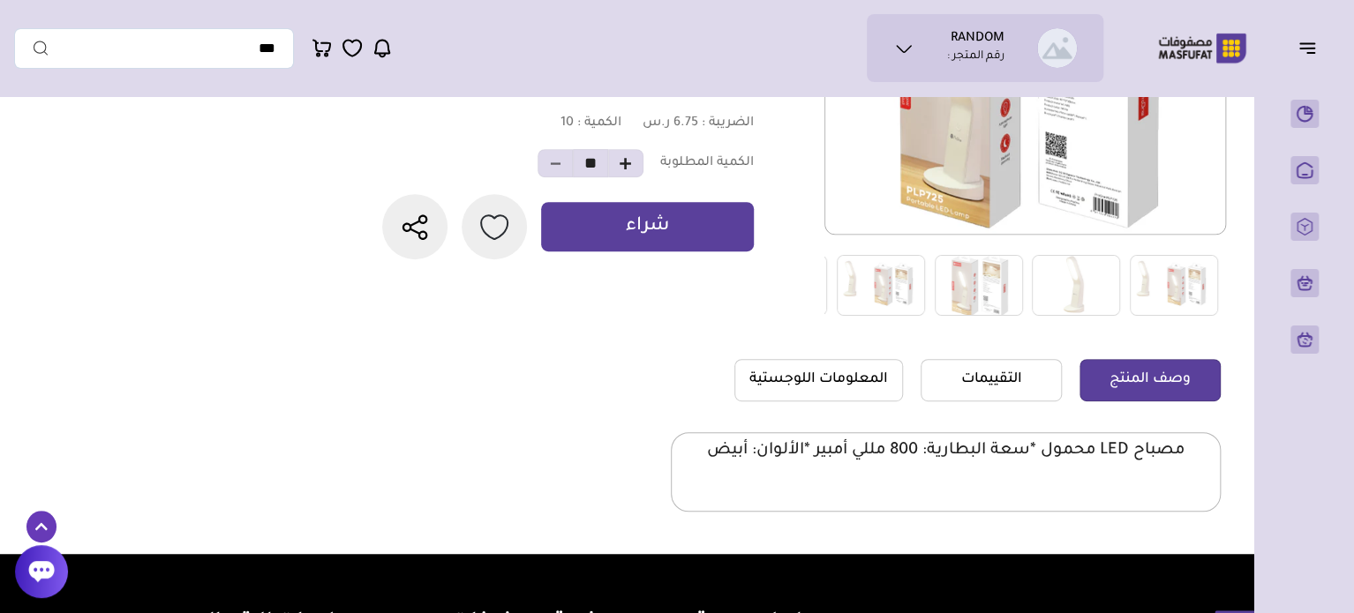
click at [630, 161] on span at bounding box center [625, 163] width 35 height 28
click at [625, 163] on button "button" at bounding box center [625, 163] width 15 height 29
click at [552, 169] on span at bounding box center [554, 163] width 35 height 28
drag, startPoint x: 562, startPoint y: 169, endPoint x: 549, endPoint y: 174, distance: 14.0
click at [560, 172] on span at bounding box center [554, 163] width 35 height 28
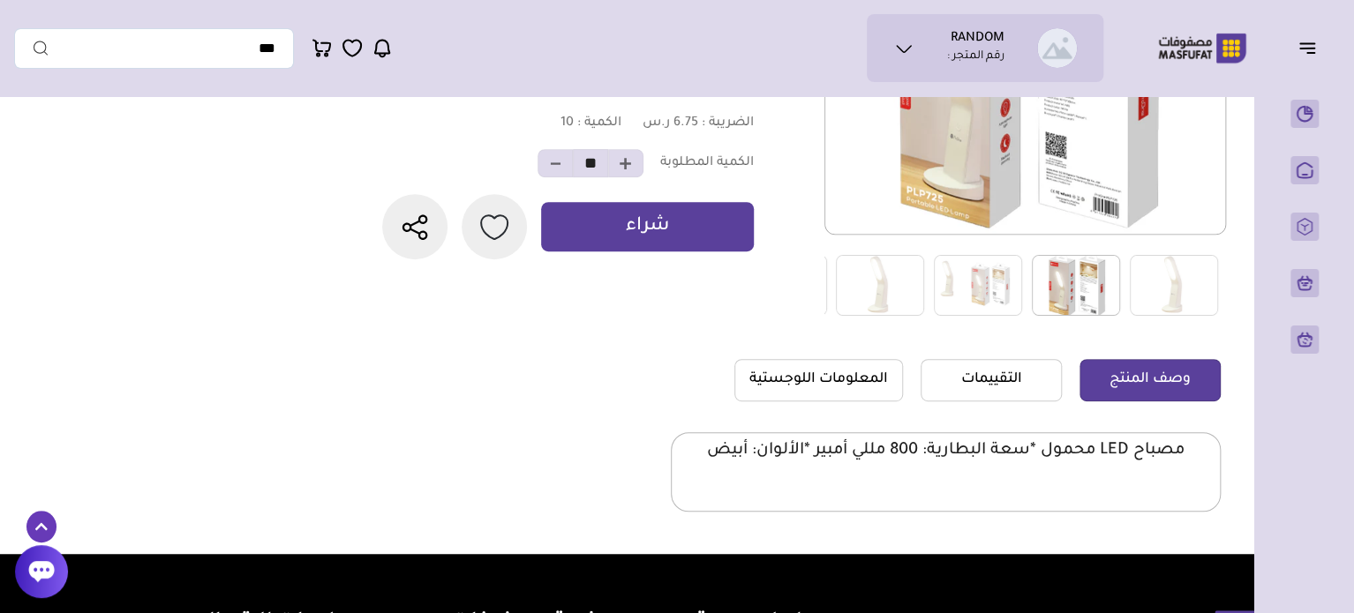
click at [549, 174] on span at bounding box center [554, 163] width 35 height 28
click at [590, 172] on input "**" at bounding box center [590, 163] width 35 height 28
click at [586, 177] on input "**" at bounding box center [590, 163] width 35 height 28
click at [583, 176] on input "**" at bounding box center [590, 163] width 35 height 28
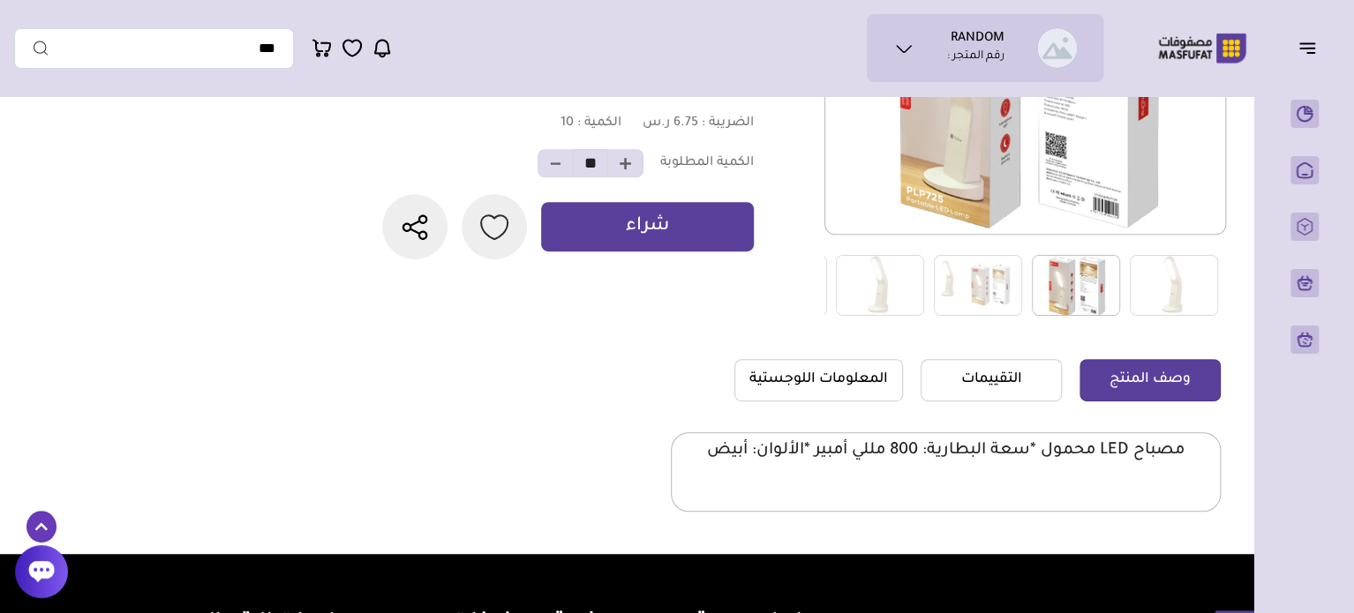
scroll to position [0, 0]
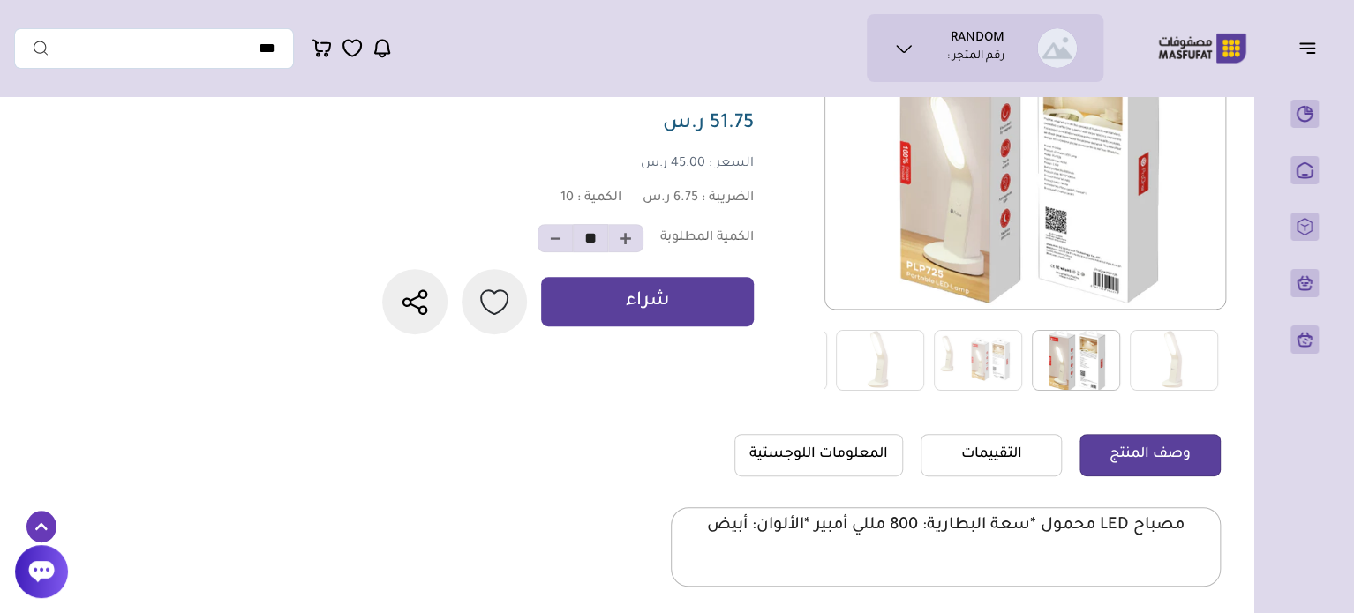
drag, startPoint x: 727, startPoint y: 130, endPoint x: 731, endPoint y: 53, distance: 76.9
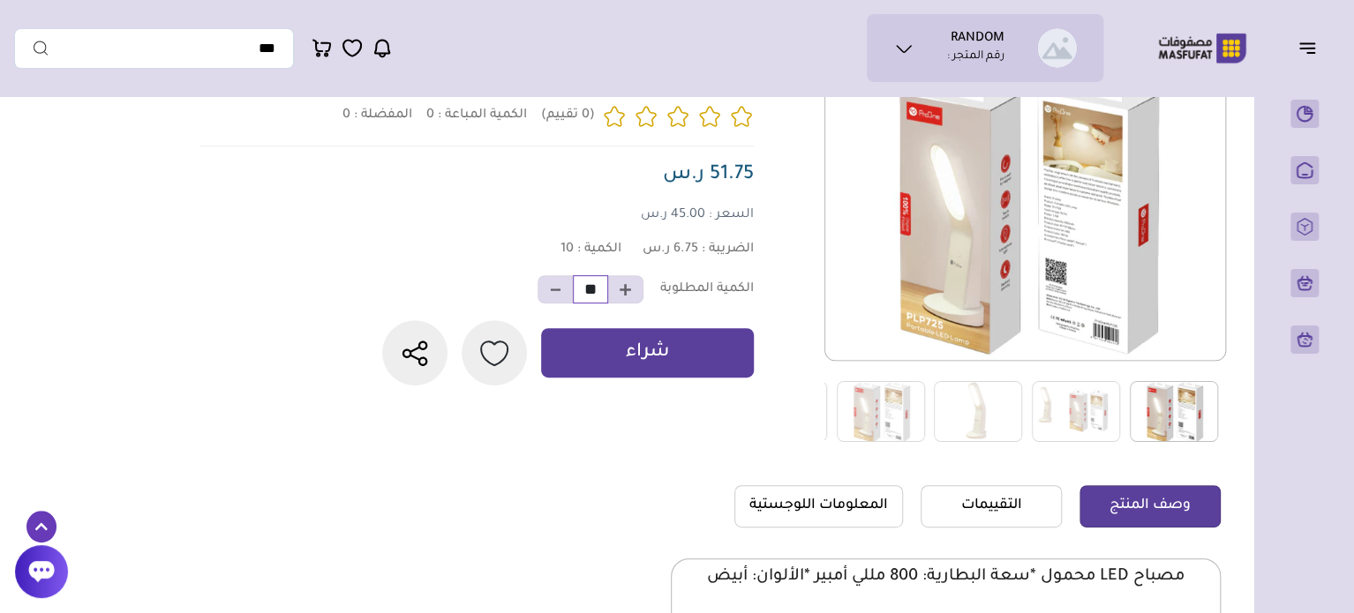
click at [593, 298] on input "**" at bounding box center [590, 289] width 35 height 28
click at [594, 298] on input "**" at bounding box center [590, 289] width 35 height 28
click at [593, 298] on input "**" at bounding box center [590, 289] width 35 height 28
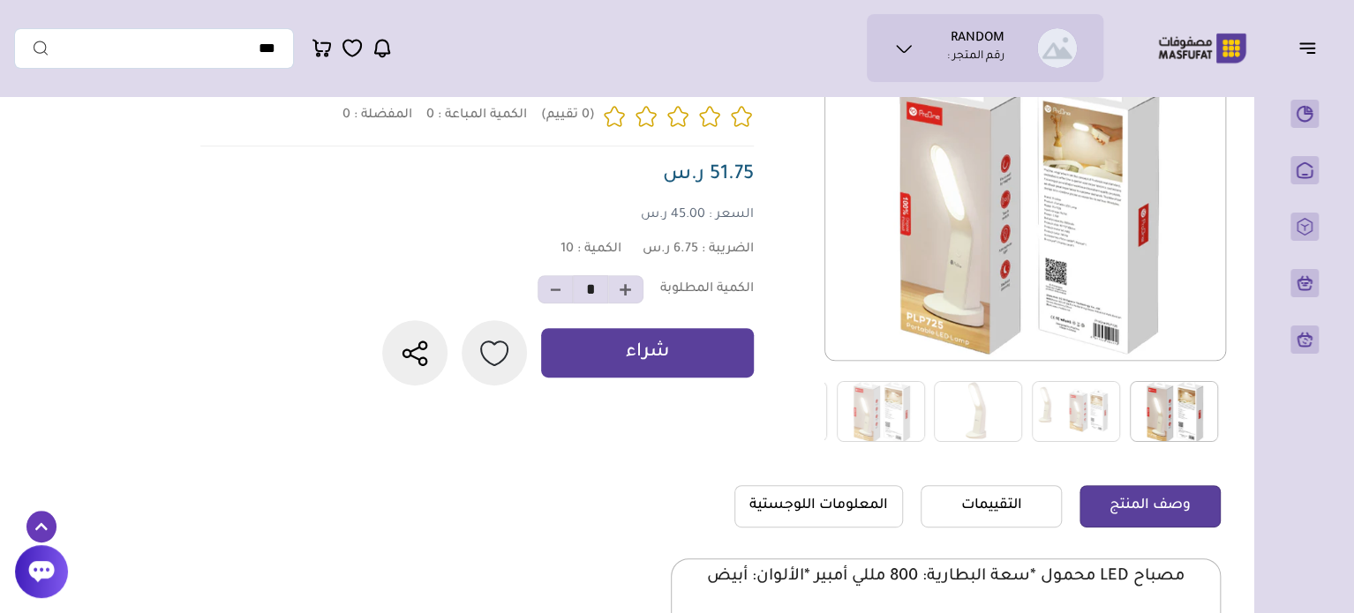
type input "**"
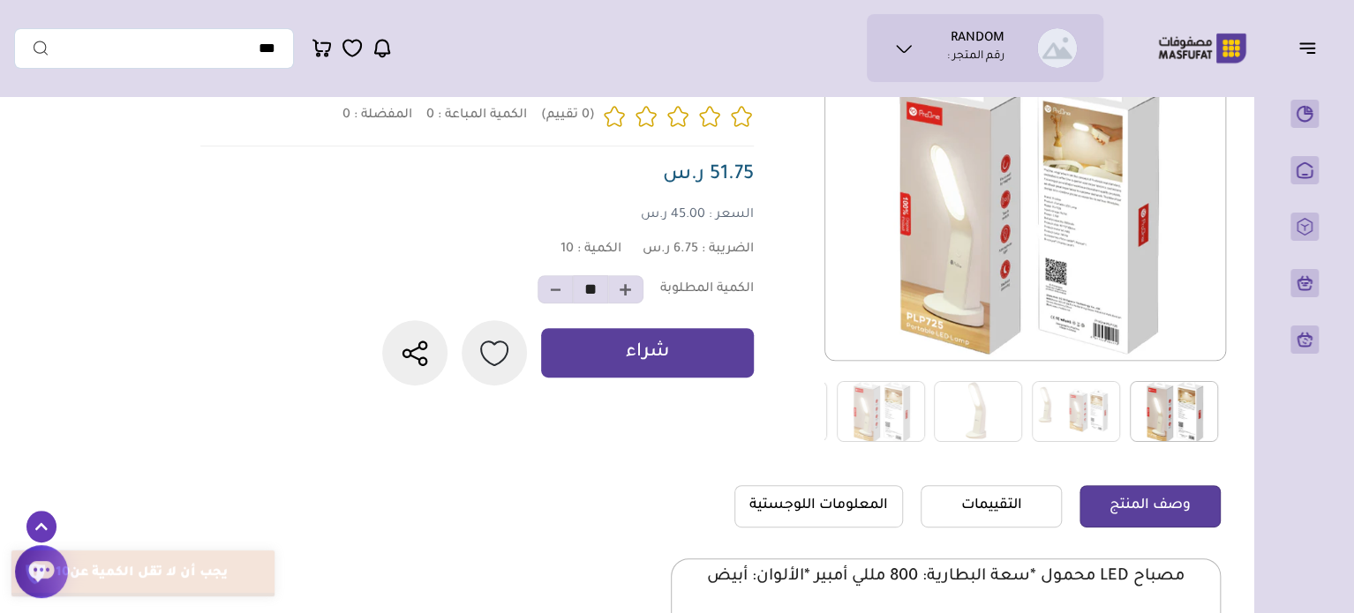
click at [621, 434] on div at bounding box center [708, 251] width 1026 height 384
